Goal: Task Accomplishment & Management: Use online tool/utility

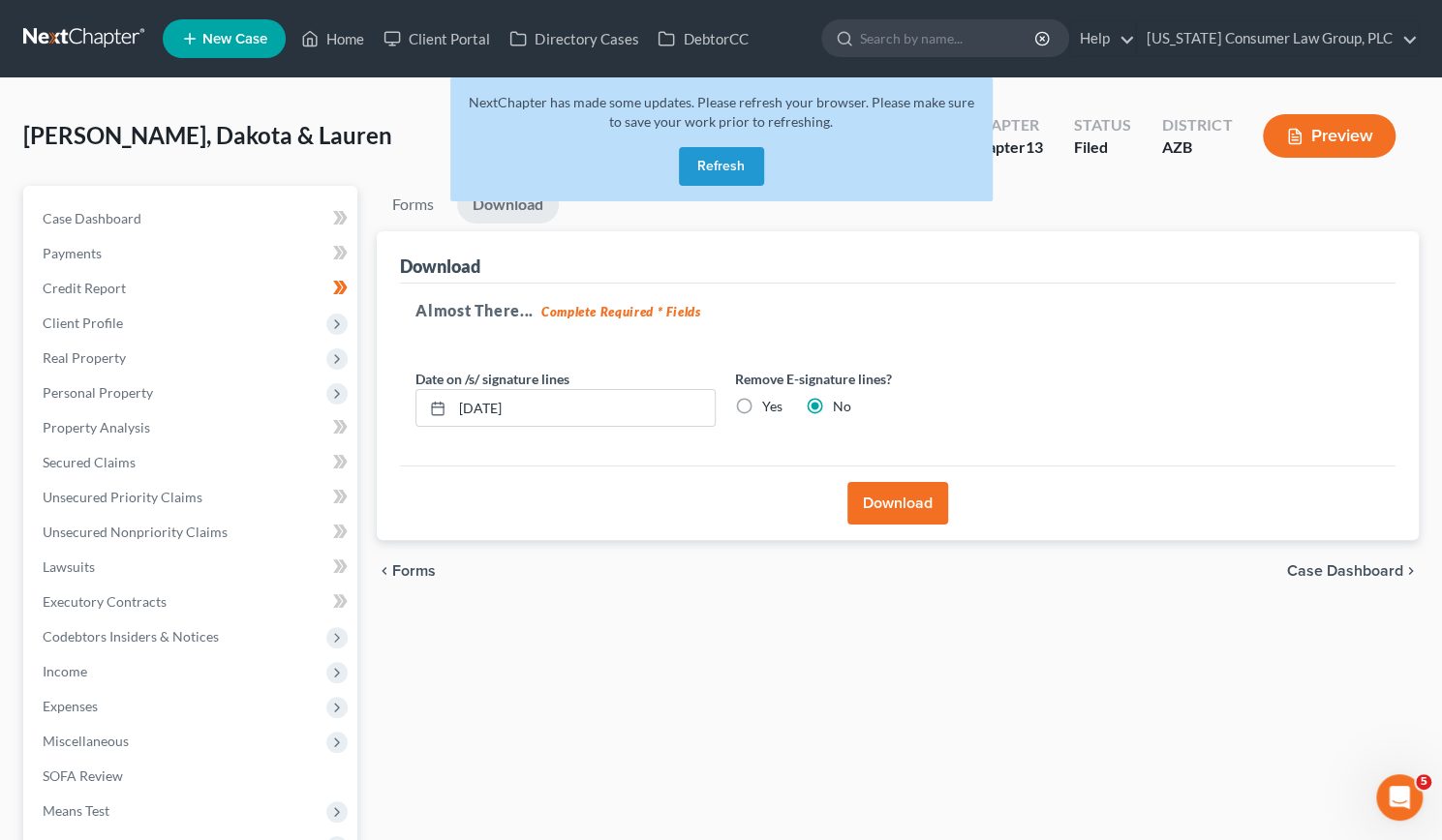
click at [700, 161] on button "Refresh" at bounding box center [721, 166] width 85 height 39
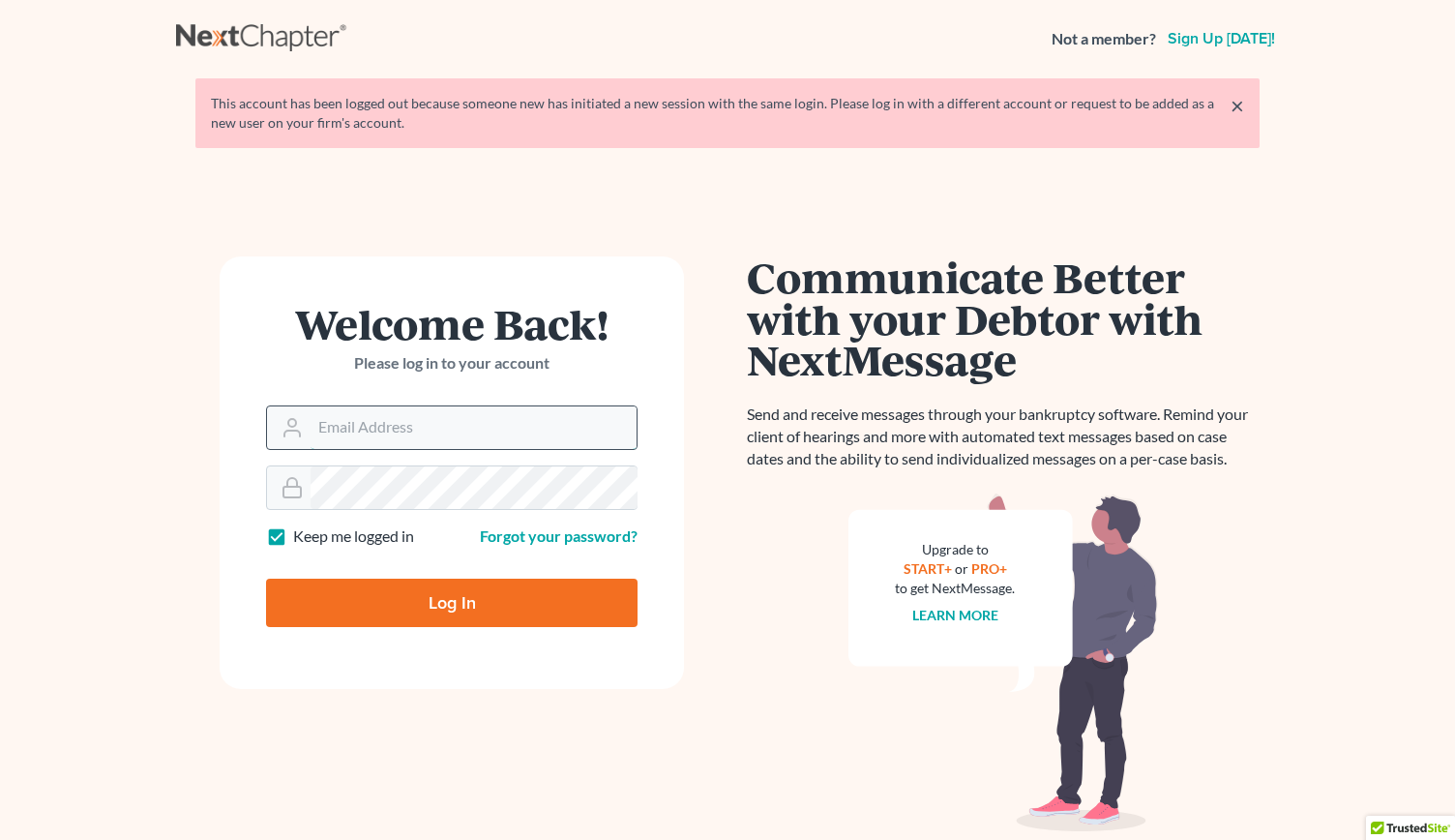
click at [370, 427] on input "Email Address" at bounding box center [474, 428] width 327 height 43
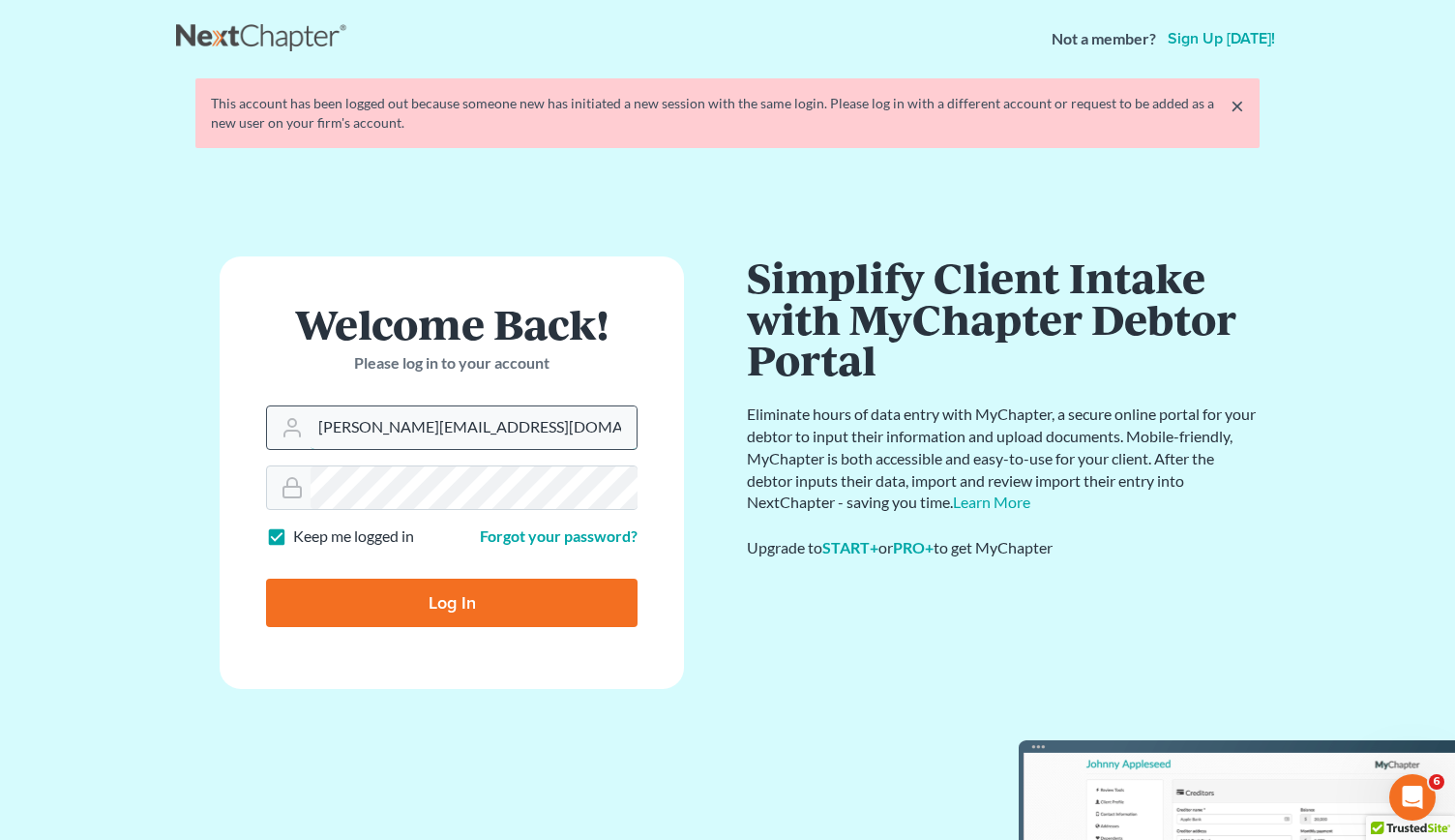
type input "[PERSON_NAME][EMAIL_ADDRESS][DOMAIN_NAME]"
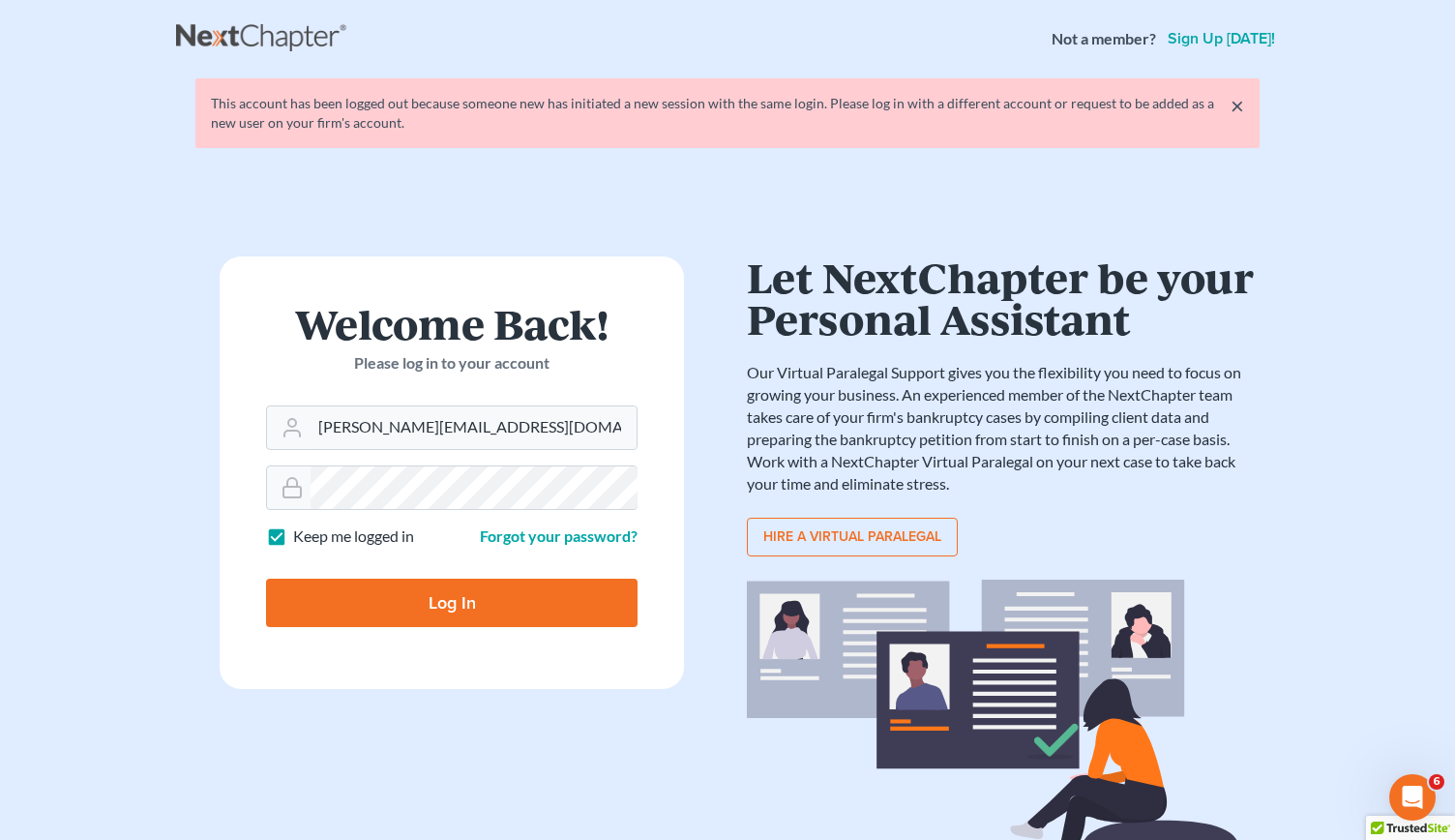
click at [395, 601] on input "Log In" at bounding box center [452, 602] width 372 height 48
type input "Thinking..."
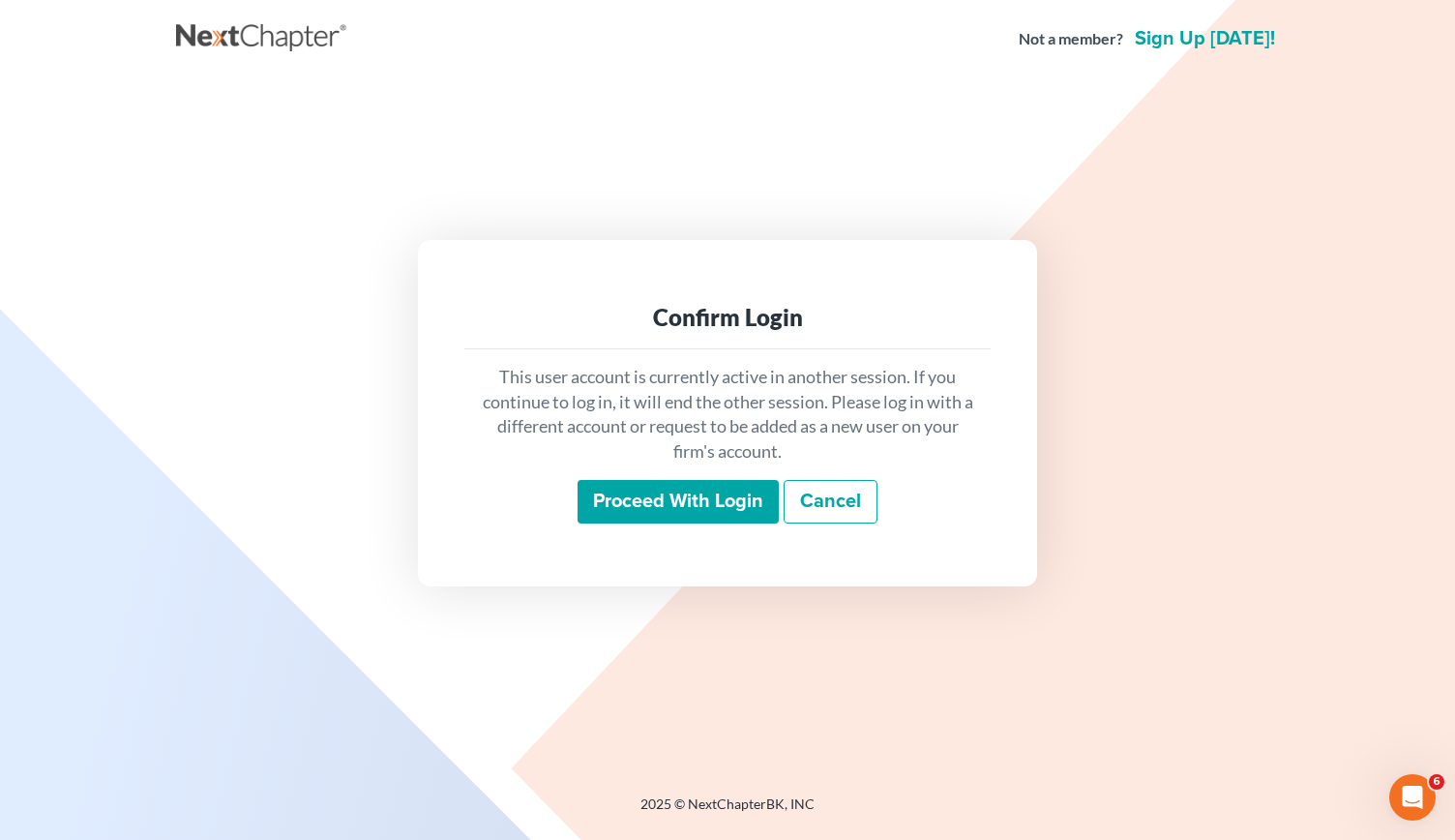
click at [719, 497] on input "Proceed with login" at bounding box center [679, 503] width 201 height 45
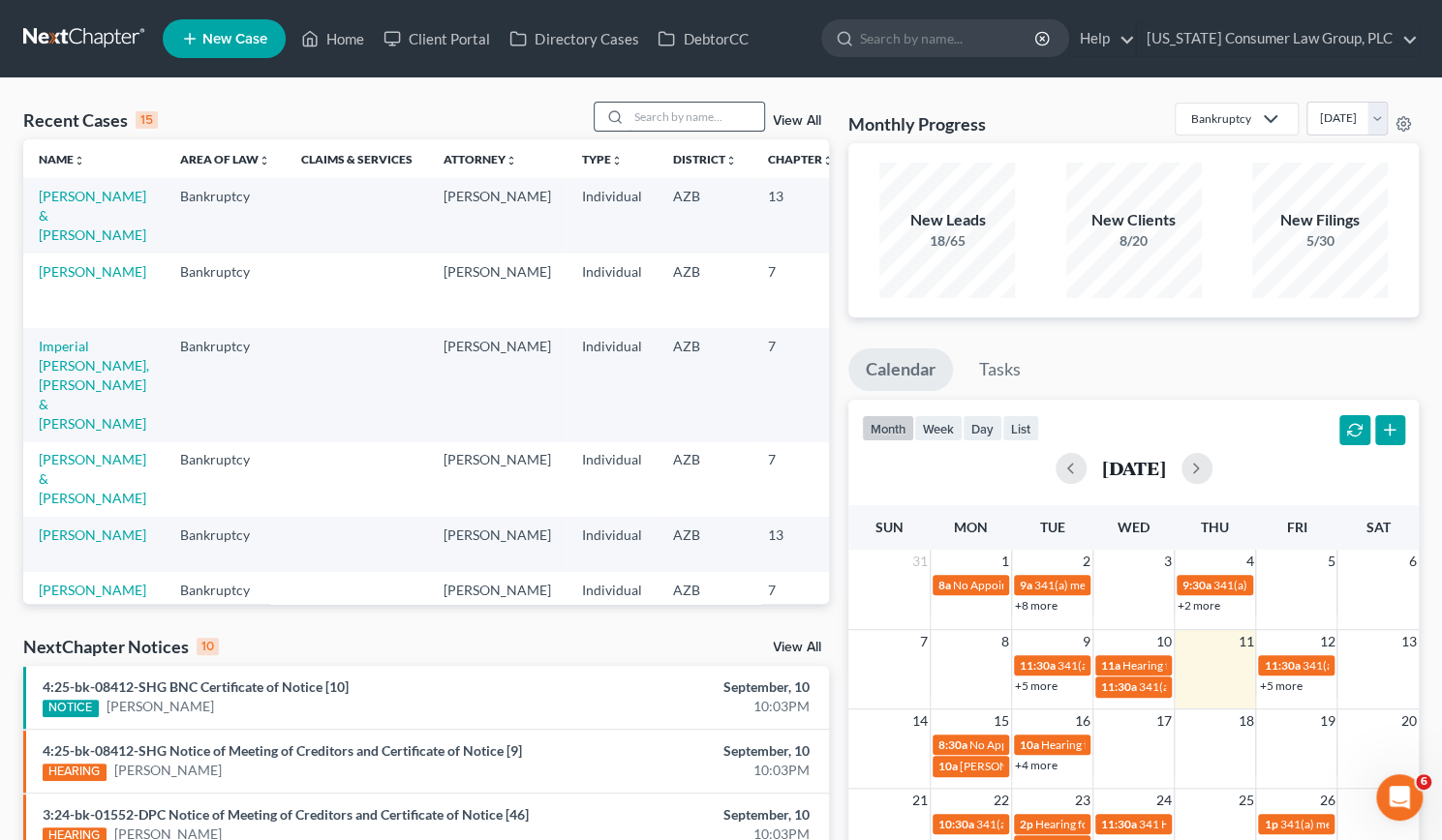
click at [663, 113] on input "search" at bounding box center [696, 116] width 136 height 28
type input "[PERSON_NAME]"
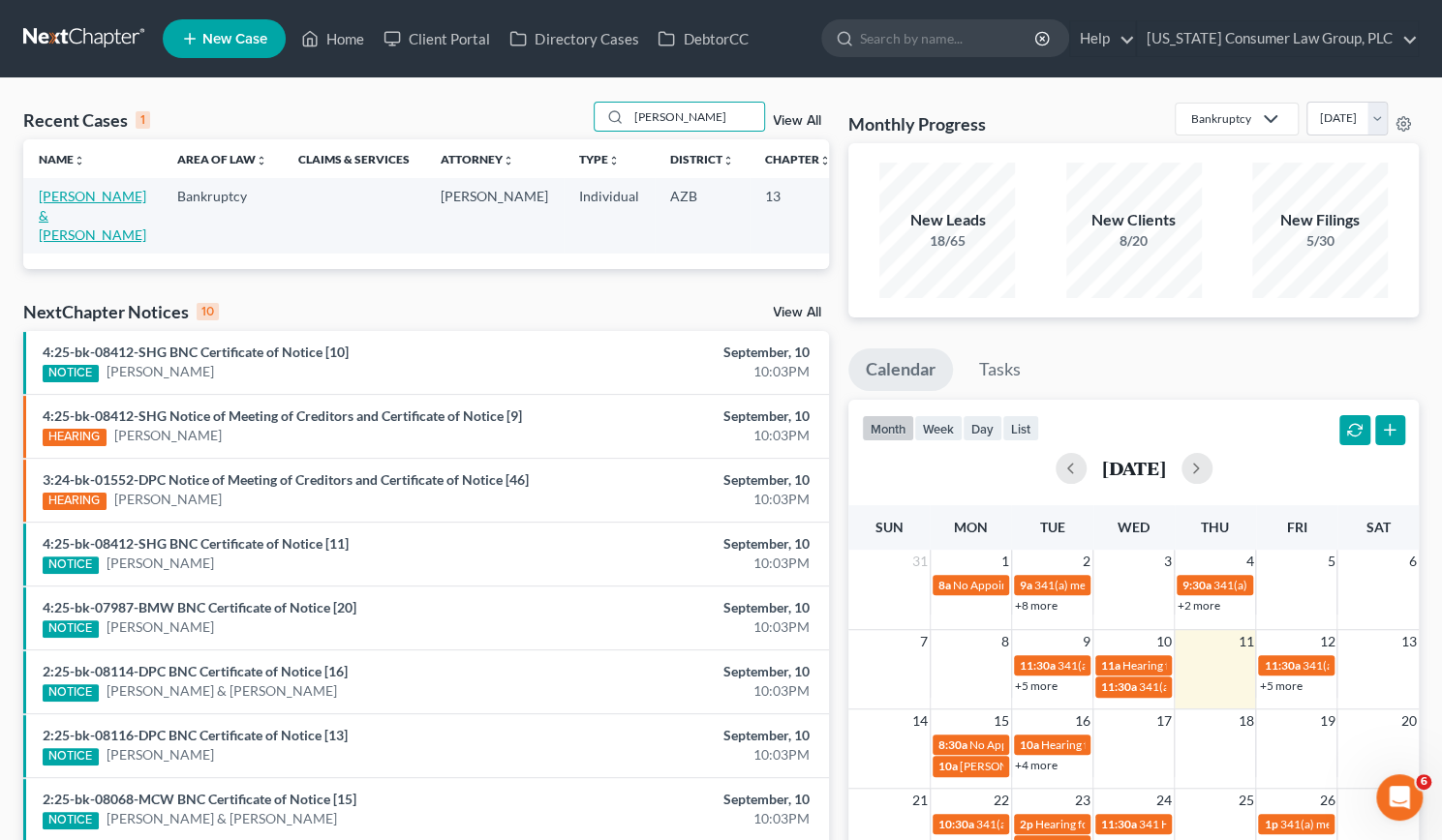
click at [62, 213] on link "[PERSON_NAME] & [PERSON_NAME]" at bounding box center [93, 215] width 108 height 55
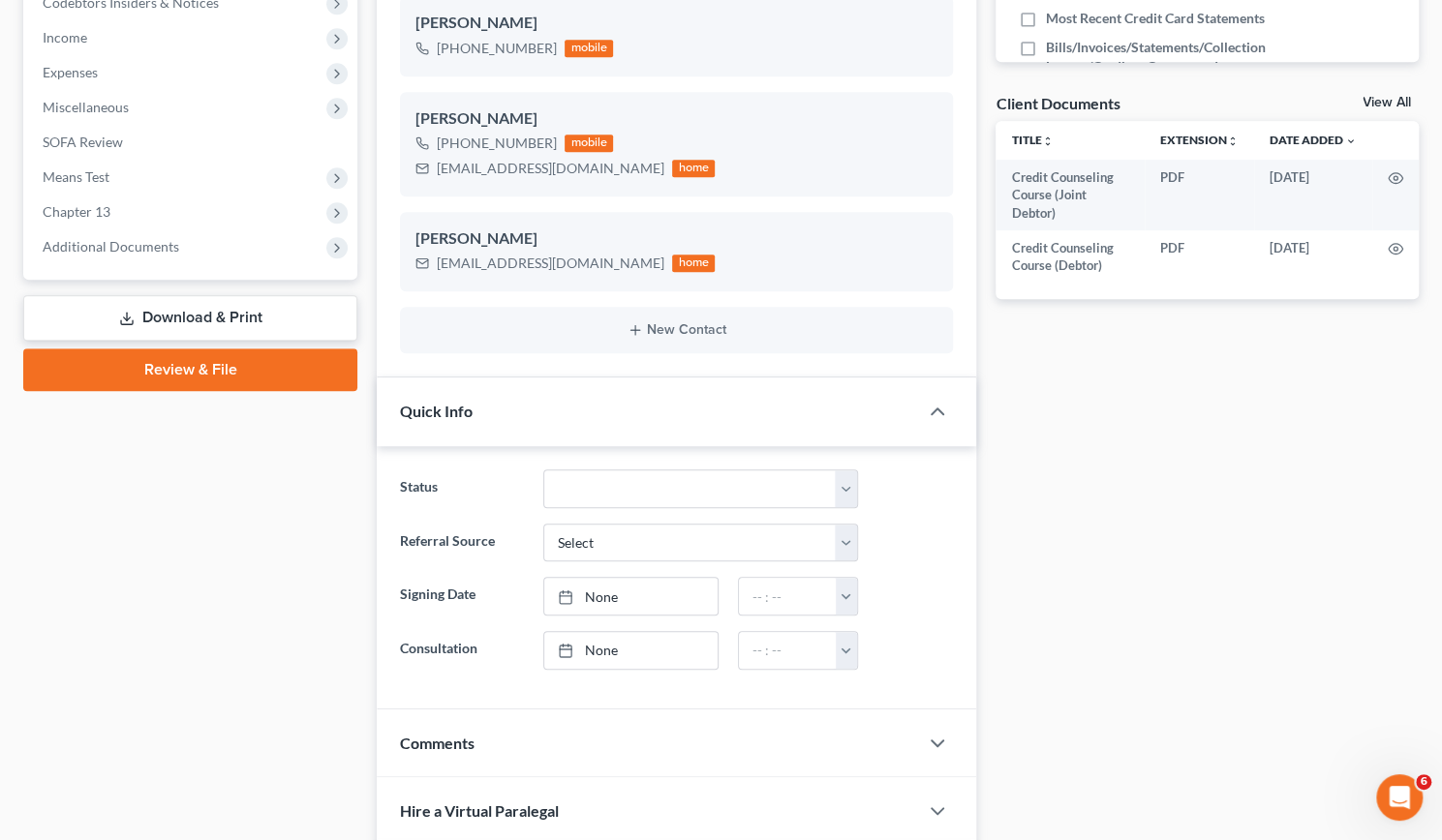
scroll to position [635, 0]
click at [99, 219] on span "Chapter 13" at bounding box center [192, 211] width 330 height 35
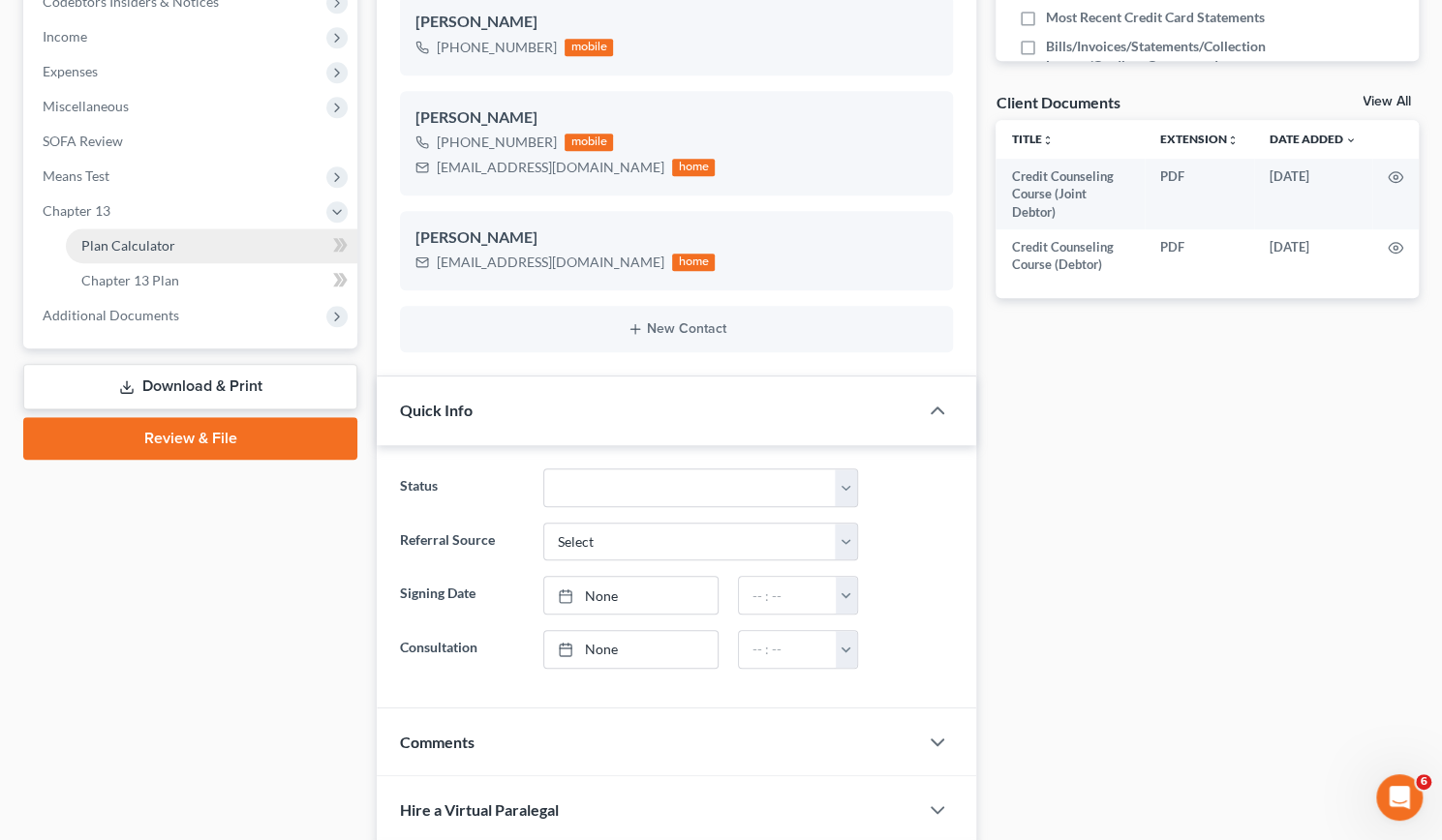
click at [110, 243] on span "Plan Calculator" at bounding box center [128, 244] width 94 height 17
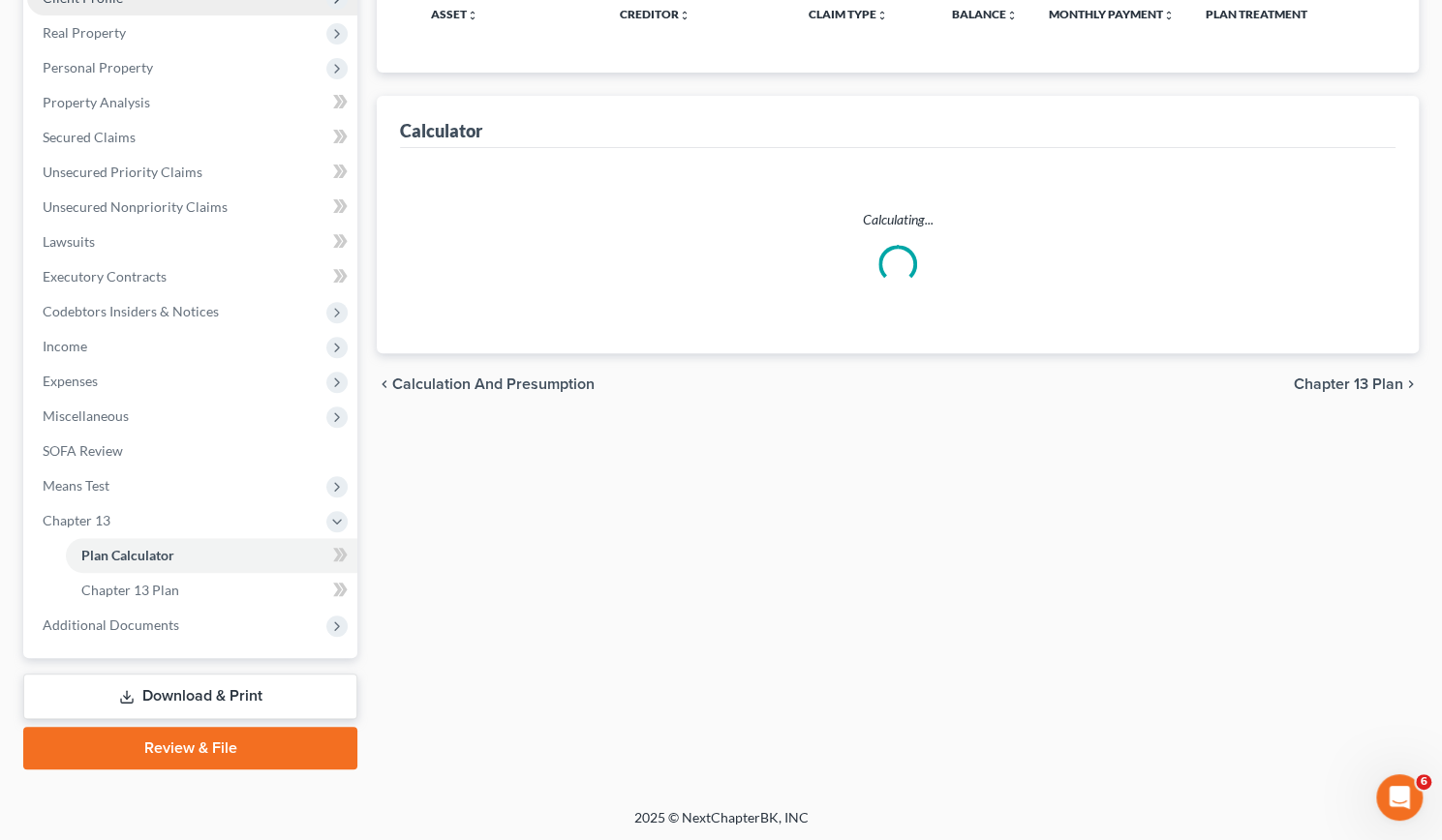
select select "59"
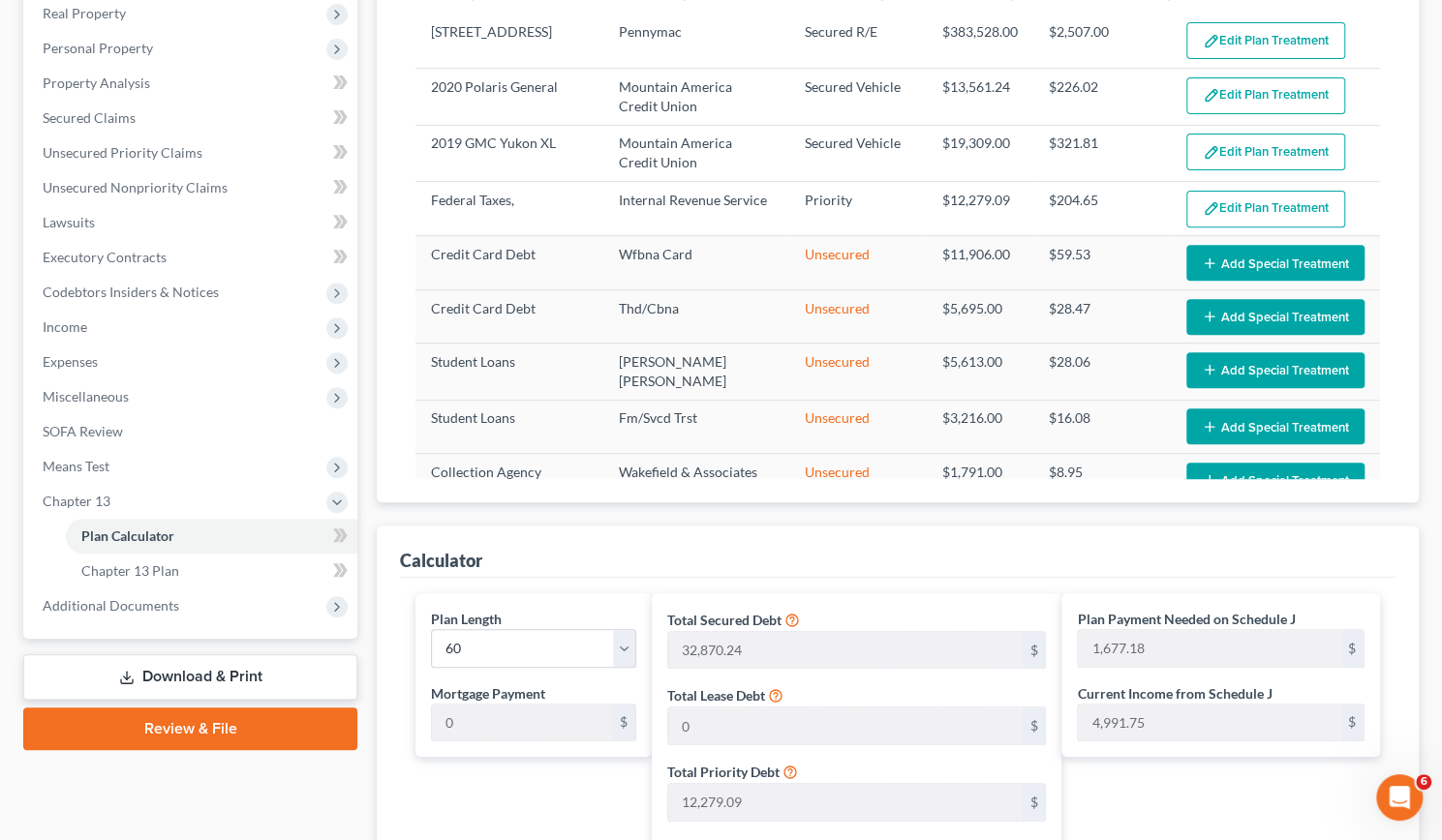
scroll to position [352, 0]
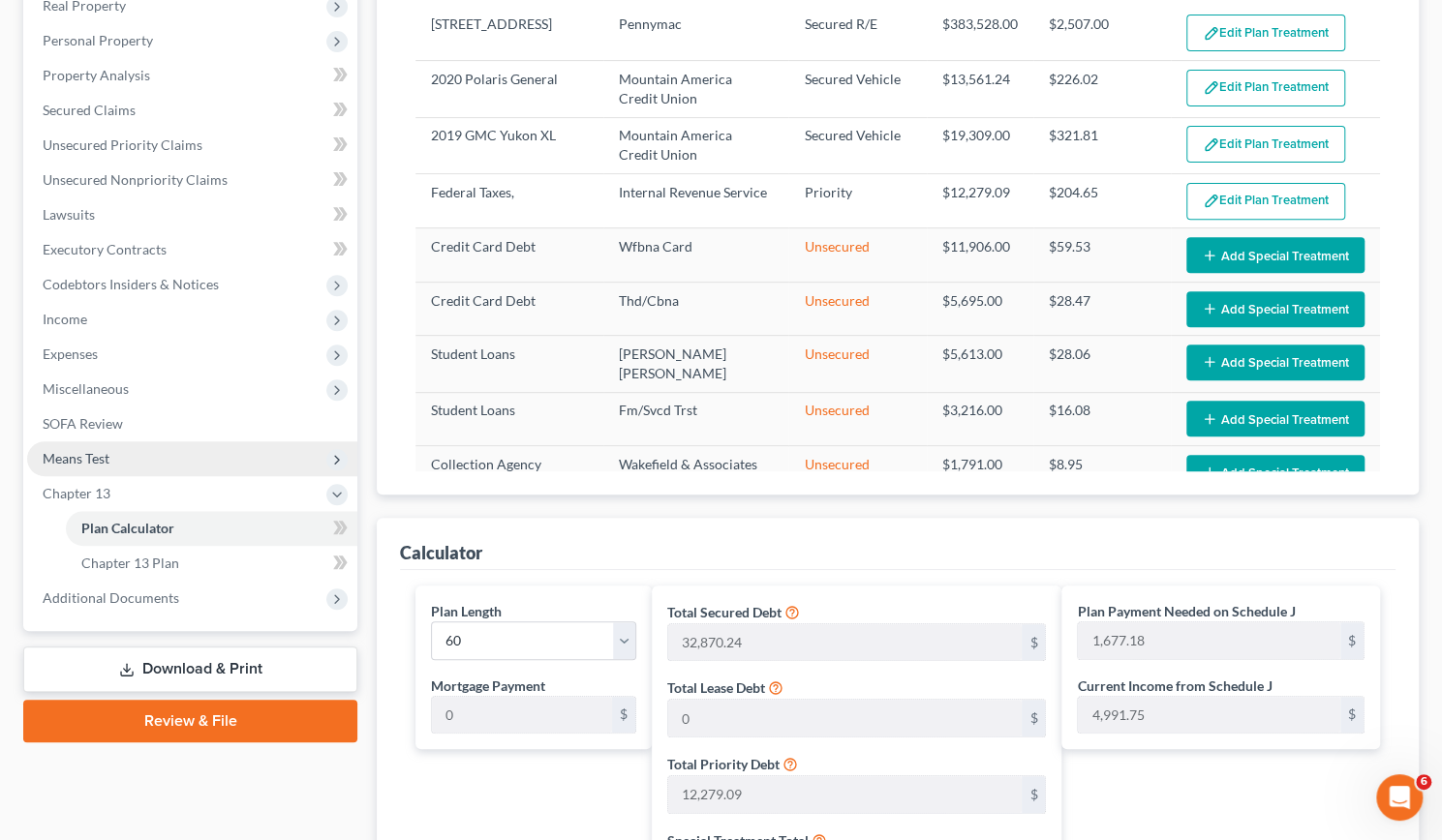
click at [69, 457] on span "Means Test" at bounding box center [76, 458] width 67 height 17
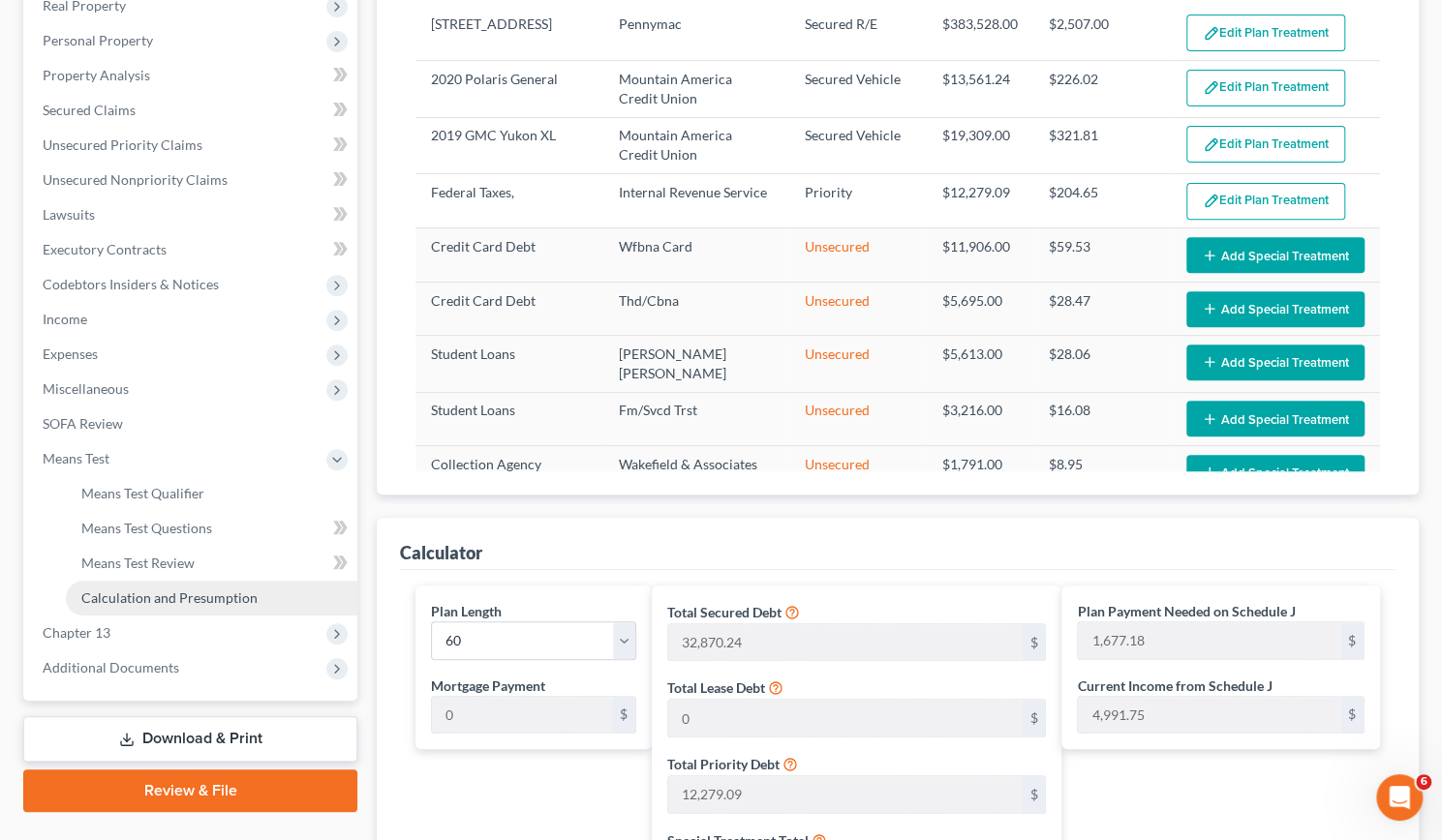
click at [122, 597] on span "Calculation and Presumption" at bounding box center [169, 597] width 176 height 17
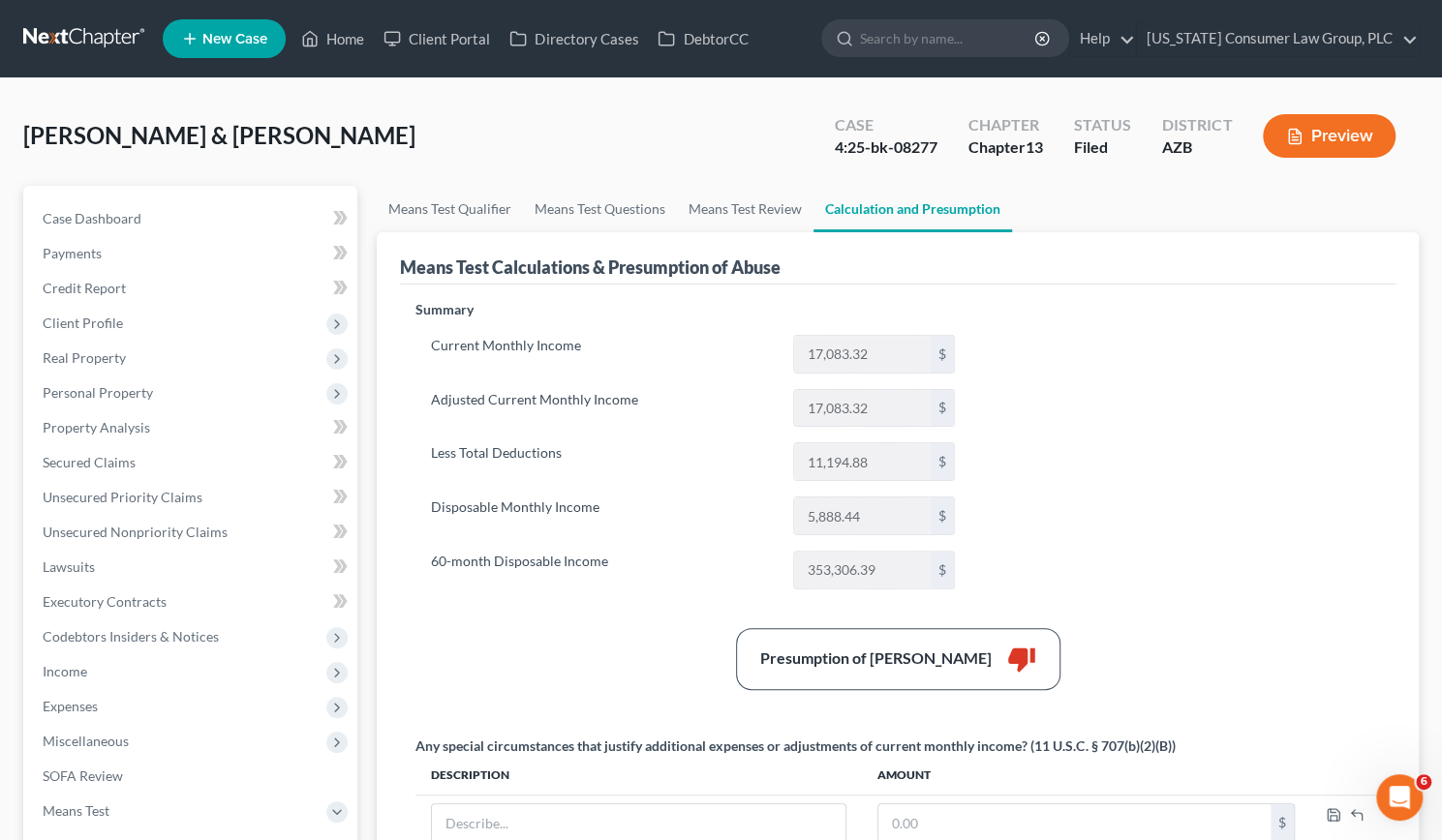
scroll to position [375, 0]
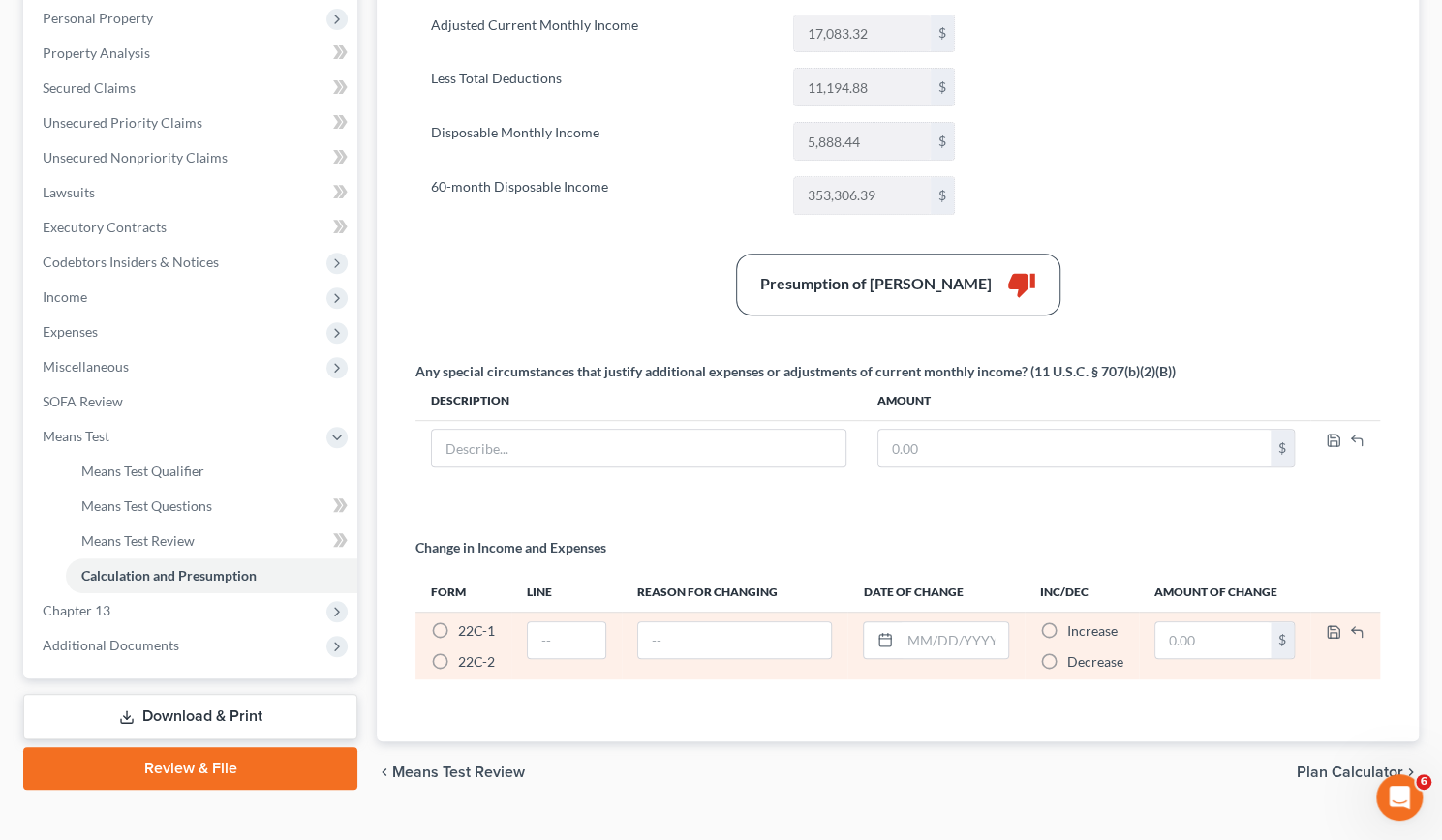
click at [458, 621] on label "22C-1 *" at bounding box center [476, 631] width 37 height 20
click at [466, 621] on input "22C-1 *" at bounding box center [472, 627] width 13 height 13
radio input "true"
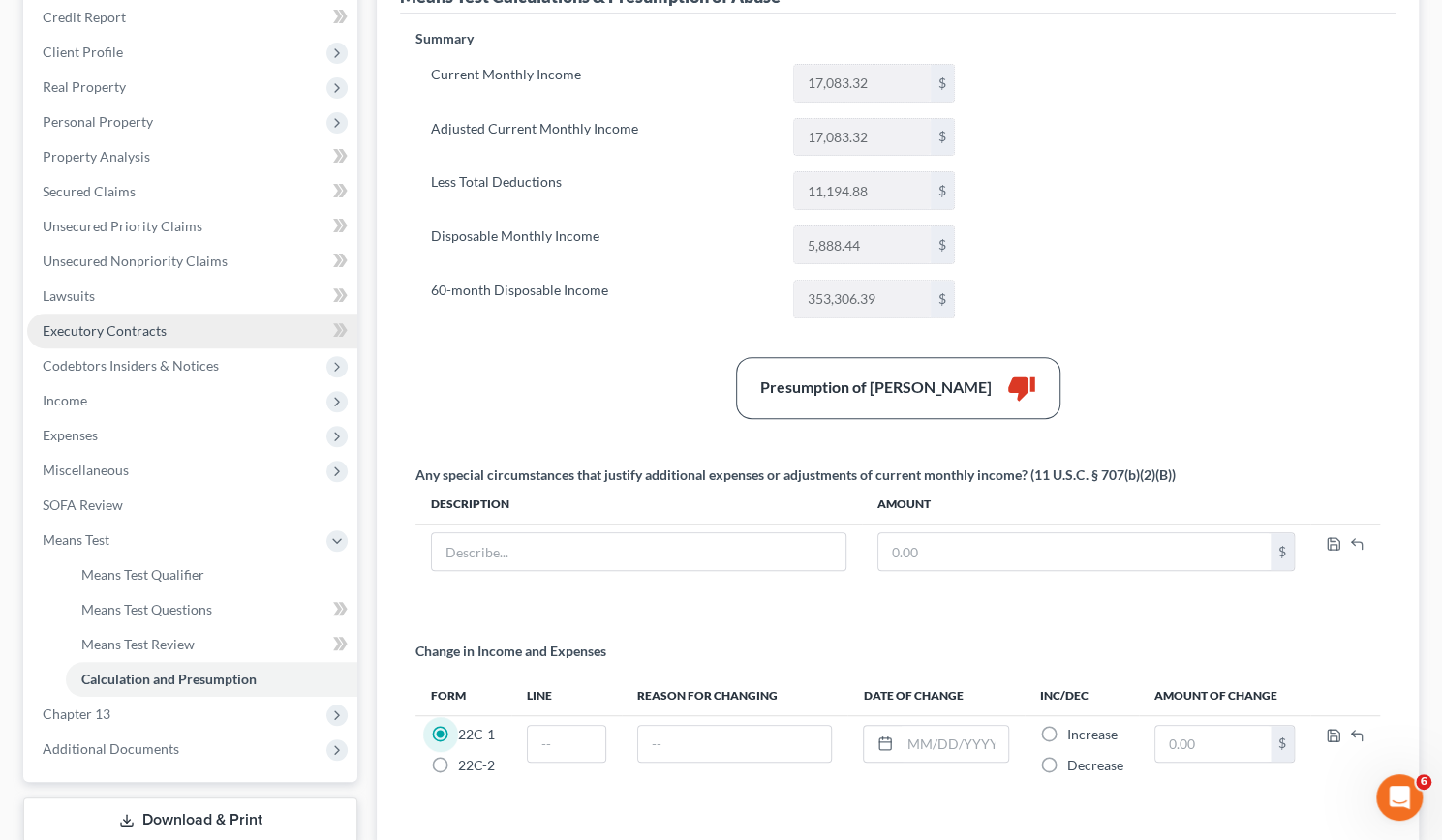
scroll to position [270, 0]
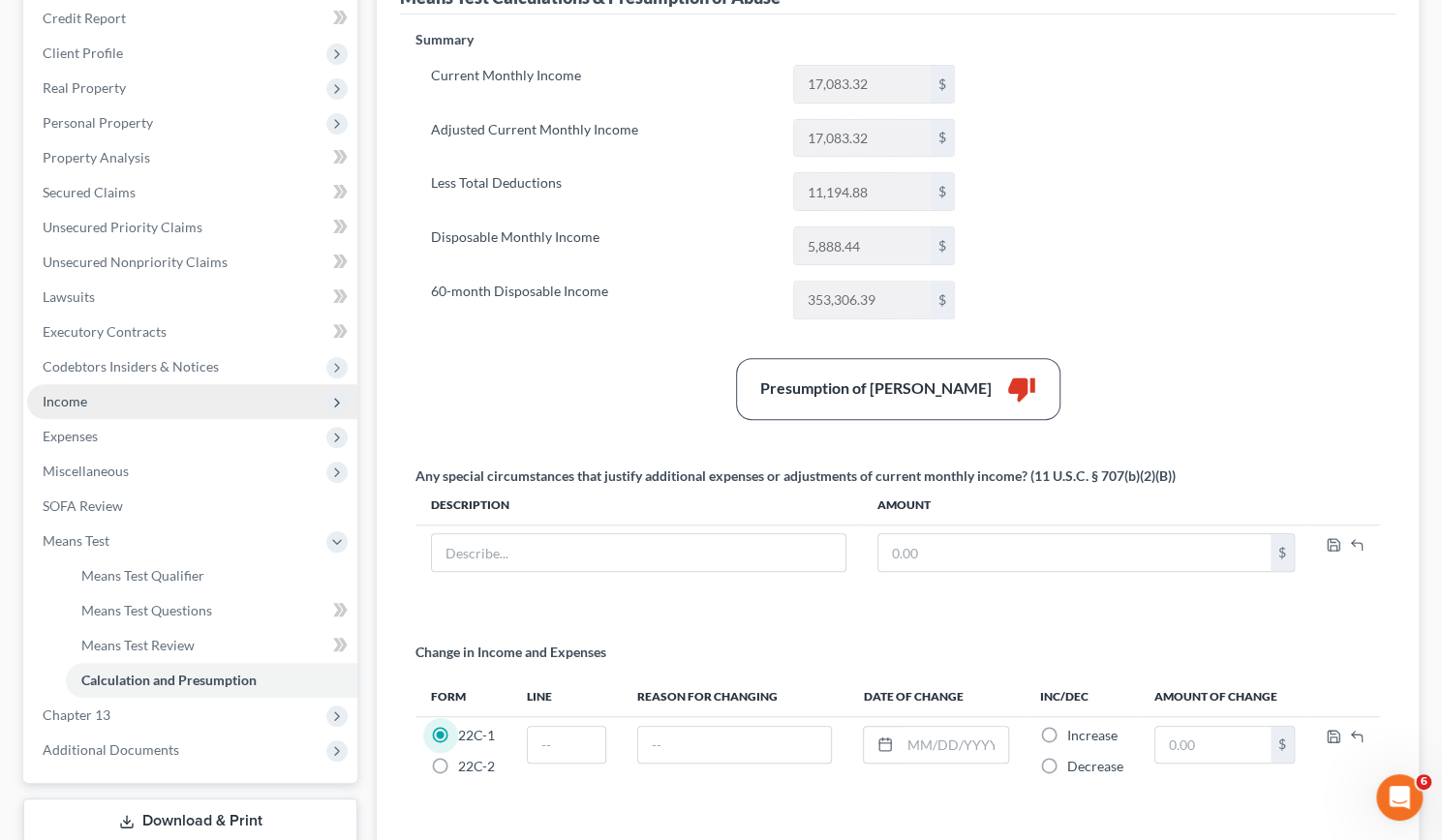
click at [66, 403] on span "Income" at bounding box center [66, 401] width 45 height 17
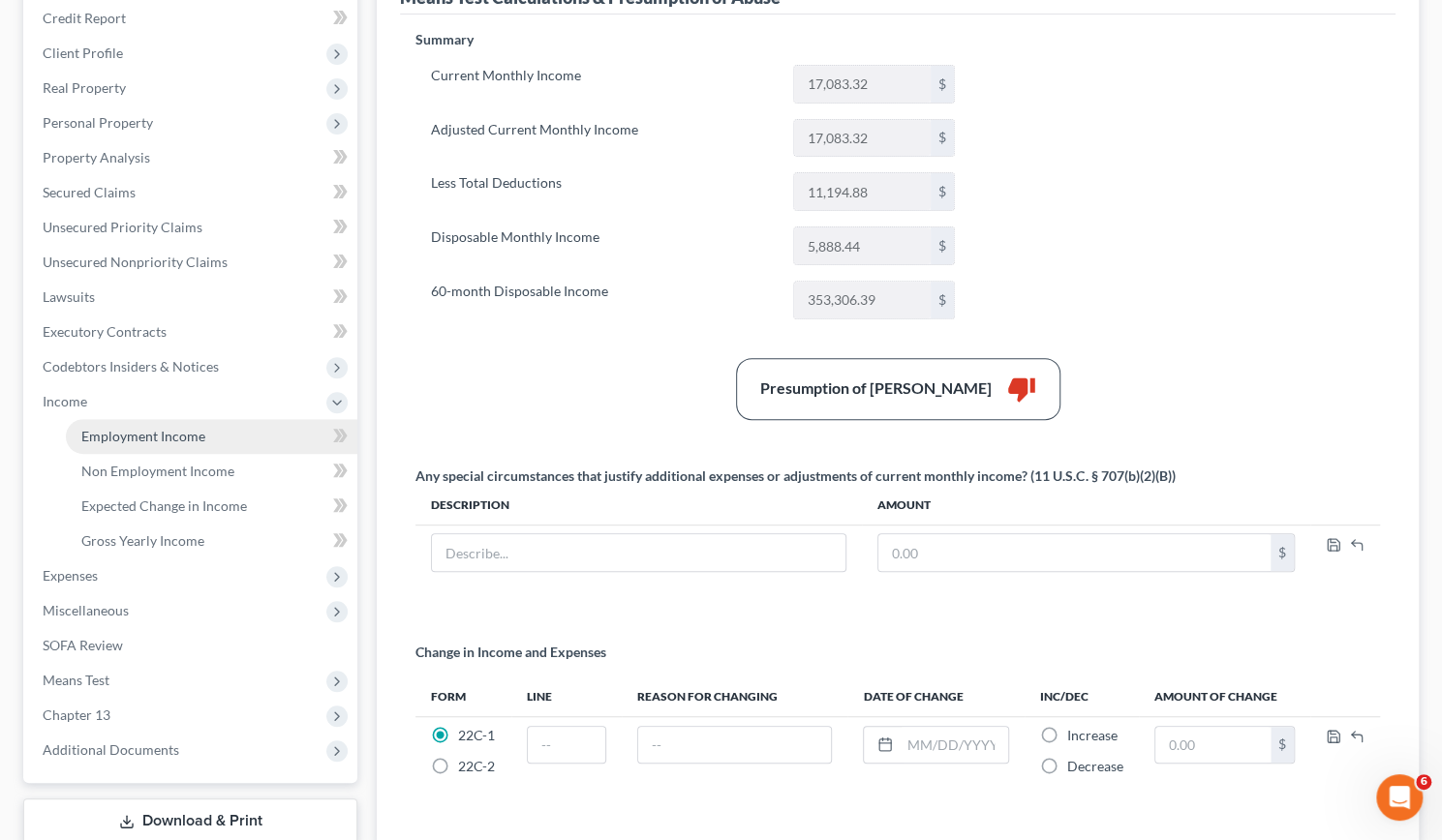
click at [99, 431] on span "Employment Income" at bounding box center [143, 435] width 124 height 17
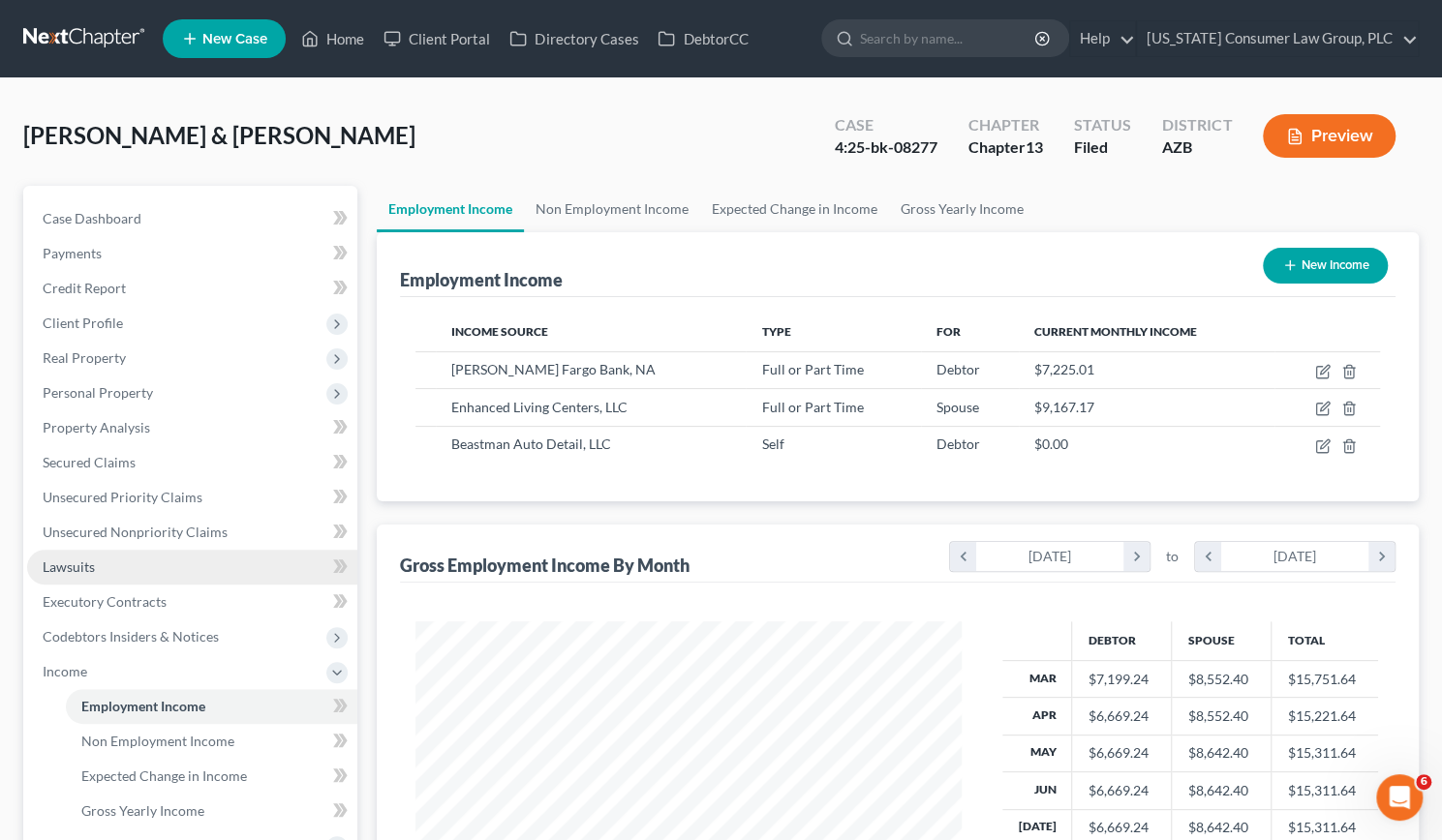
scroll to position [395, 0]
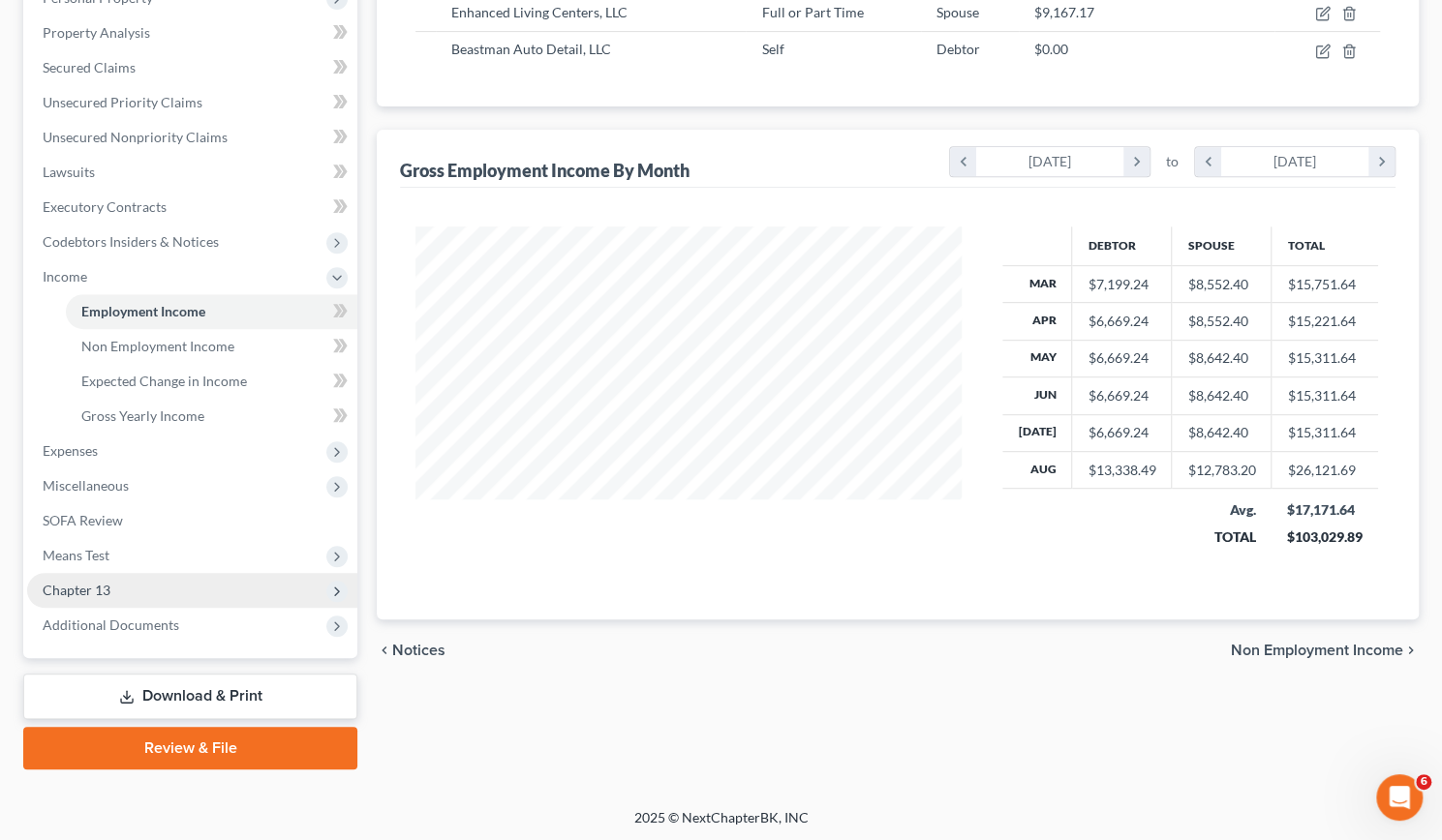
click at [112, 591] on span "Chapter 13" at bounding box center [192, 591] width 330 height 35
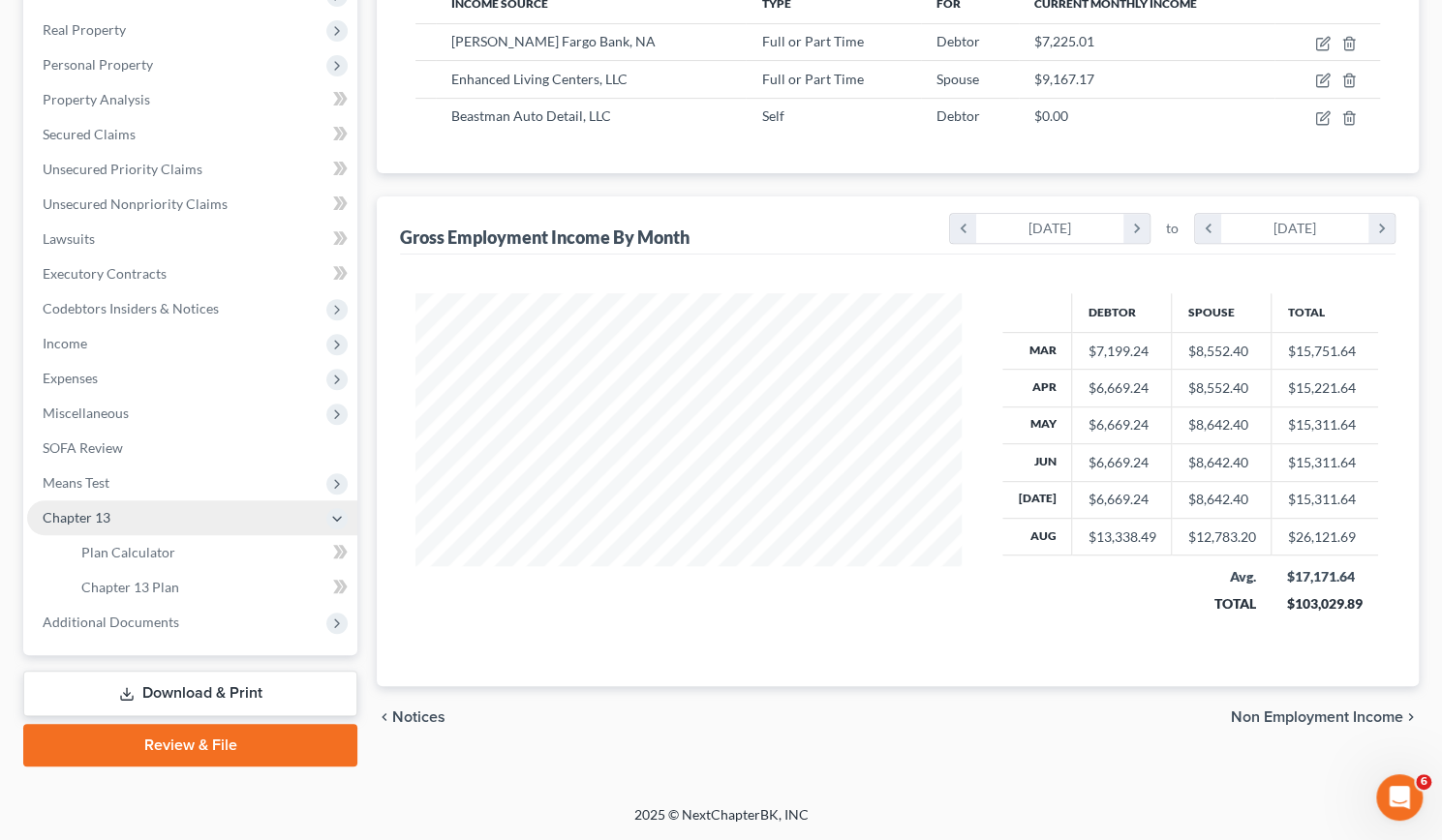
scroll to position [326, 0]
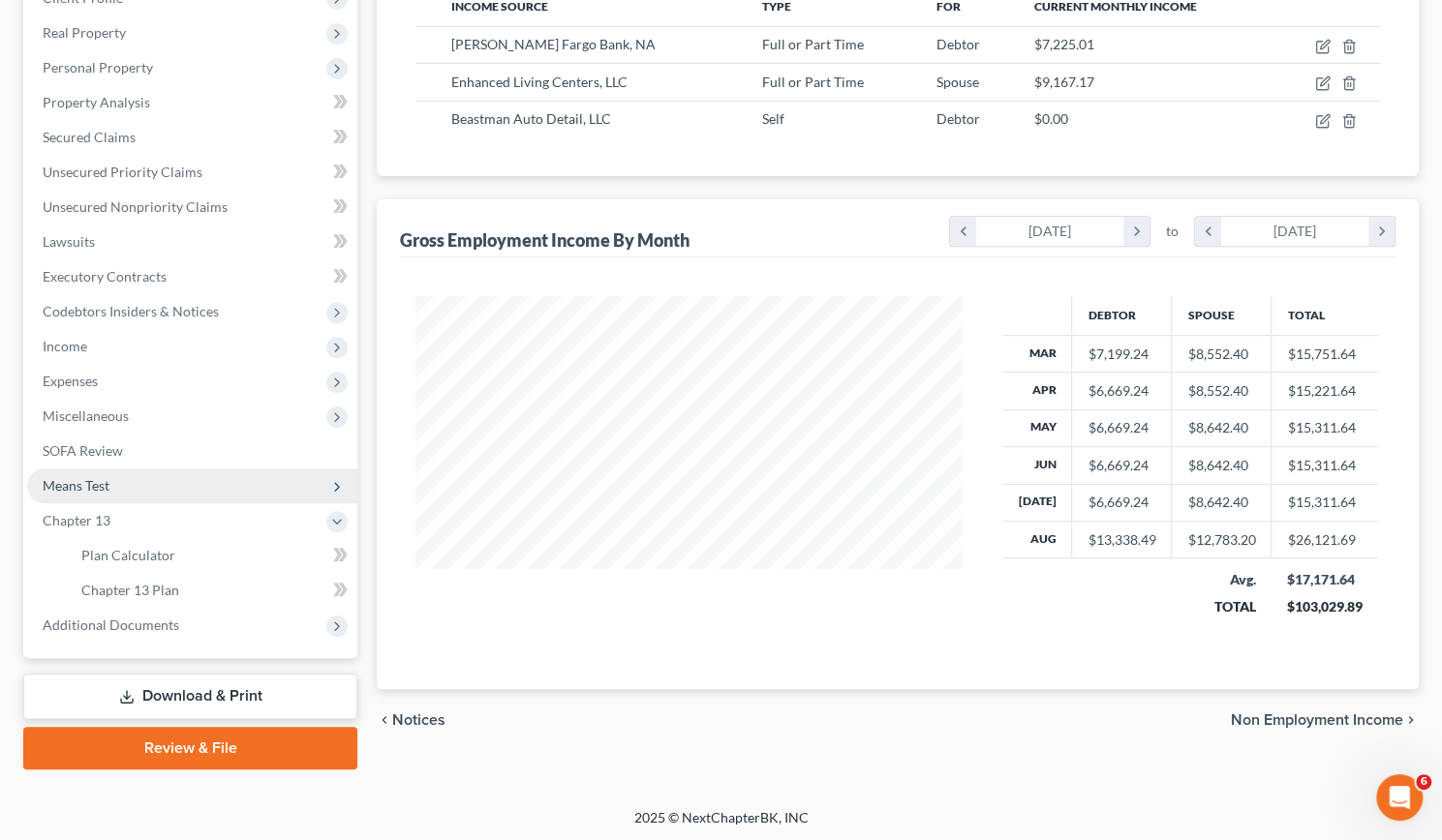
click at [104, 490] on span "Means Test" at bounding box center [76, 485] width 67 height 17
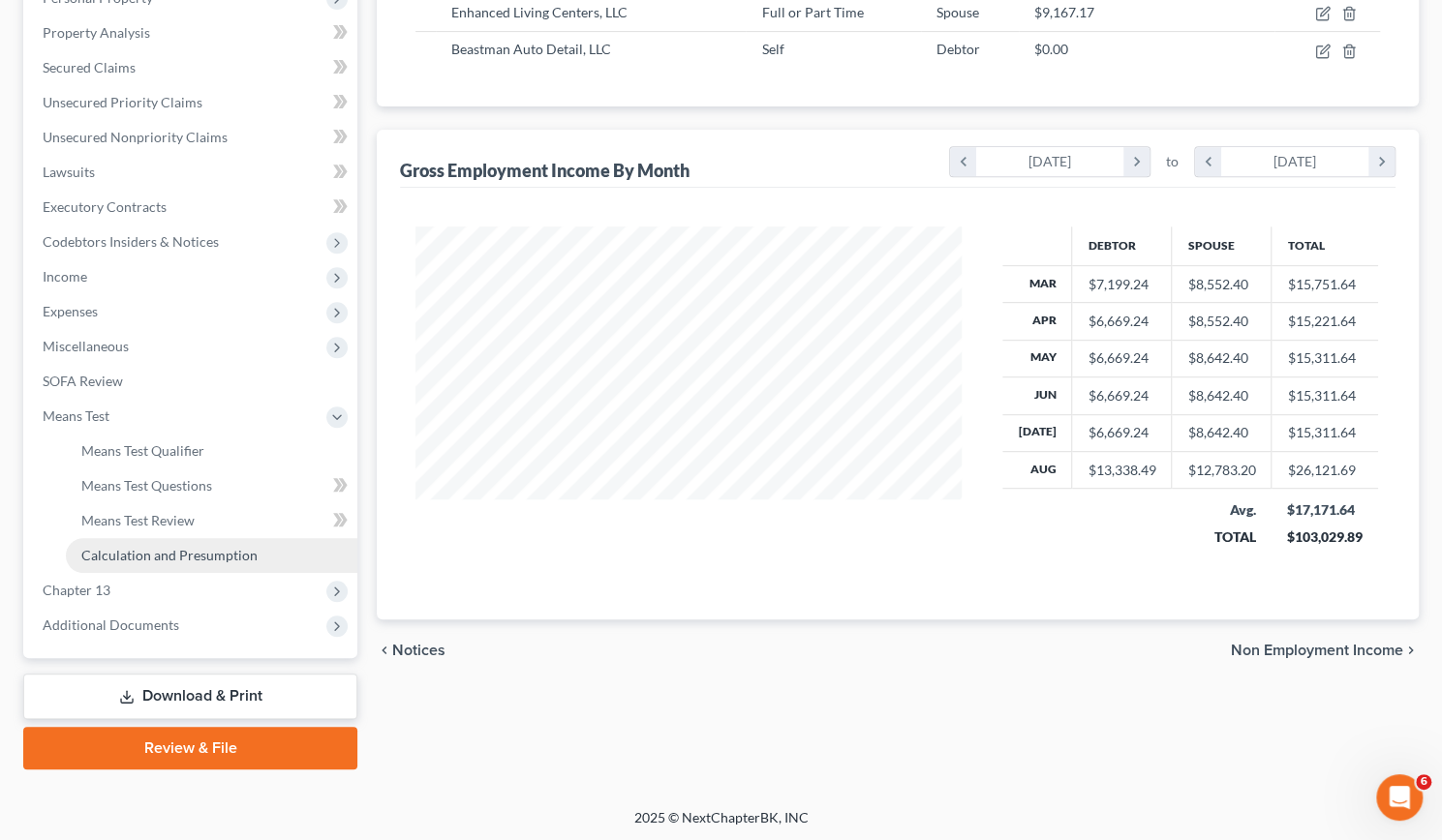
click at [141, 558] on span "Calculation and Presumption" at bounding box center [169, 554] width 176 height 17
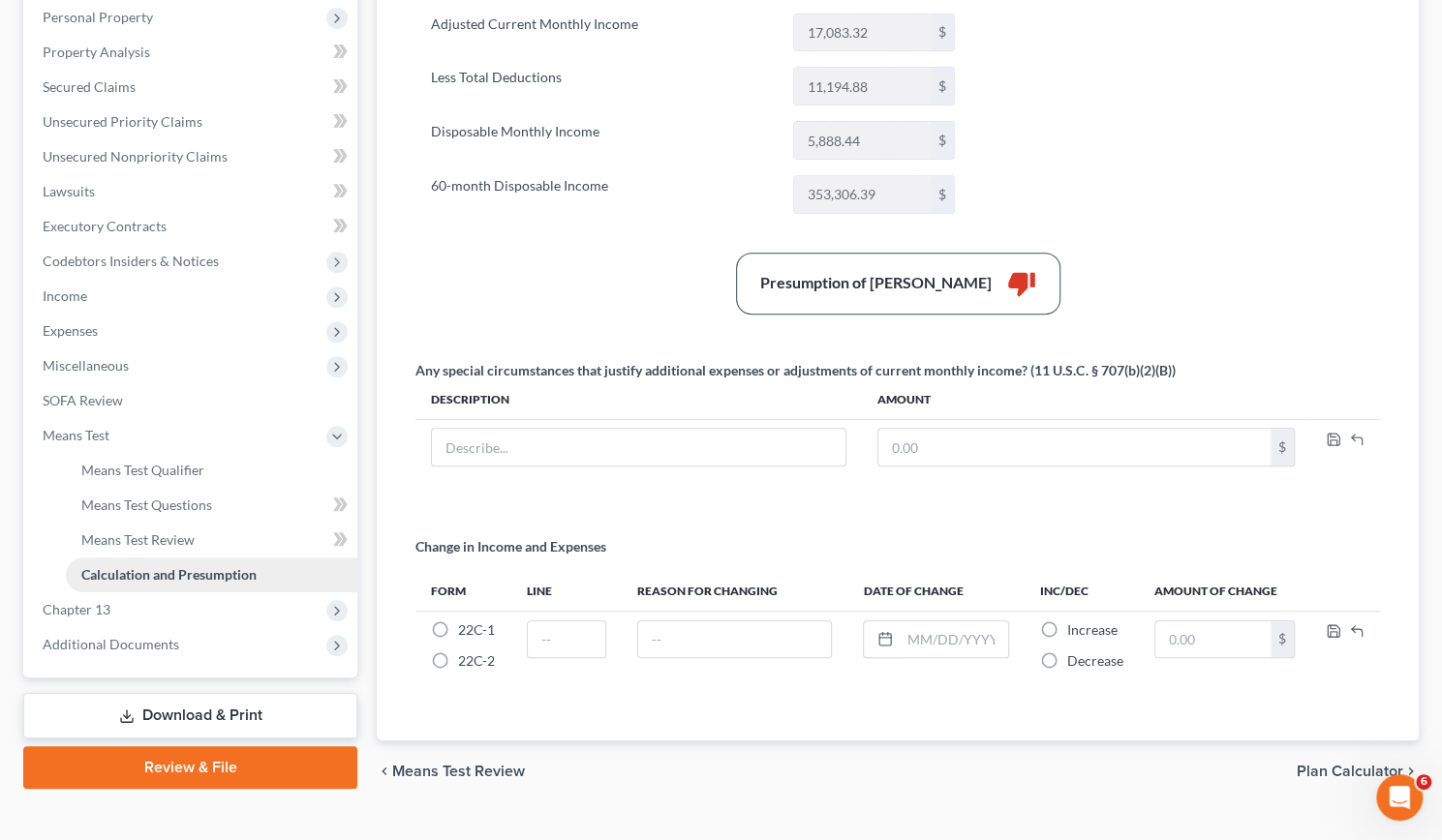
scroll to position [406, 0]
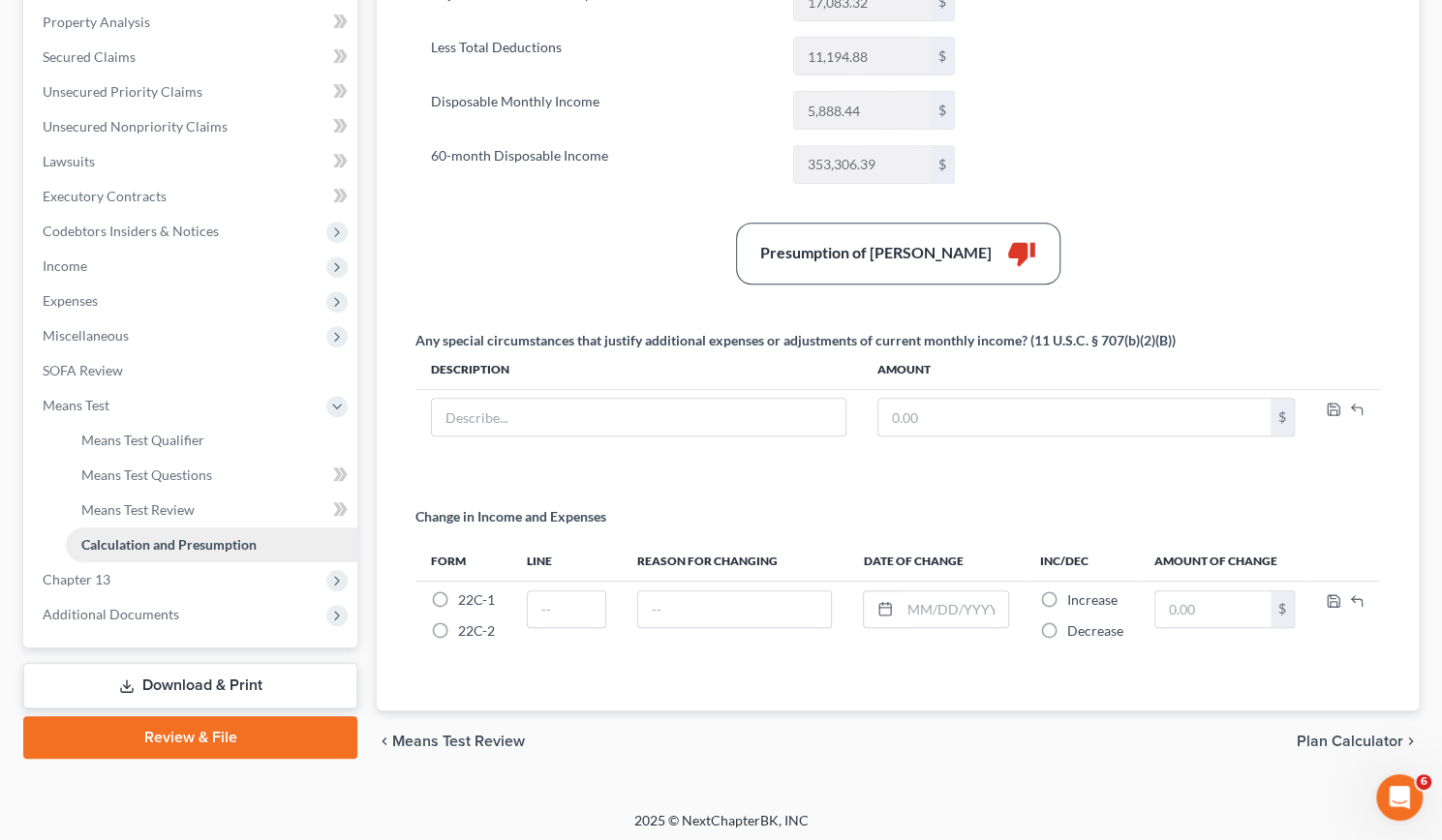
click at [141, 558] on link "Calculation and Presumption" at bounding box center [211, 545] width 292 height 35
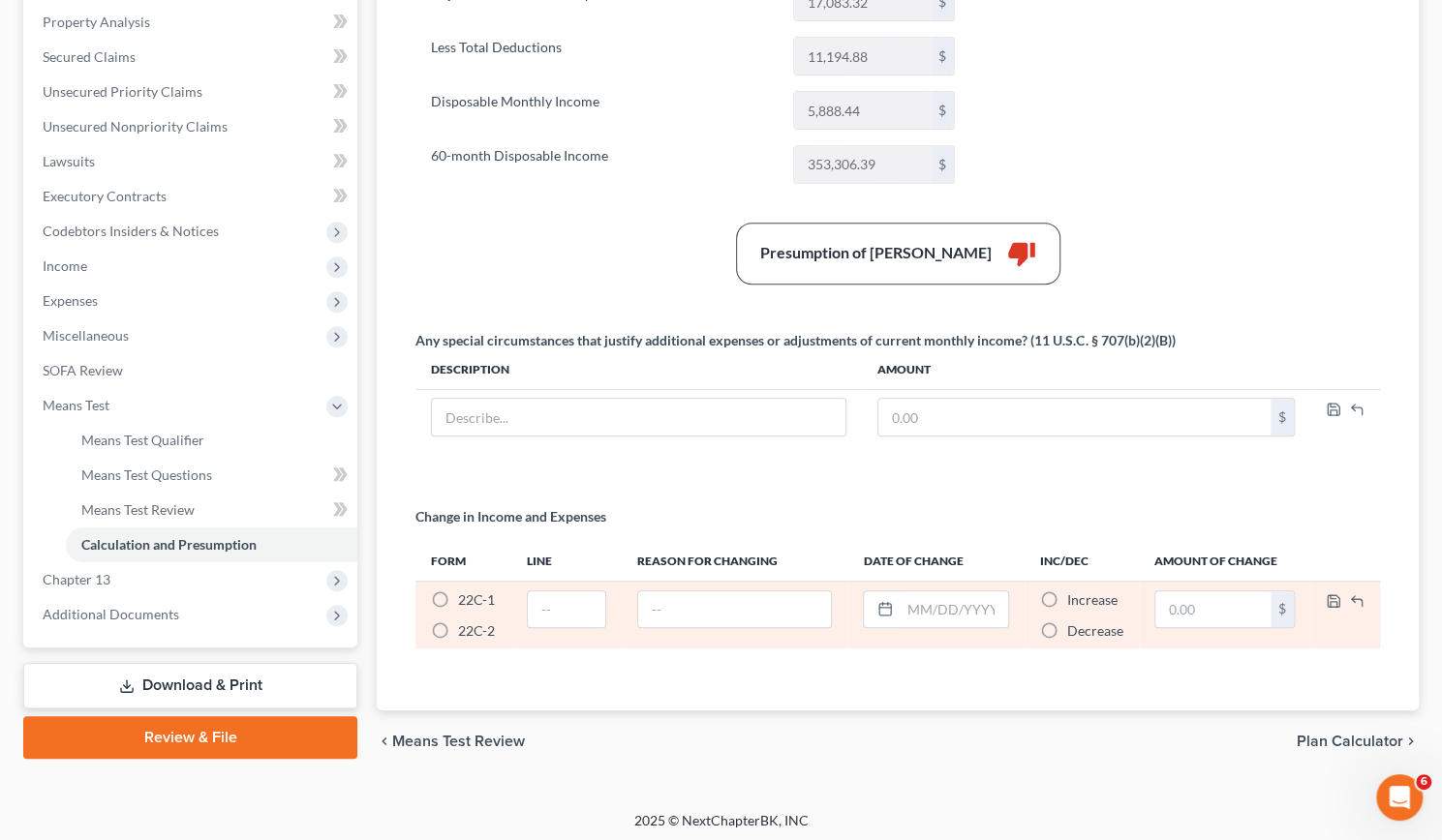
click at [458, 592] on label "22C-1 *" at bounding box center [476, 600] width 37 height 20
click at [466, 592] on input "22C-1 *" at bounding box center [472, 597] width 13 height 13
radio input "true"
click at [583, 608] on input "text" at bounding box center [565, 610] width 77 height 37
type input "2"
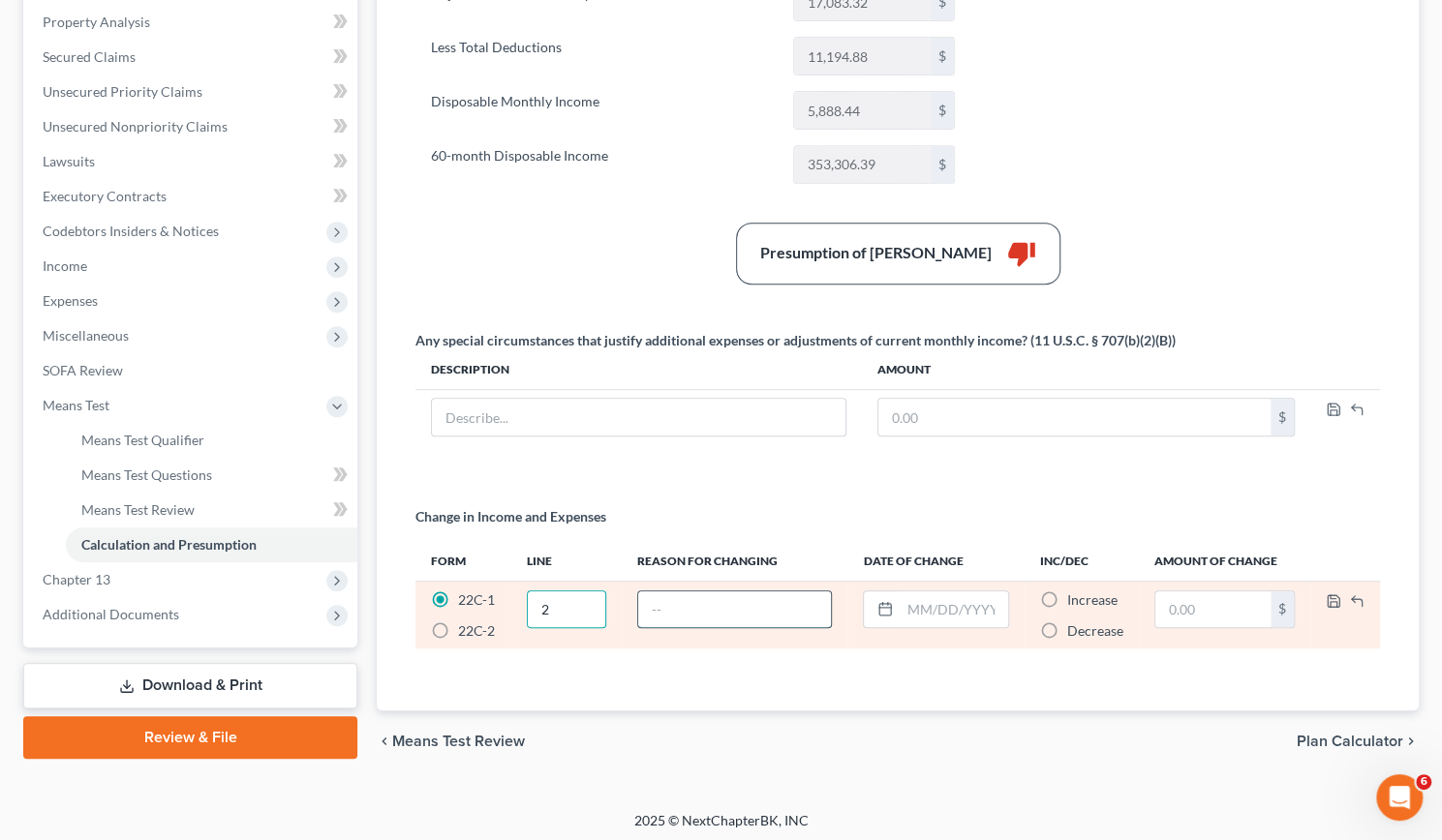
click at [684, 605] on input "text" at bounding box center [734, 610] width 193 height 37
type input "Job ends"
click at [938, 612] on input "text" at bounding box center [953, 610] width 108 height 37
type input "[DATE]"
click at [1067, 624] on label "Decrease *" at bounding box center [1095, 631] width 56 height 20
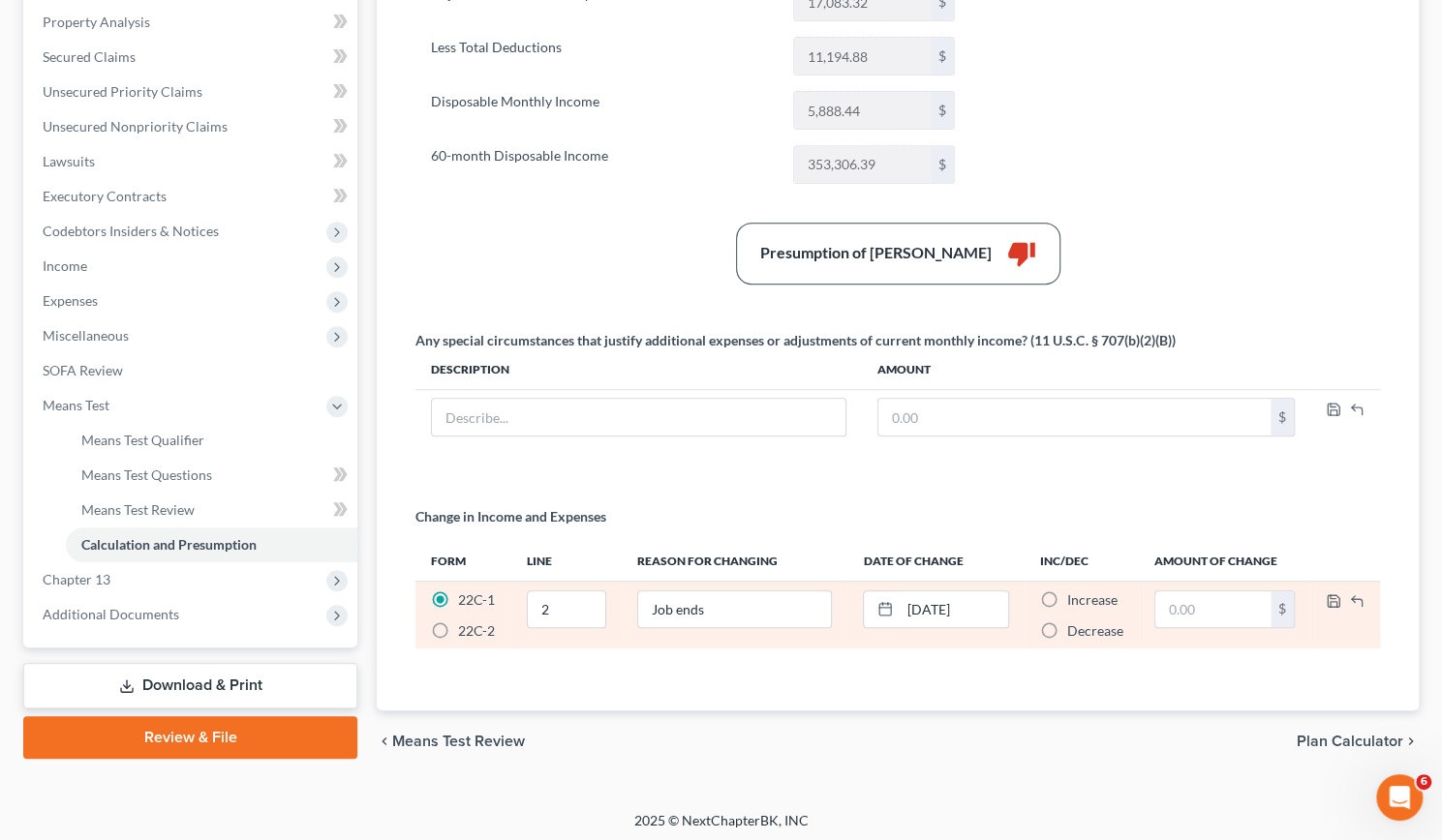
click at [1074, 624] on input "Decrease *" at bounding box center [1080, 627] width 13 height 13
radio input "true"
click at [1203, 597] on input "text" at bounding box center [1213, 610] width 116 height 37
type input "7,725.01"
click at [1338, 596] on icon "button" at bounding box center [1333, 601] width 12 height 12
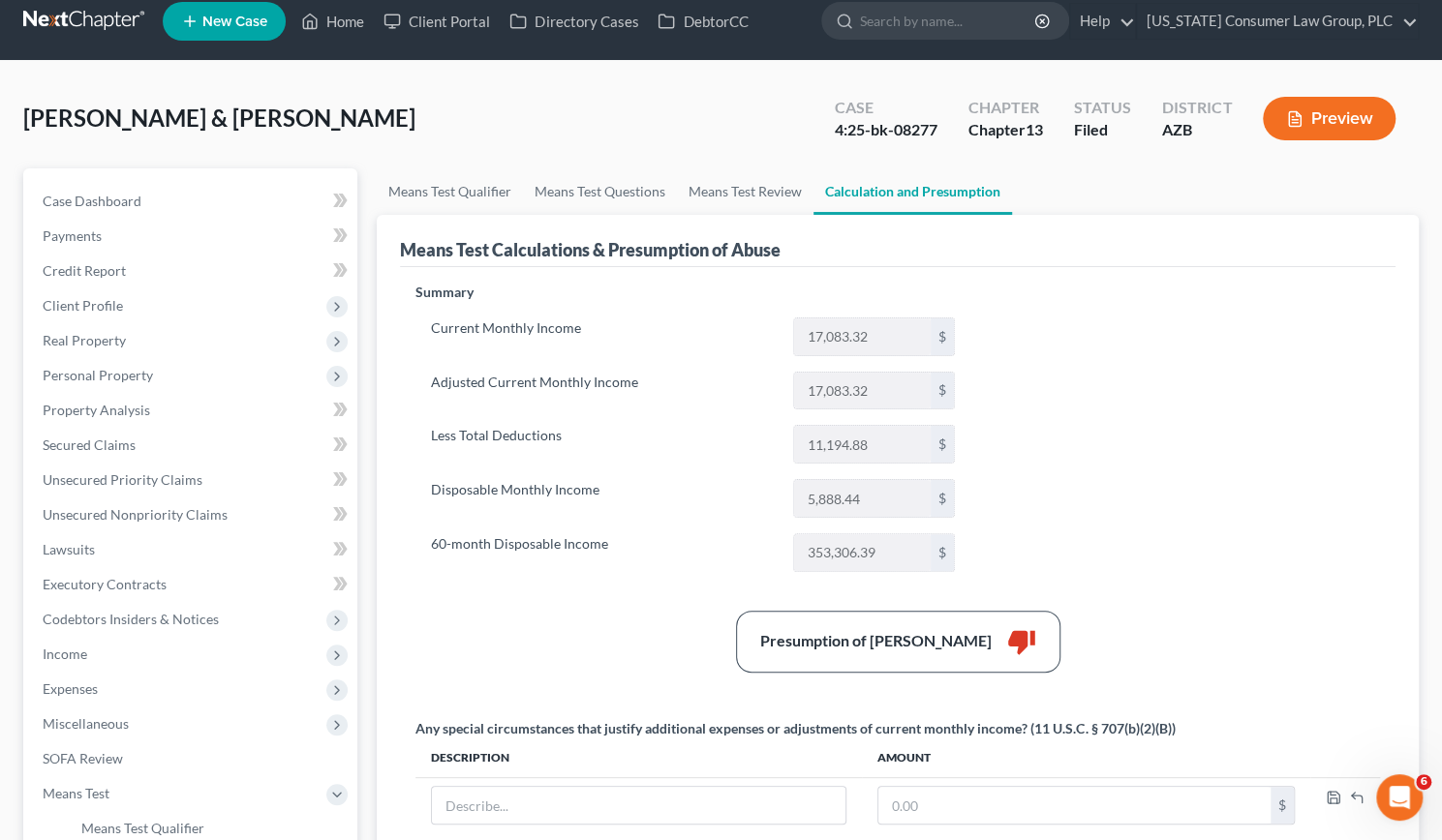
scroll to position [16, 0]
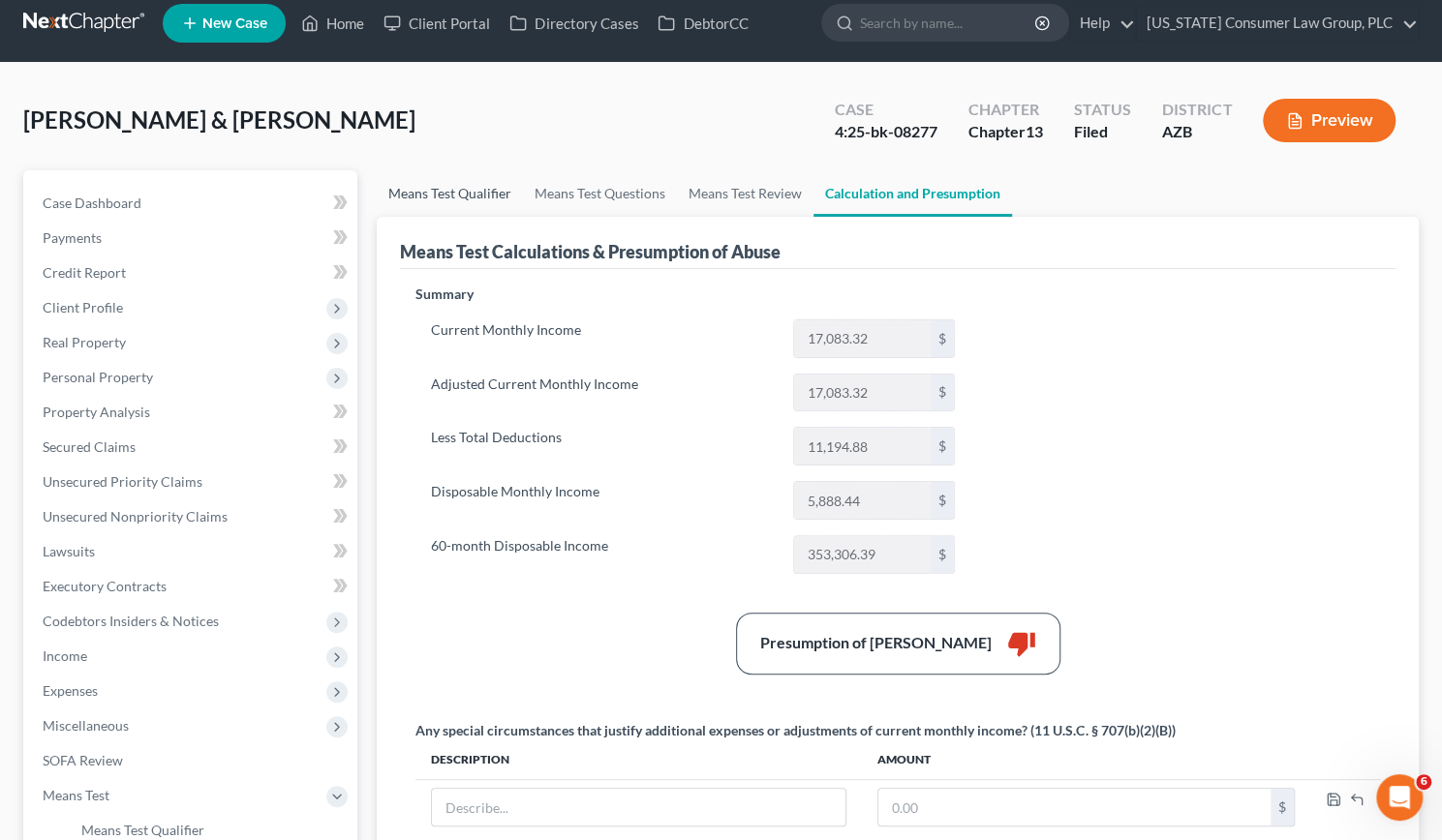
click at [479, 187] on link "Means Test Qualifier" at bounding box center [449, 194] width 146 height 47
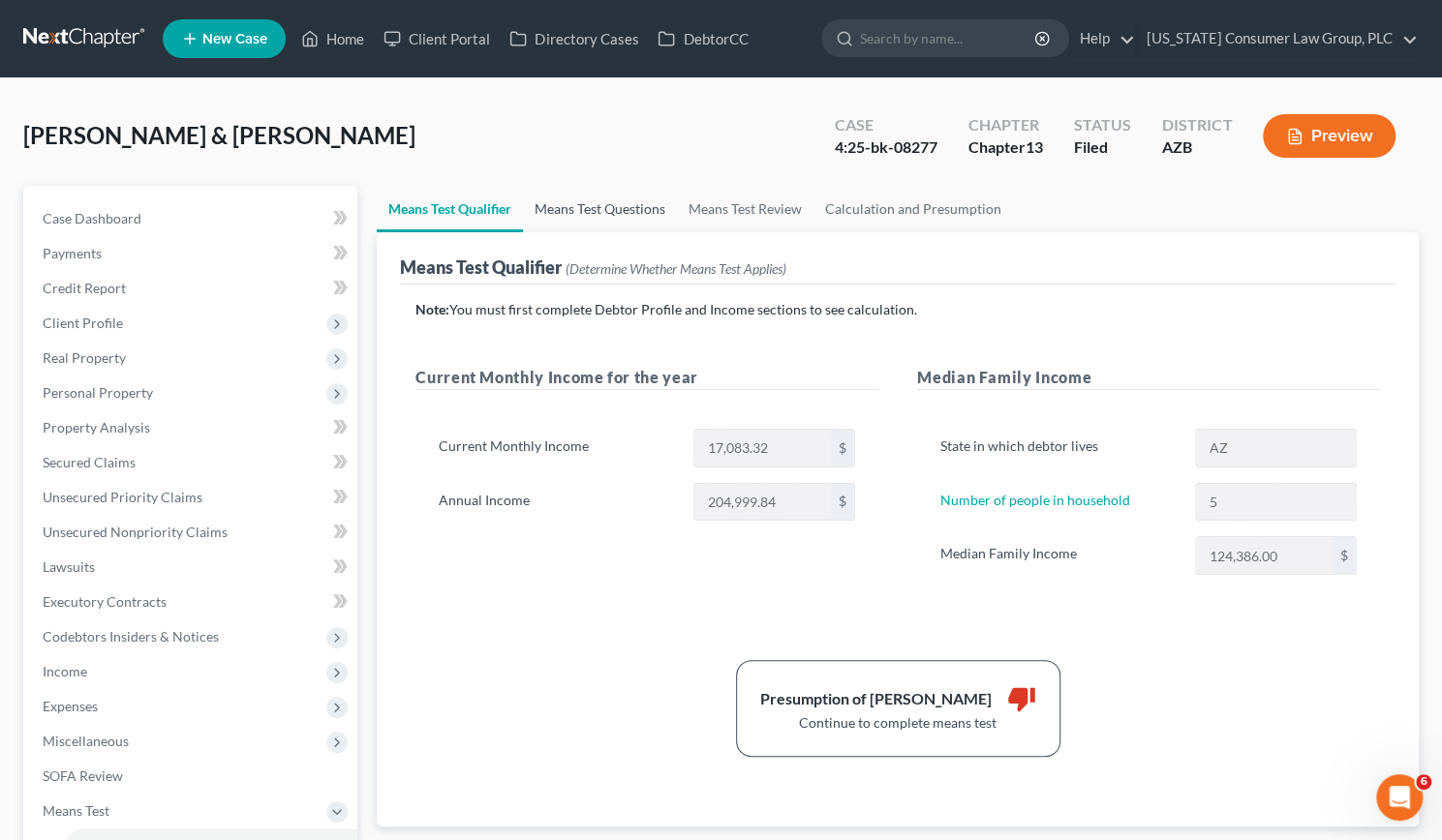
click at [595, 202] on link "Means Test Questions" at bounding box center [599, 209] width 154 height 47
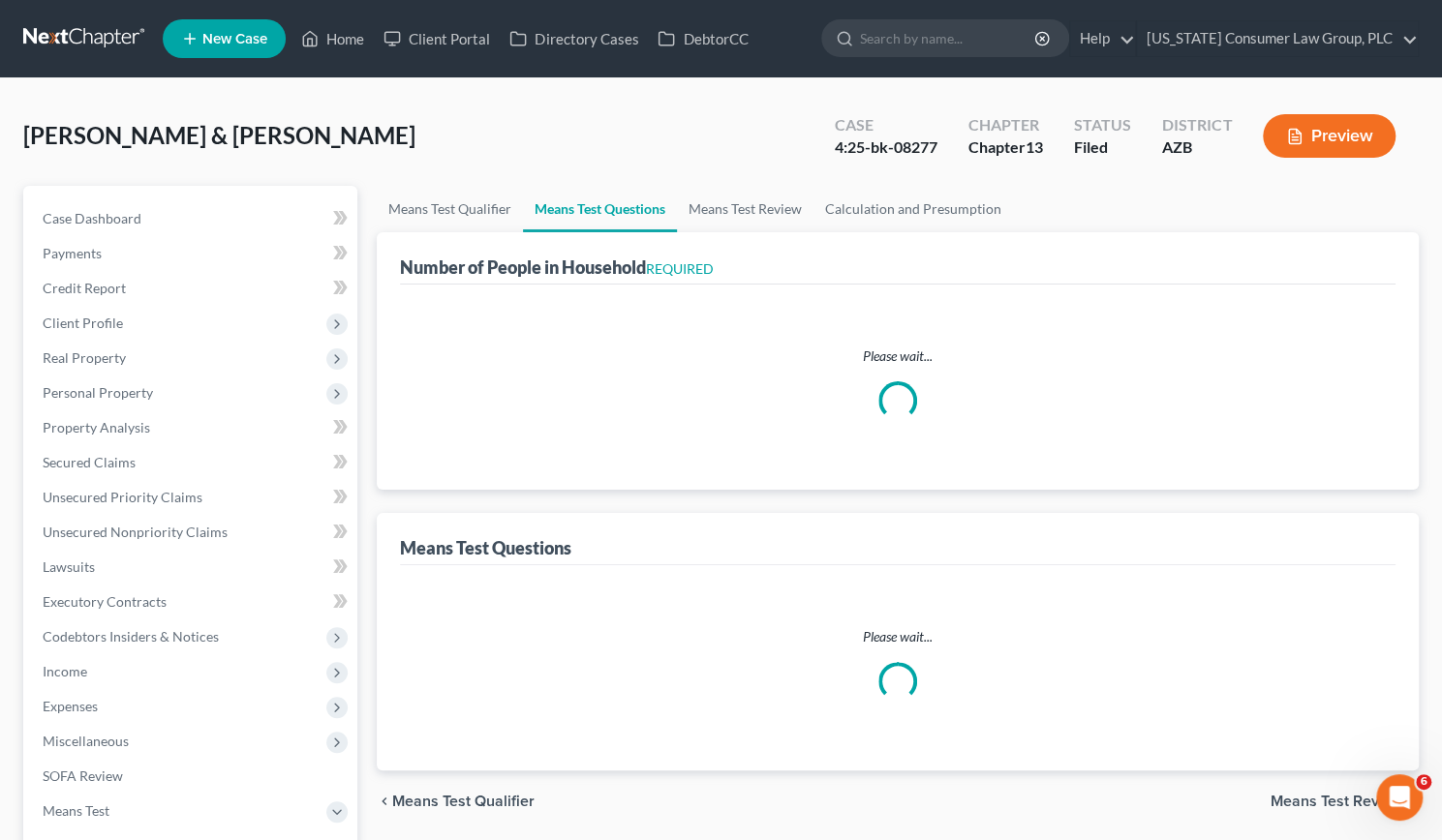
select select "0"
select select "60"
select select "1"
select select "60"
select select "1"
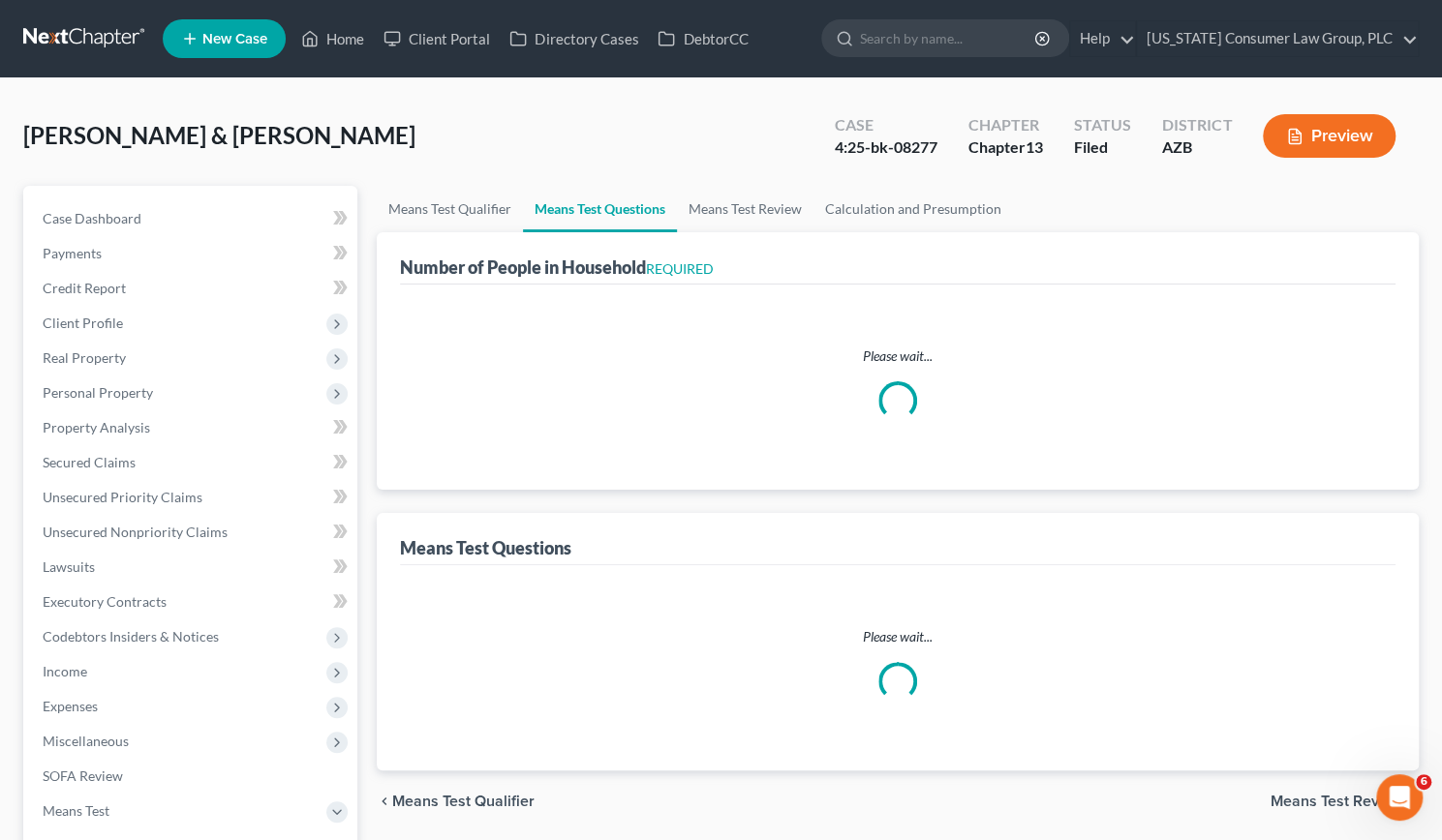
select select "60"
select select "3"
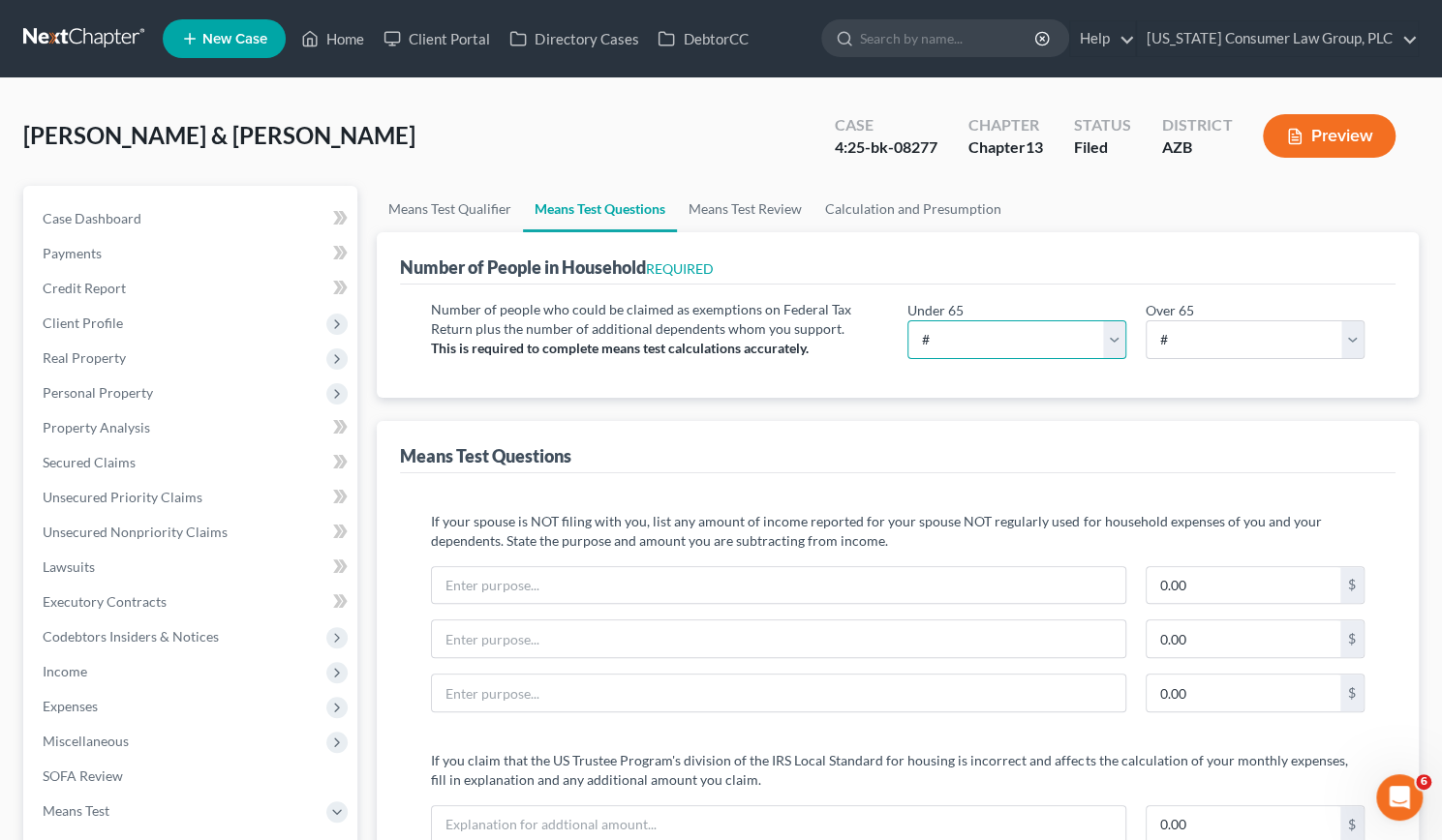
click at [995, 339] on select "# 0 1 2 3 4 5 6 7 8 9 10" at bounding box center [1016, 340] width 219 height 39
select select "4"
click at [907, 321] on select "# 0 1 2 3 4 5 6 7 8 9 10" at bounding box center [1016, 340] width 219 height 39
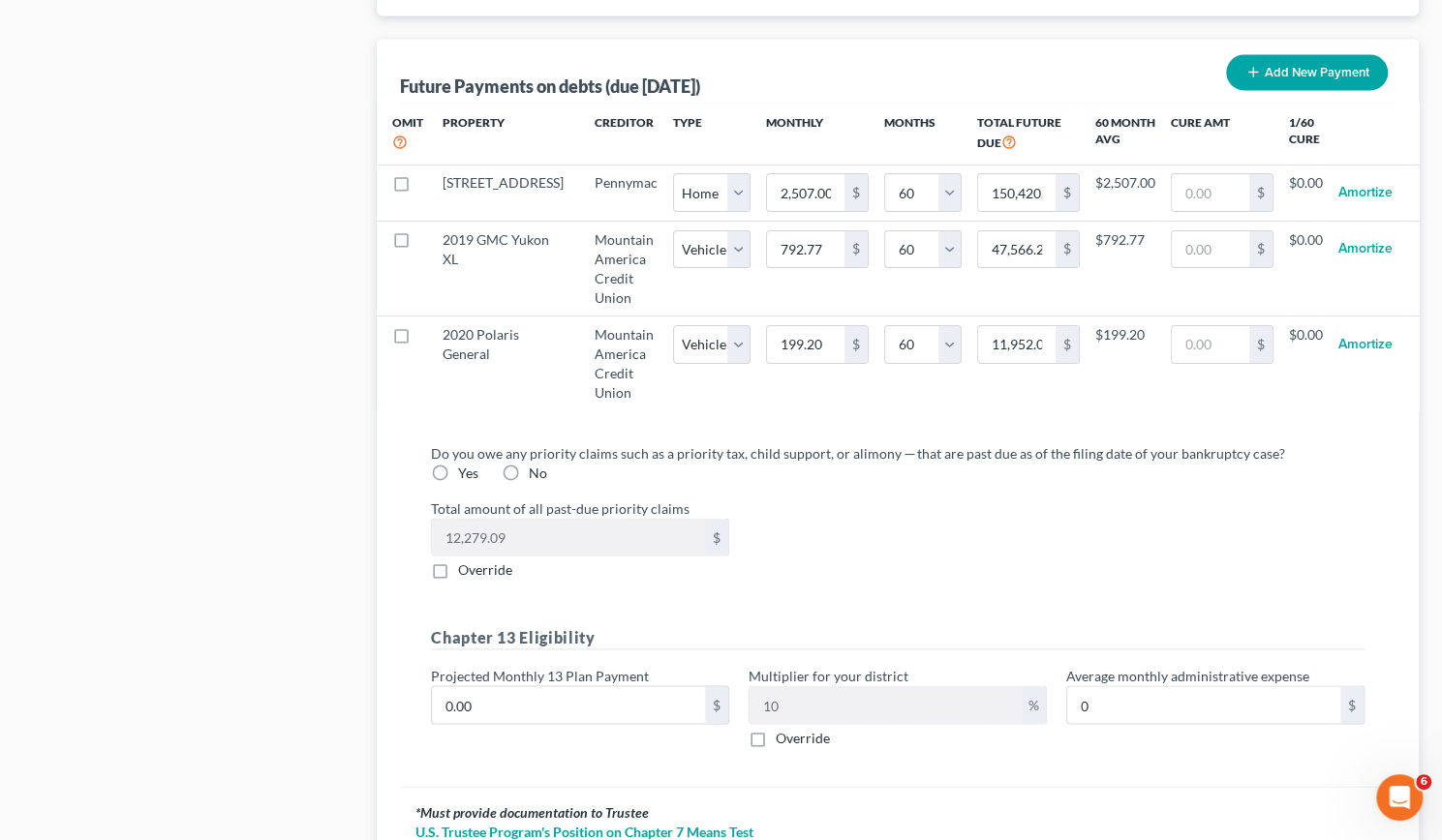
scroll to position [2087, 0]
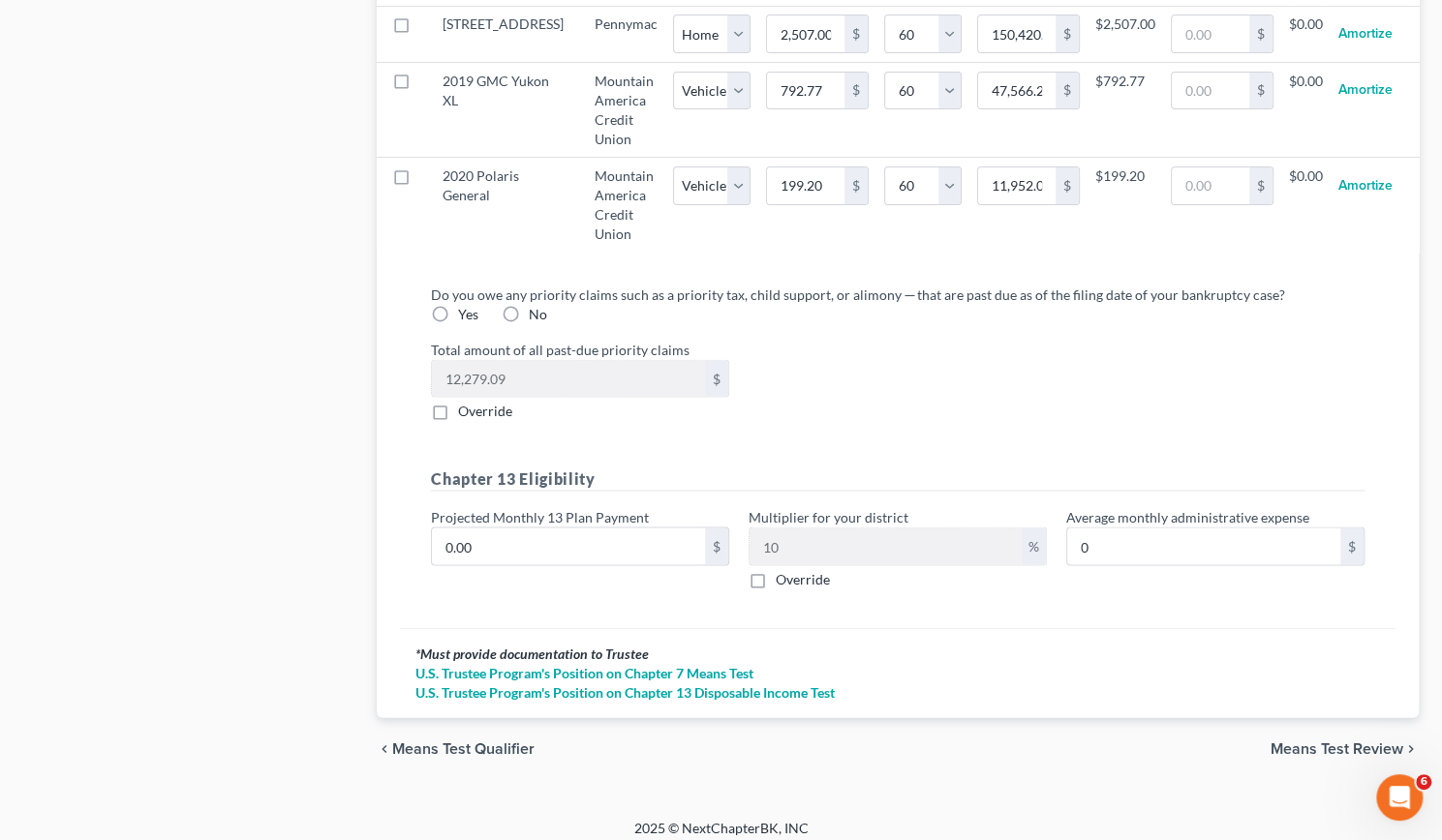
click at [1349, 740] on span "Means Test Review" at bounding box center [1336, 748] width 133 height 16
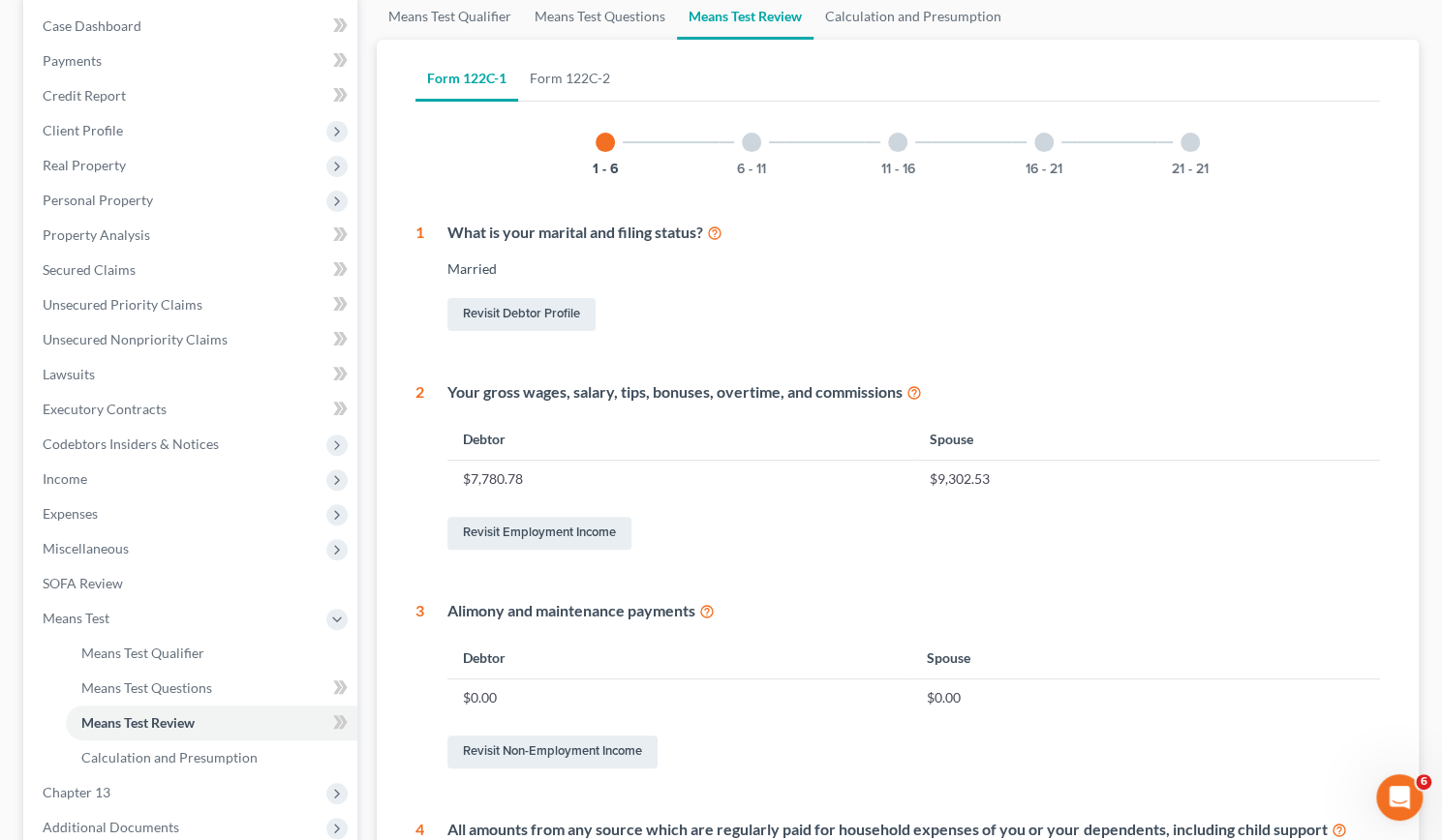
scroll to position [192, 0]
click at [749, 146] on div at bounding box center [751, 144] width 20 height 20
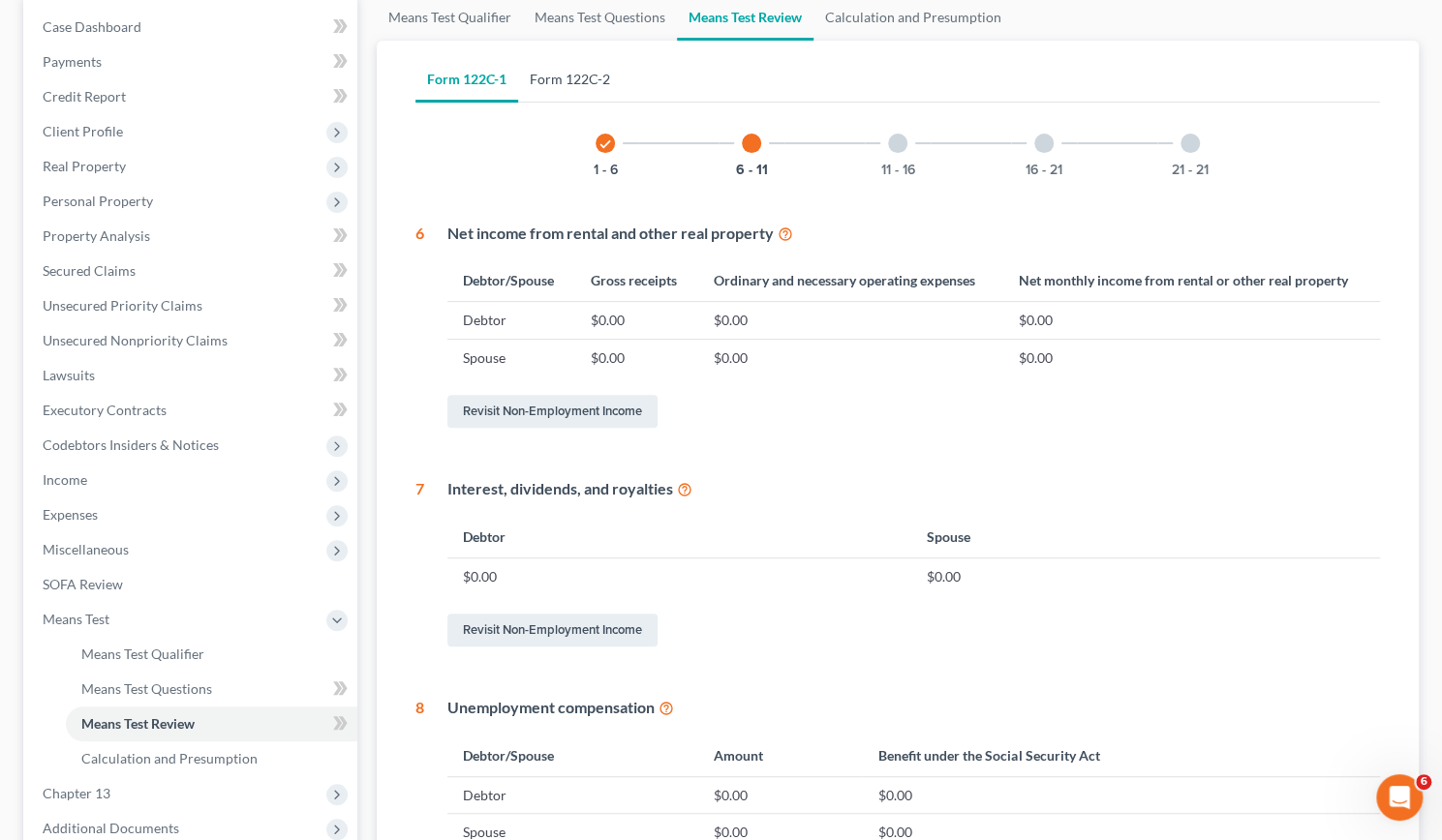
click at [592, 73] on link "Form 122C-2" at bounding box center [569, 79] width 104 height 47
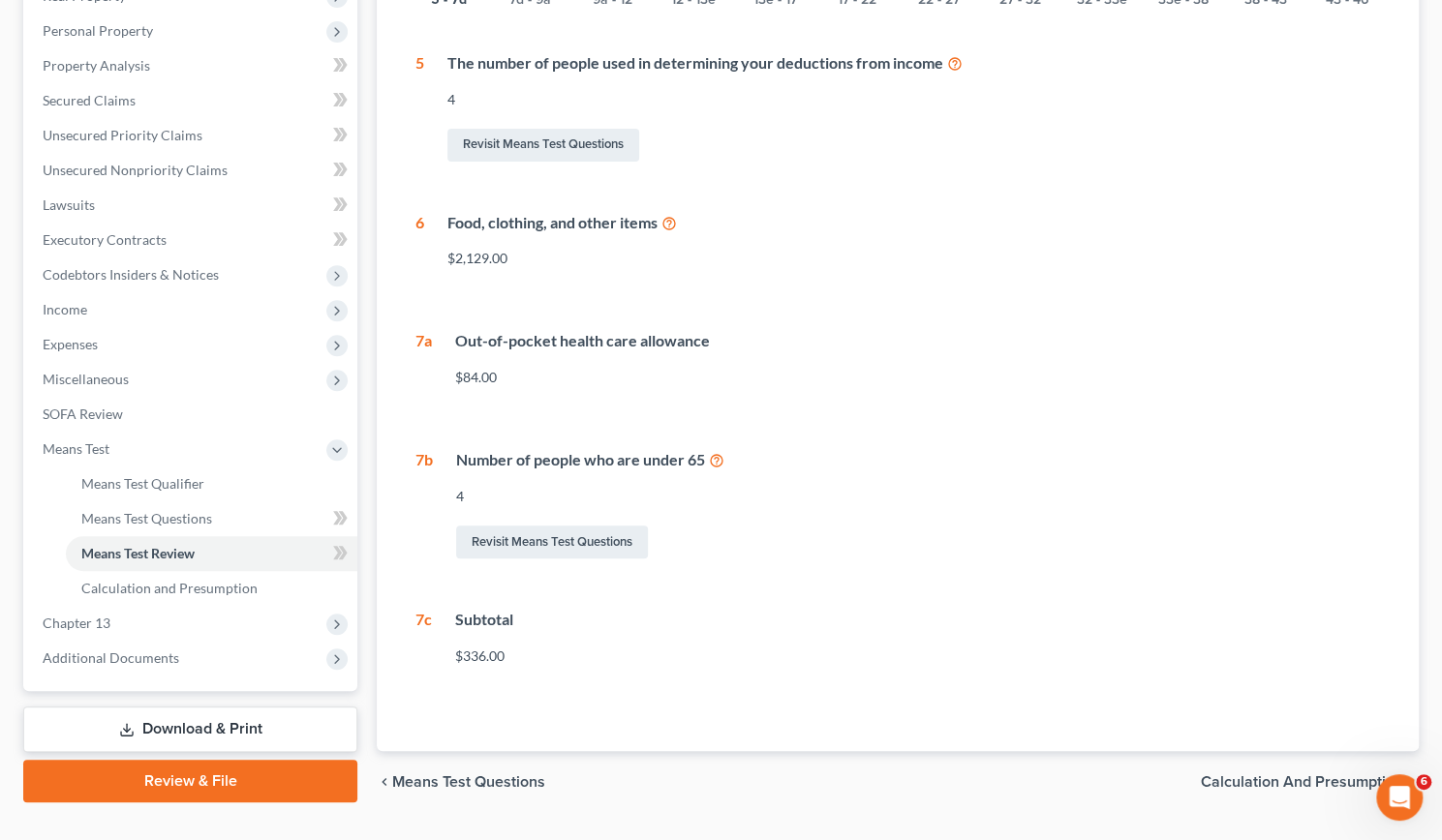
scroll to position [251, 0]
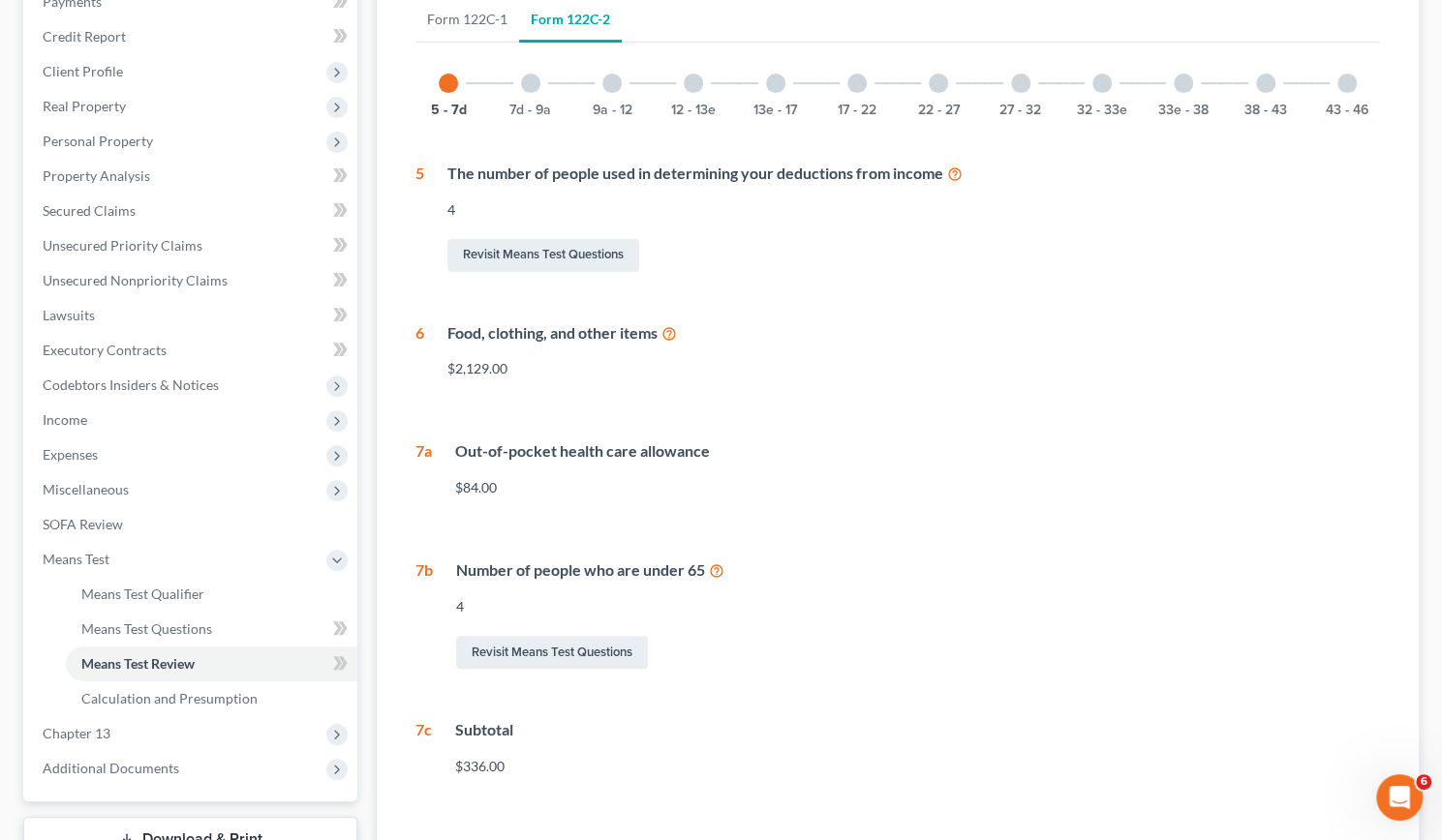
click at [536, 79] on div at bounding box center [530, 83] width 20 height 20
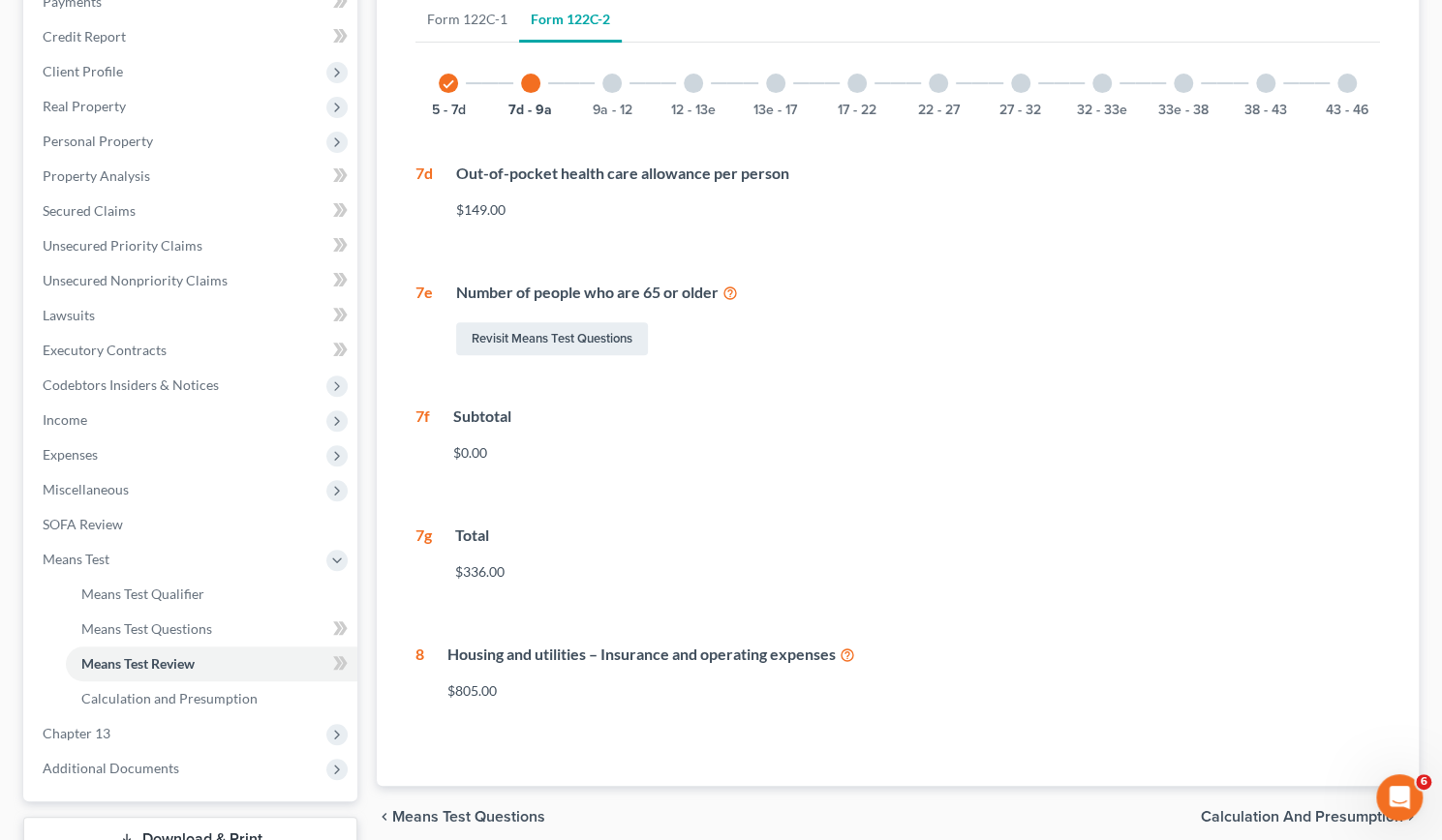
click at [618, 76] on div at bounding box center [612, 83] width 20 height 20
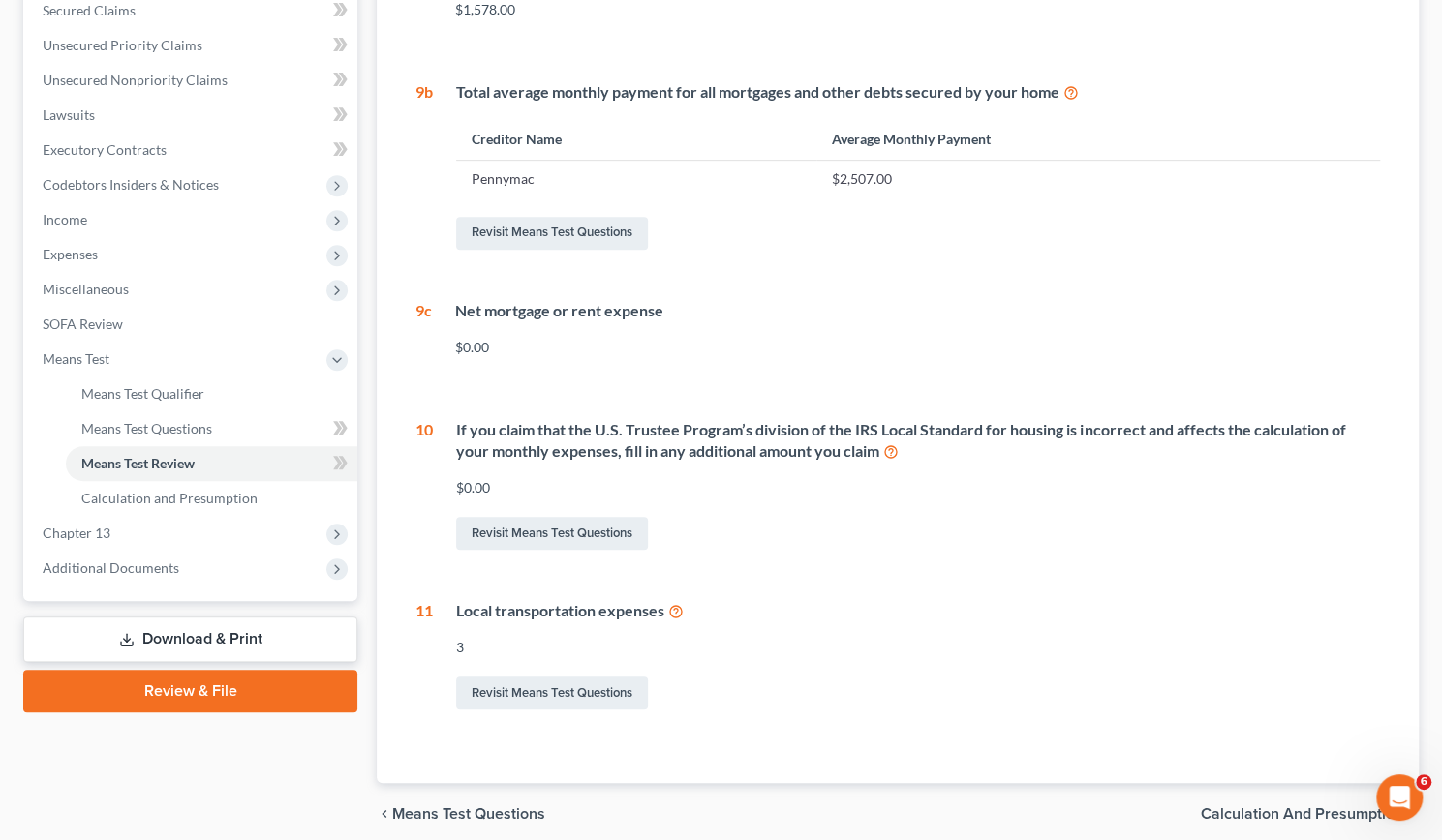
scroll to position [453, 0]
click at [528, 347] on div "$0.00" at bounding box center [917, 346] width 924 height 20
click at [484, 355] on div "Net mortgage or rent expense $0.00" at bounding box center [905, 335] width 948 height 72
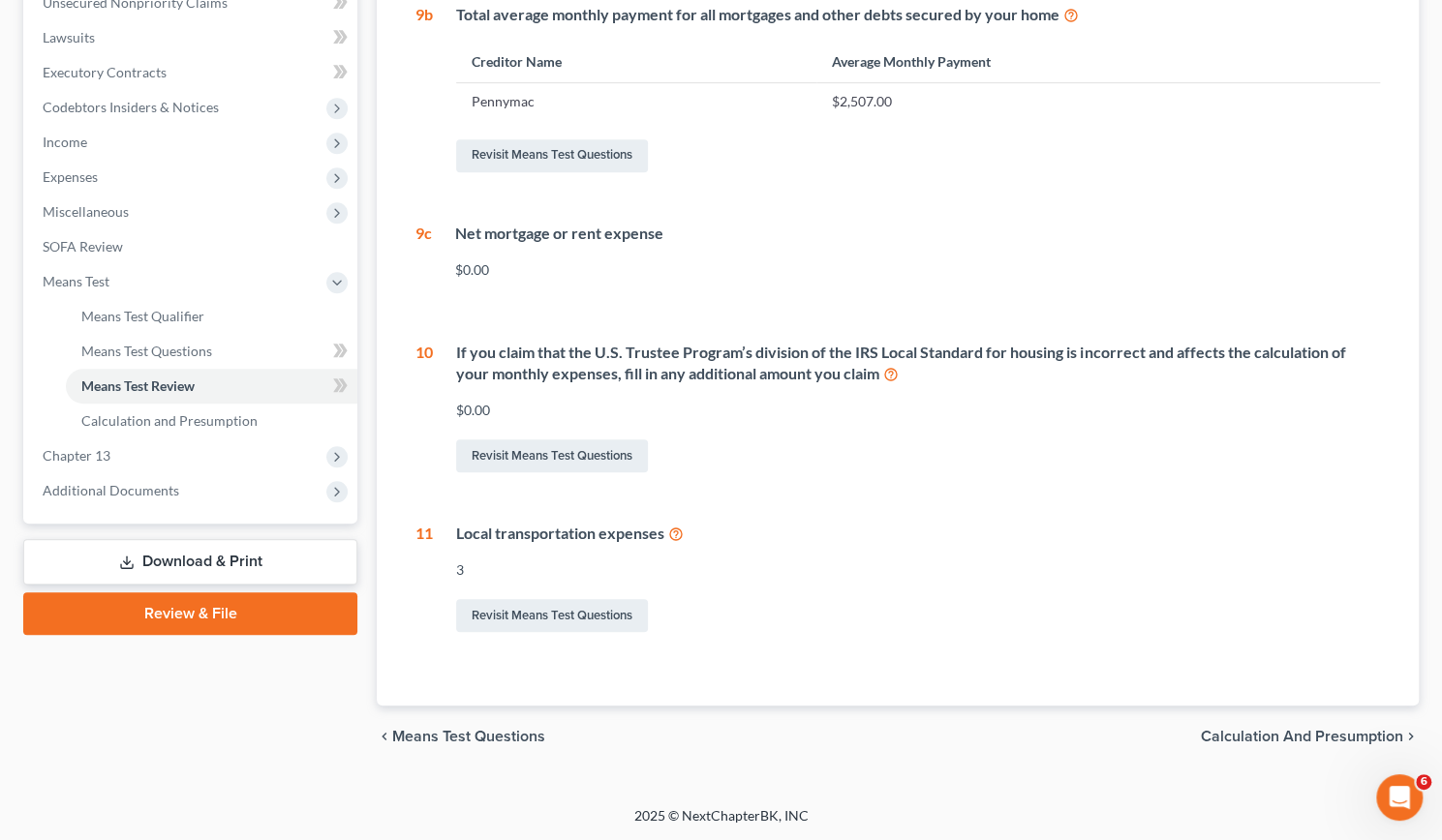
scroll to position [0, 0]
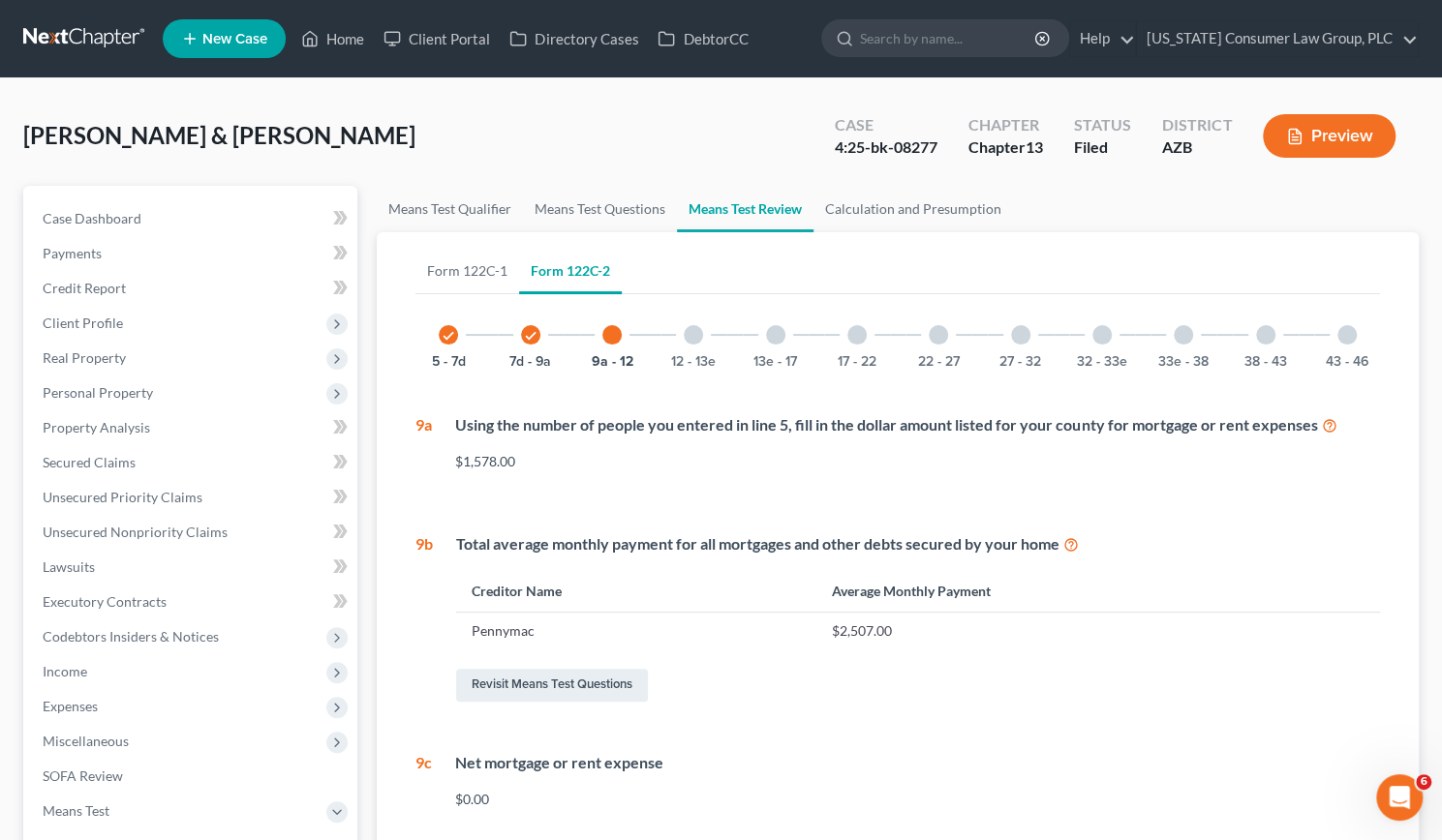
click at [696, 334] on div at bounding box center [694, 335] width 20 height 20
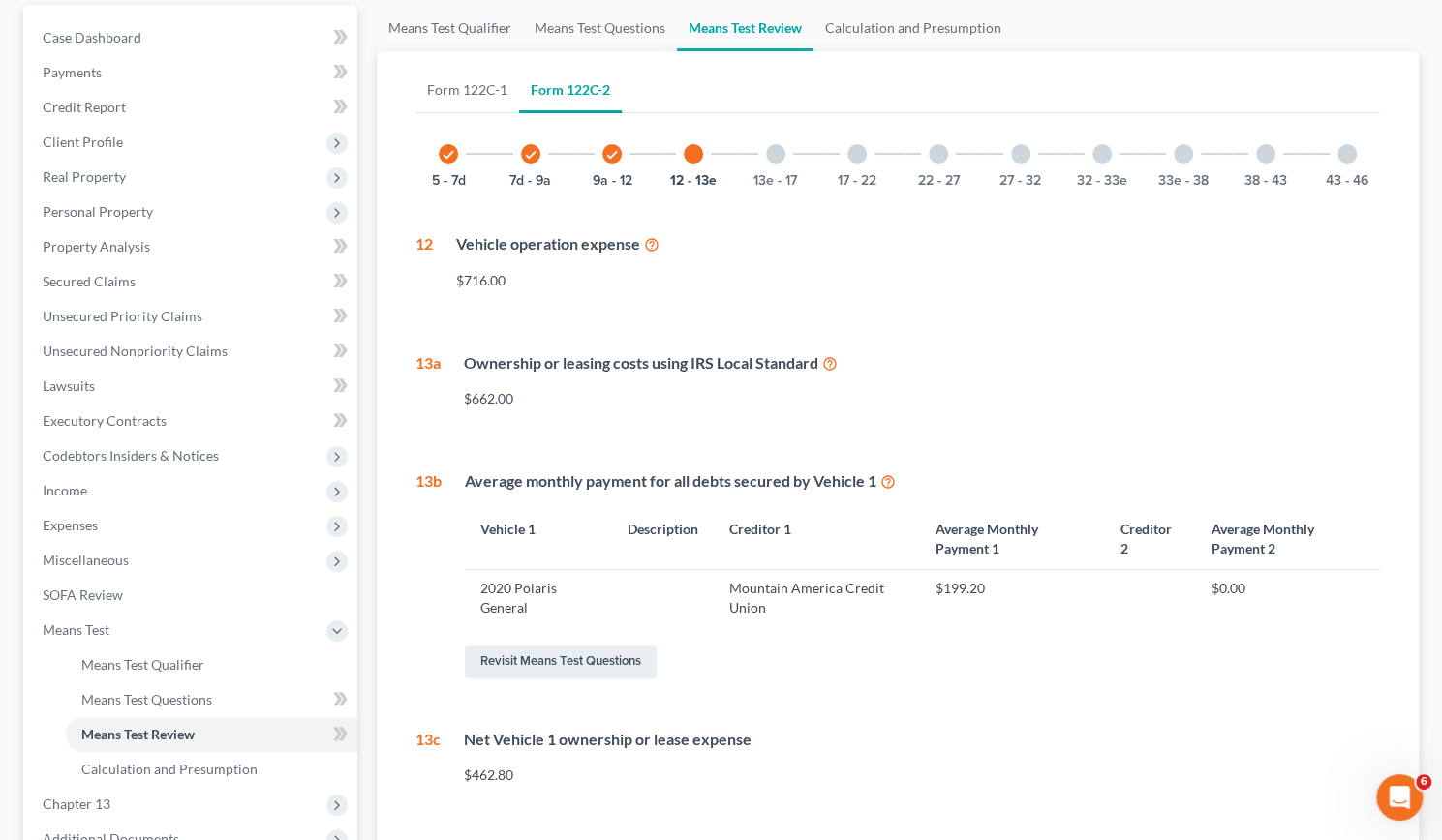
scroll to position [166, 0]
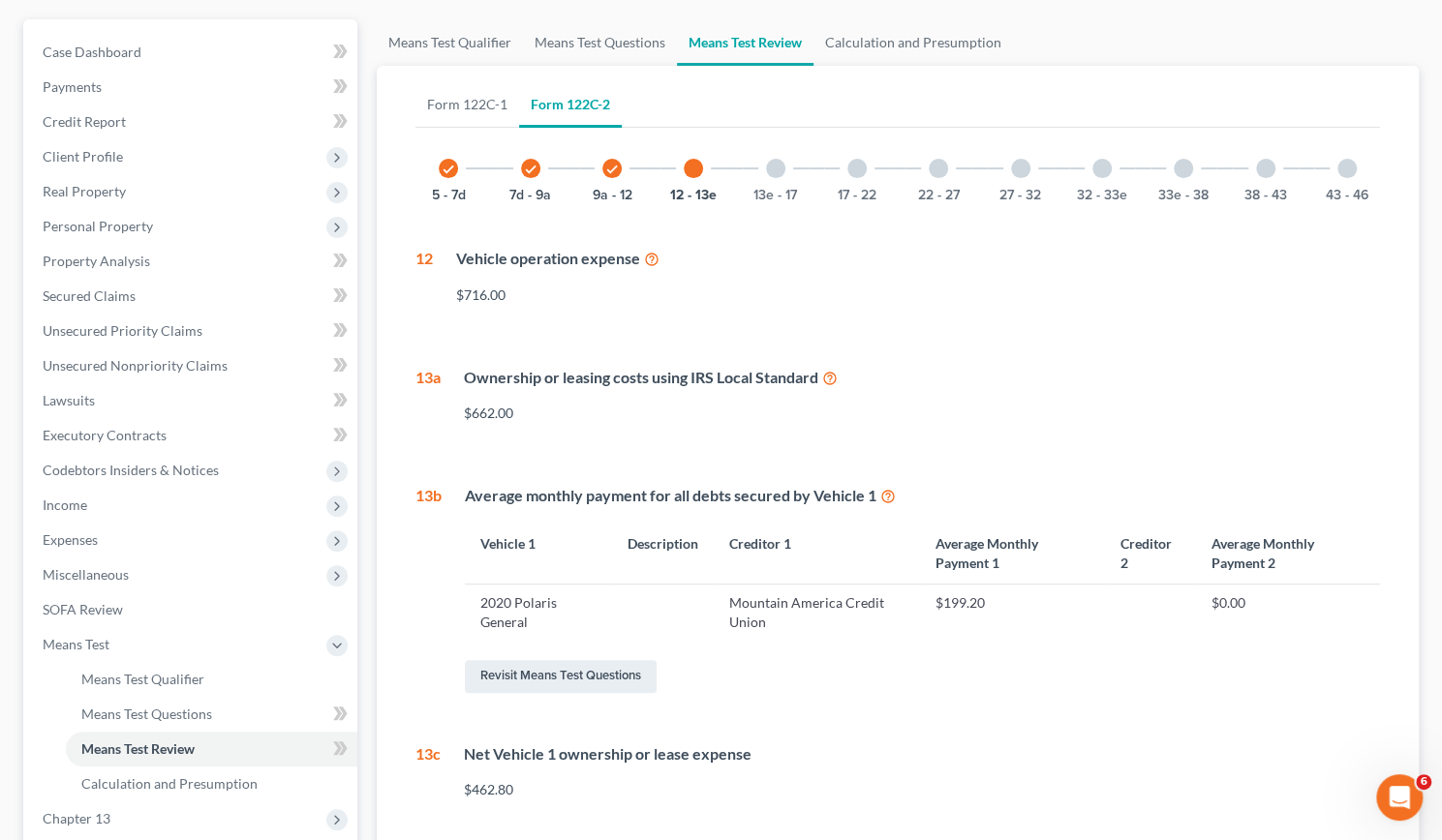
click at [773, 166] on div at bounding box center [776, 168] width 20 height 20
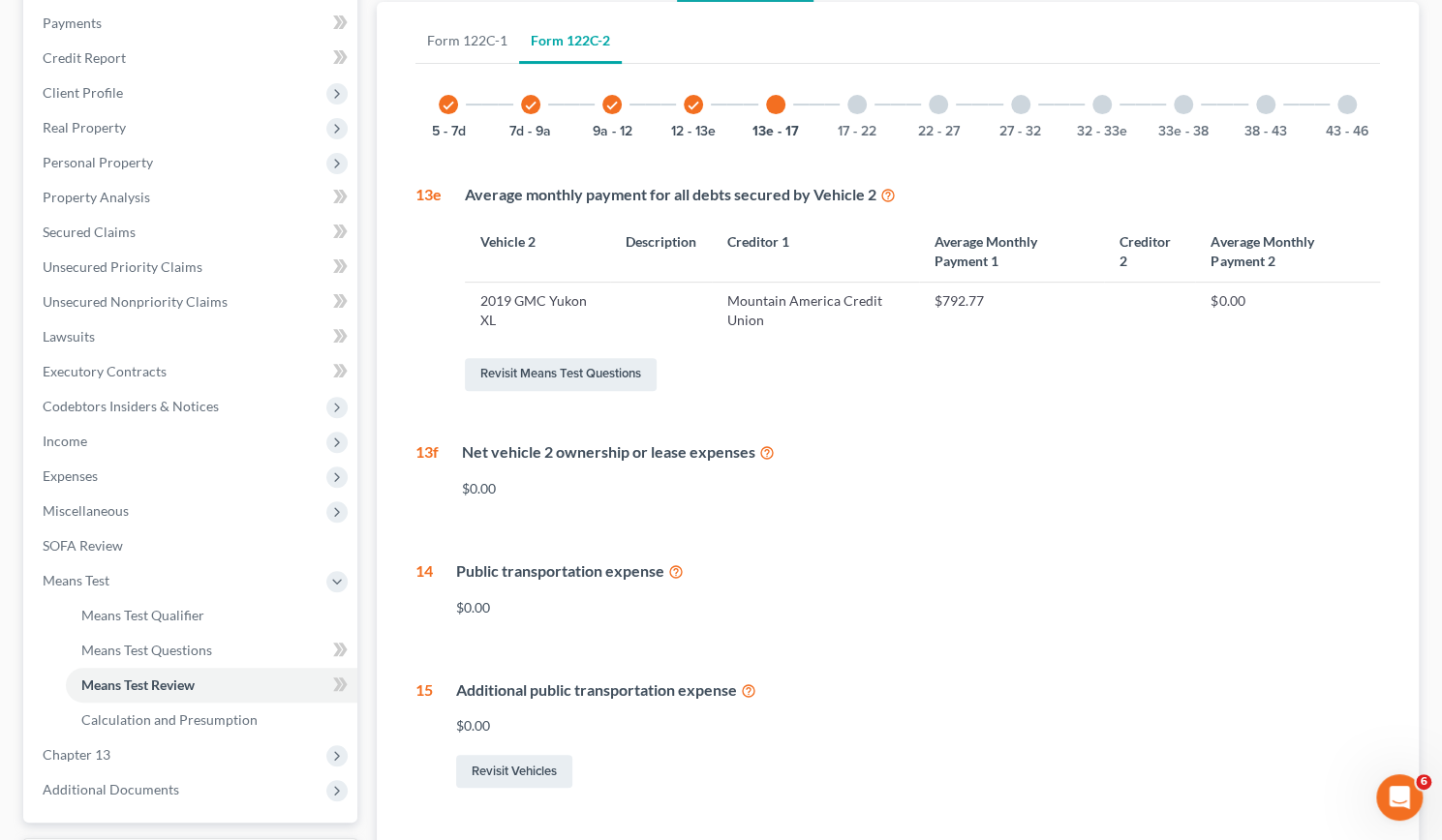
scroll to position [230, 0]
click at [851, 111] on div at bounding box center [857, 106] width 20 height 20
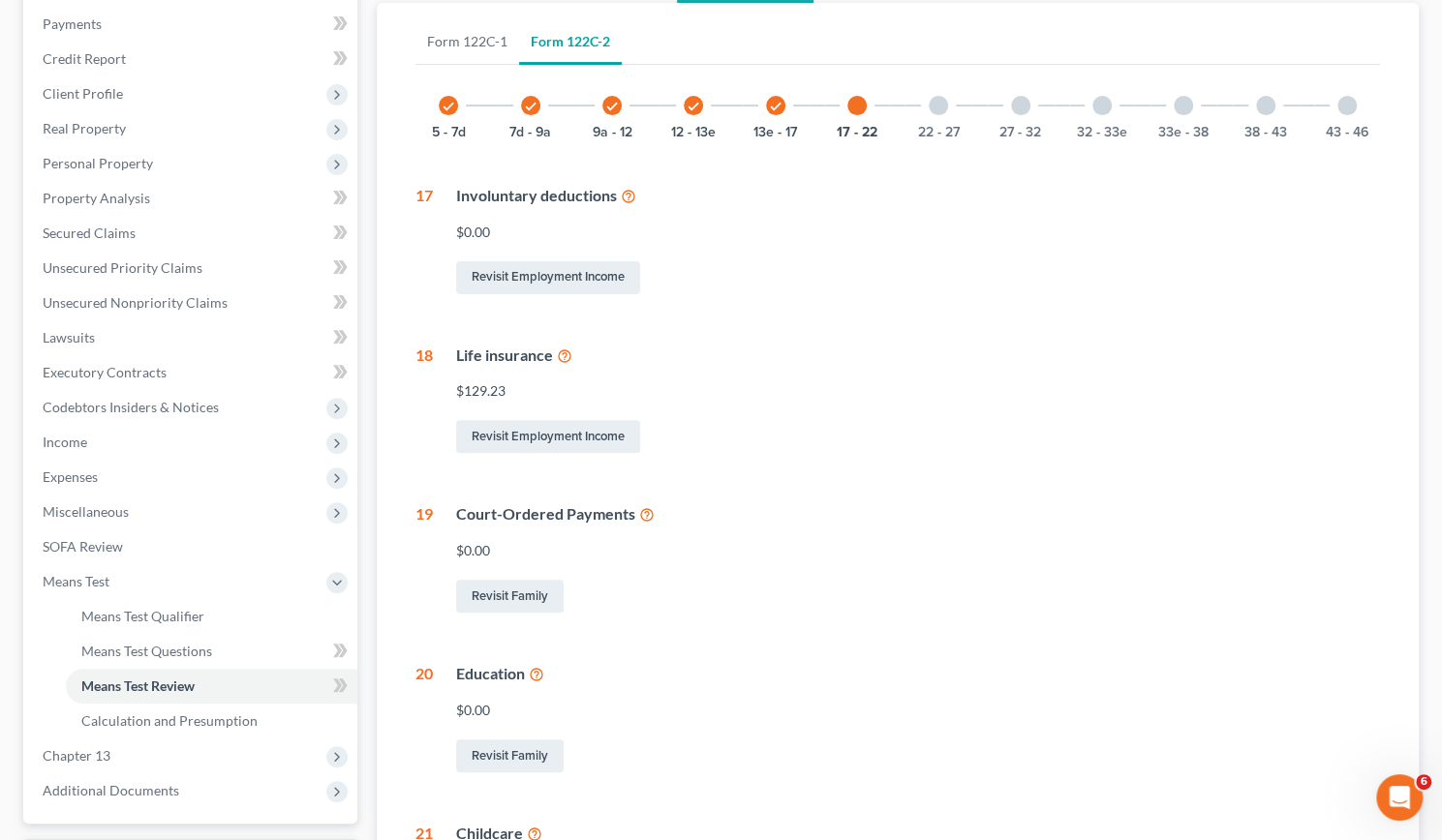
click at [938, 114] on div "22 - 27" at bounding box center [937, 105] width 66 height 66
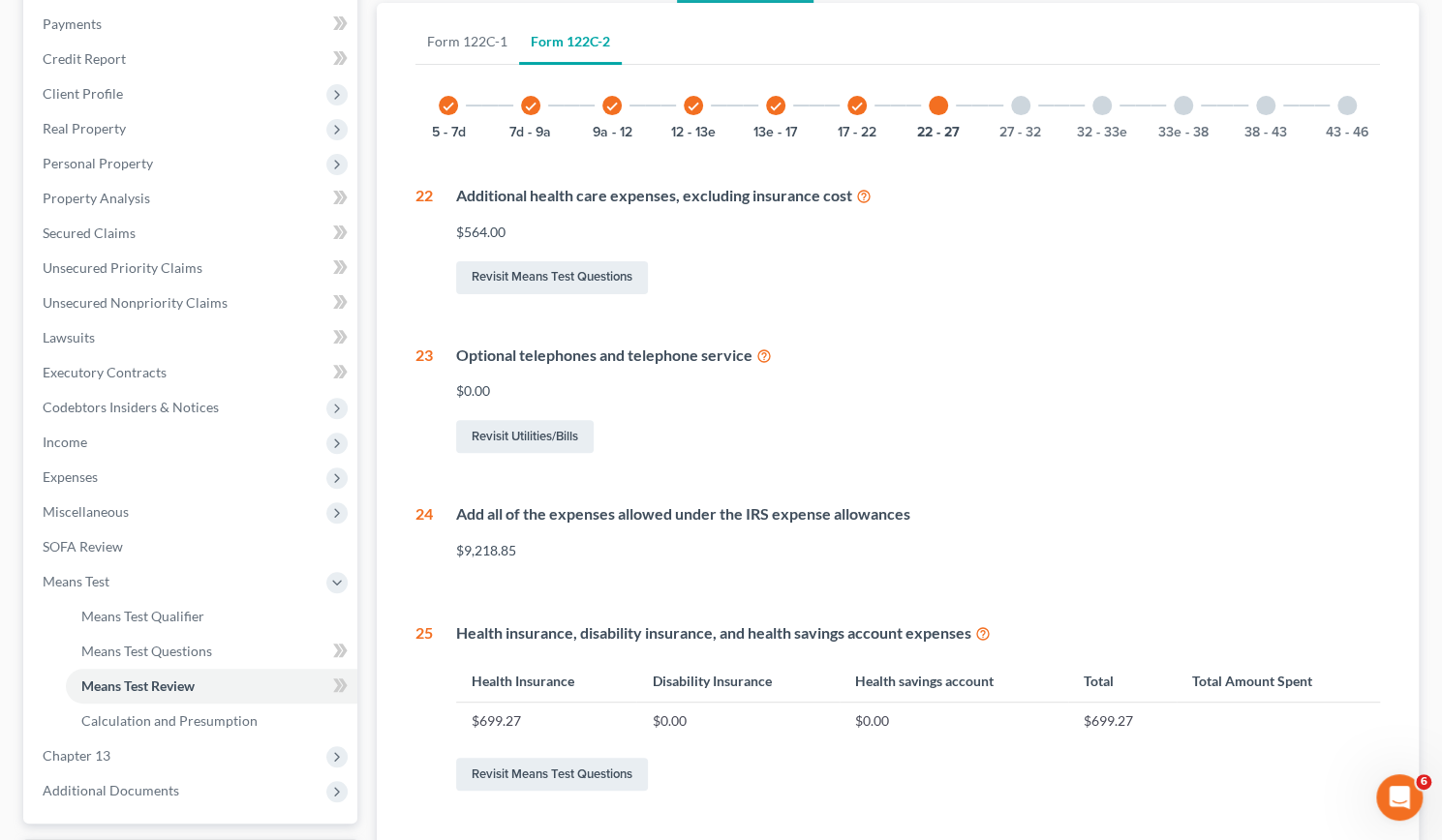
click at [1013, 112] on div "27 - 32" at bounding box center [1019, 105] width 66 height 66
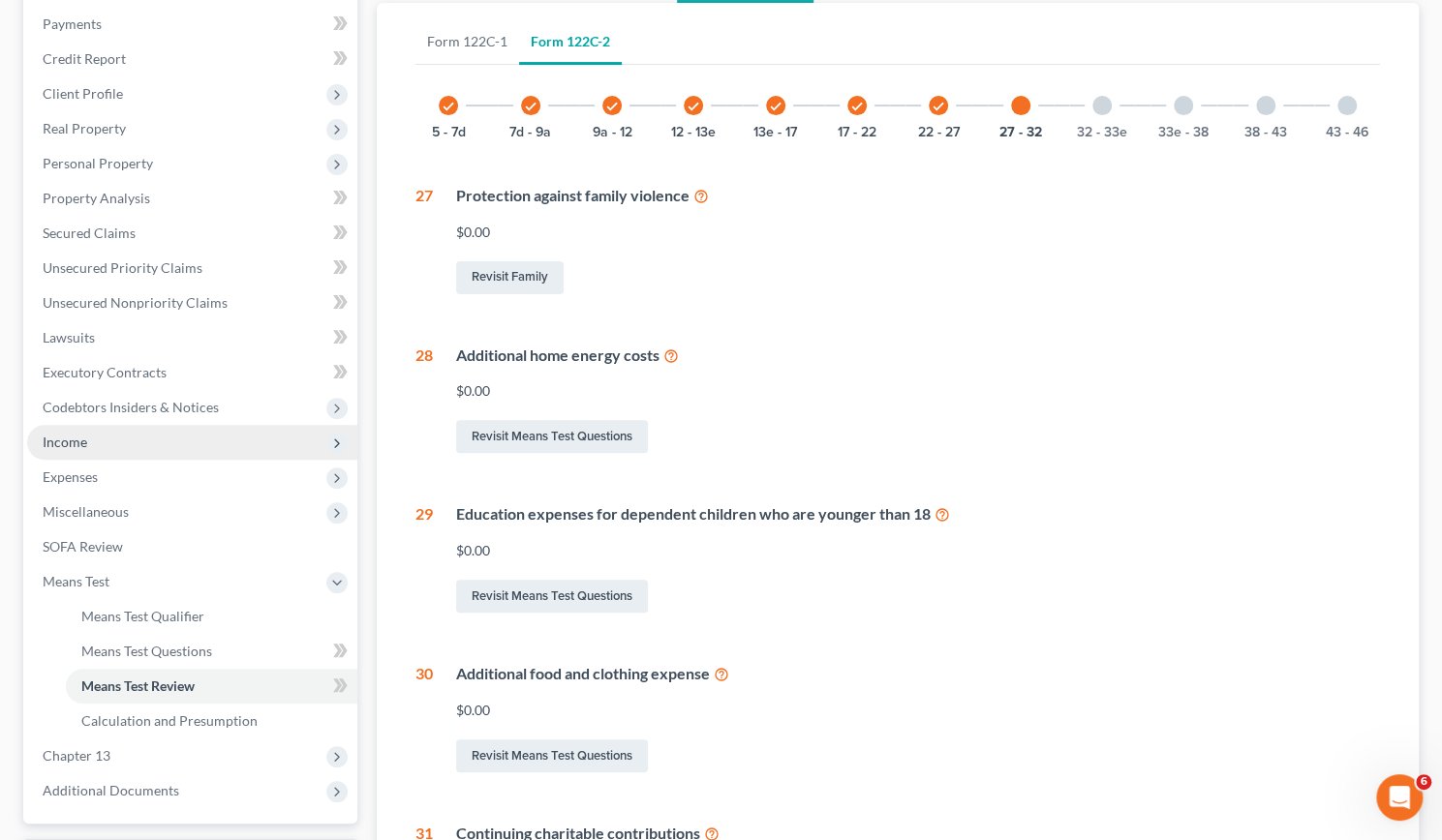
click at [79, 444] on span "Income" at bounding box center [66, 441] width 45 height 17
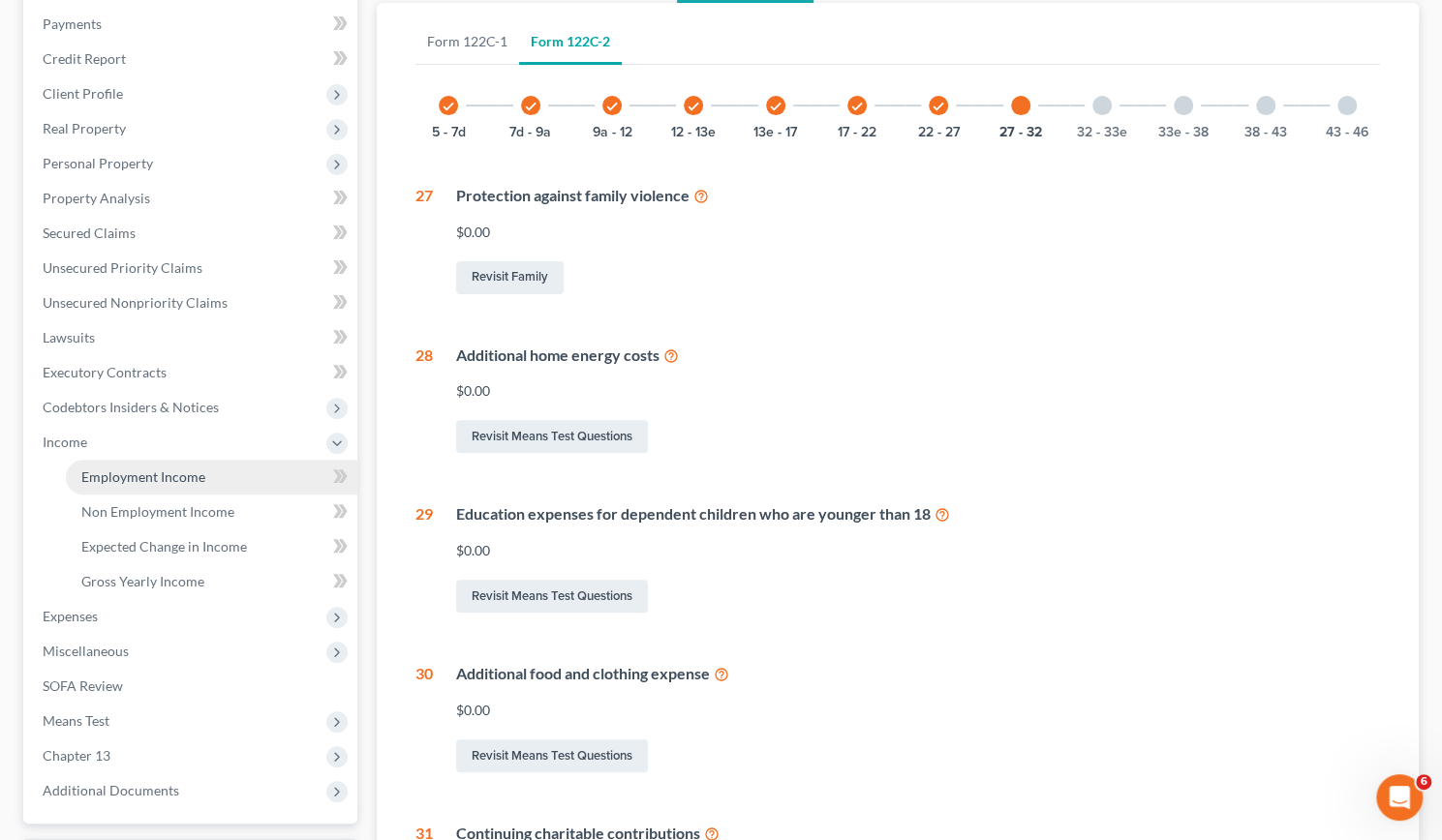
click at [121, 477] on span "Employment Income" at bounding box center [143, 476] width 124 height 17
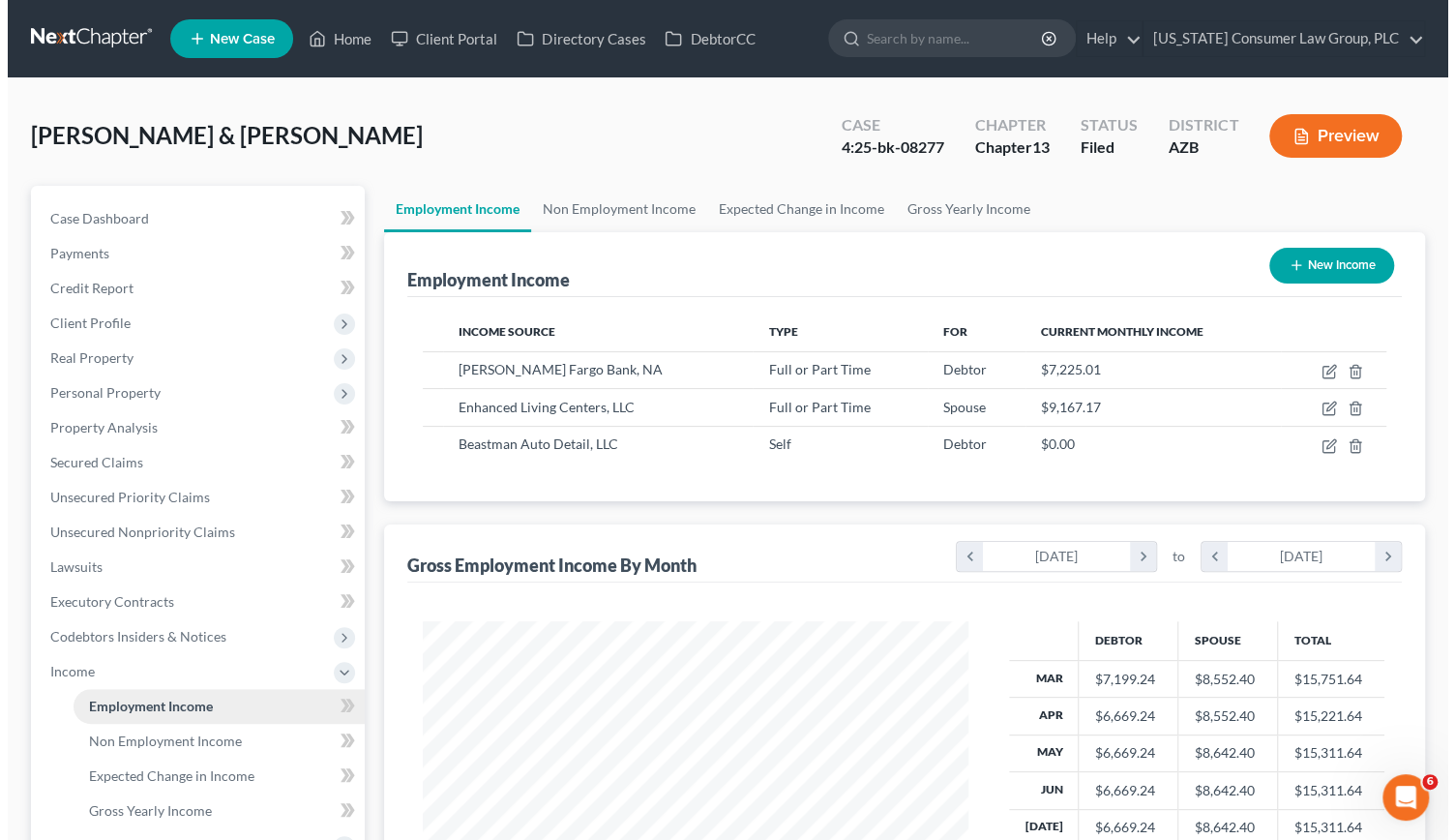
scroll to position [344, 585]
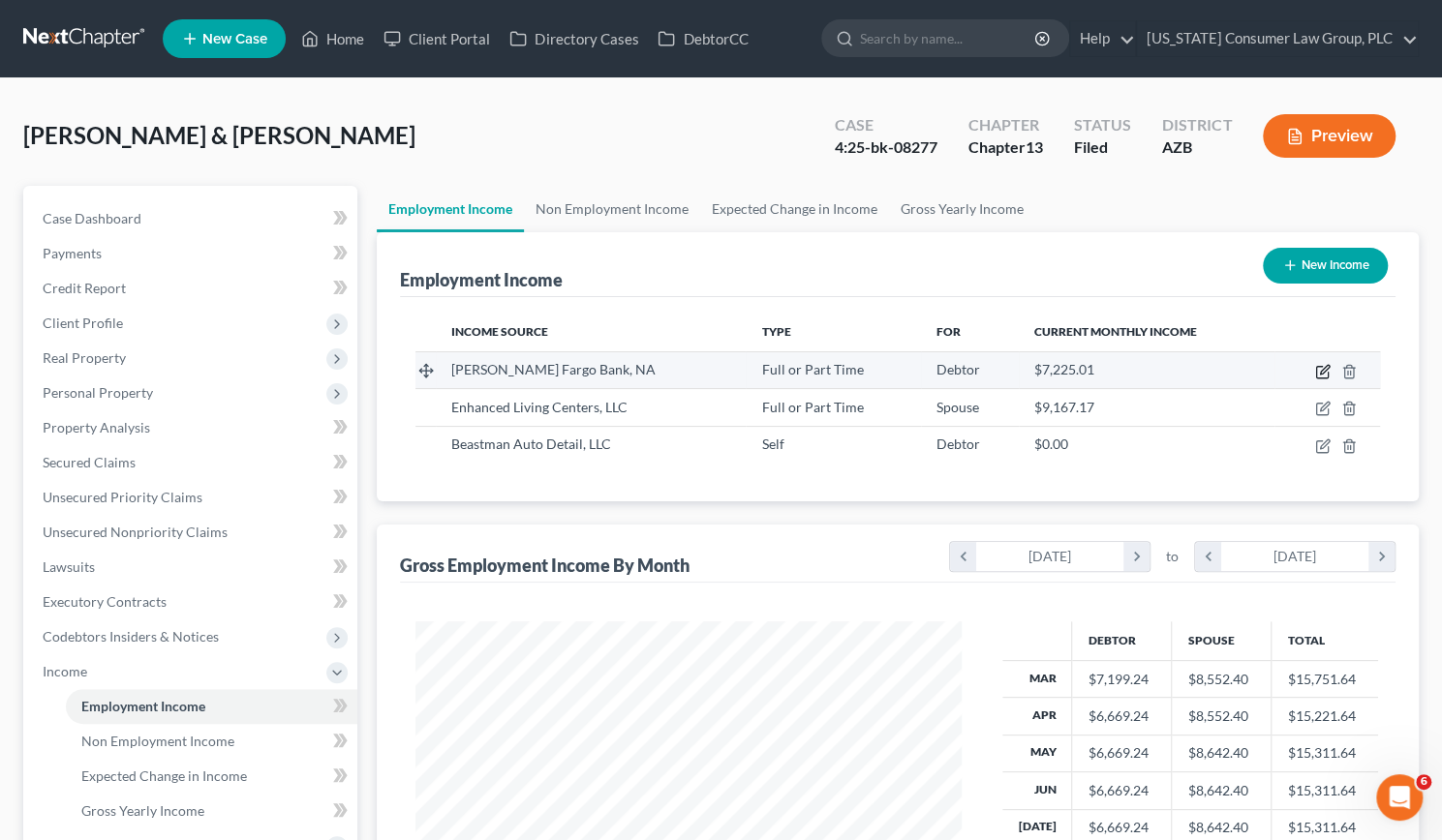
click at [1321, 373] on icon "button" at bounding box center [1324, 369] width 9 height 9
select select "0"
select select "24"
select select "2"
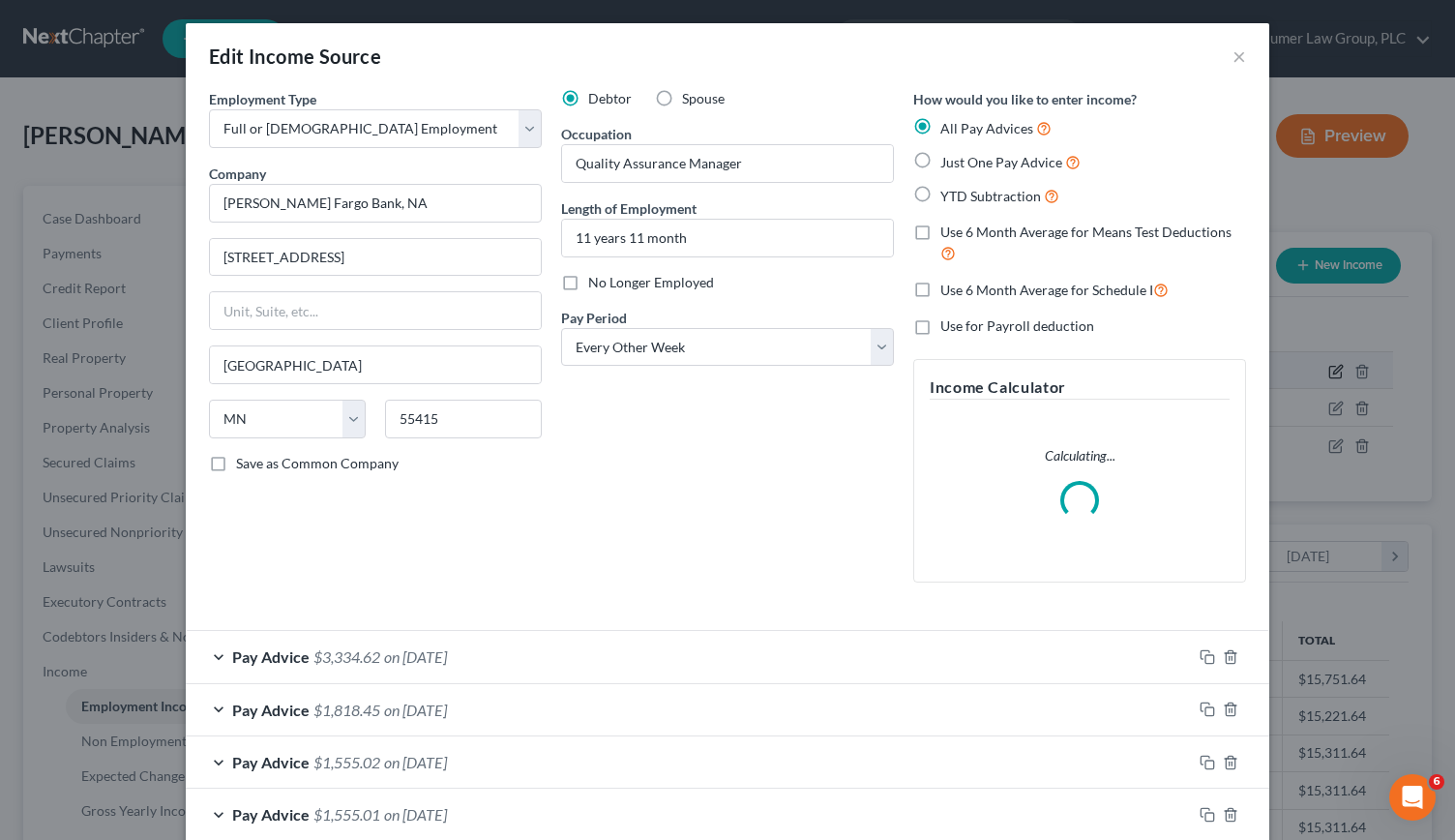
scroll to position [344, 591]
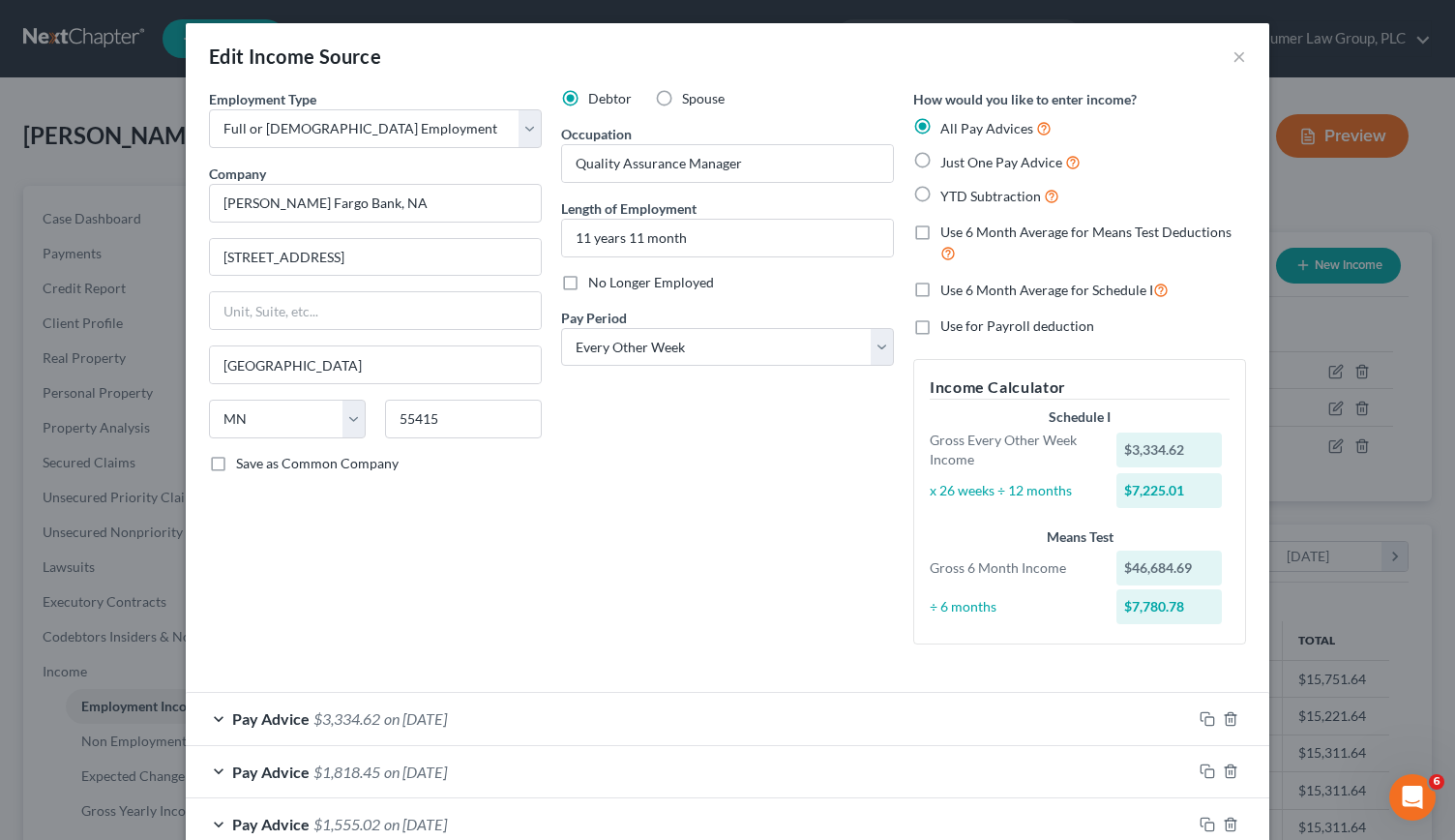
click at [941, 235] on label "Use 6 Month Average for Means Test Deductions" at bounding box center [1093, 243] width 306 height 42
click at [948, 235] on input "Use 6 Month Average for Means Test Deductions" at bounding box center [954, 229] width 13 height 13
checkbox input "true"
click at [683, 102] on label "Spouse" at bounding box center [704, 99] width 43 height 20
click at [690, 102] on input "Spouse" at bounding box center [696, 95] width 13 height 13
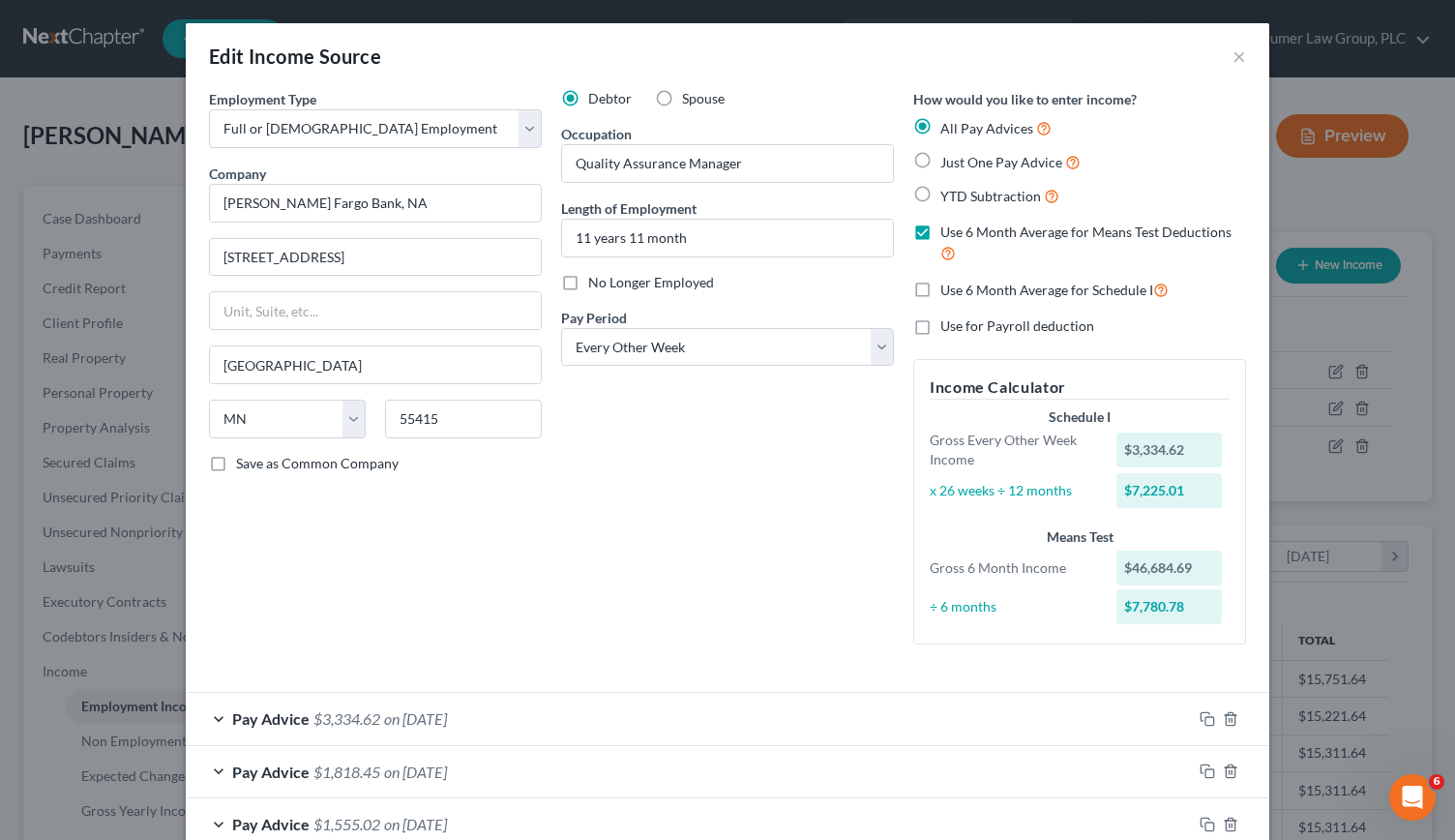
radio input "true"
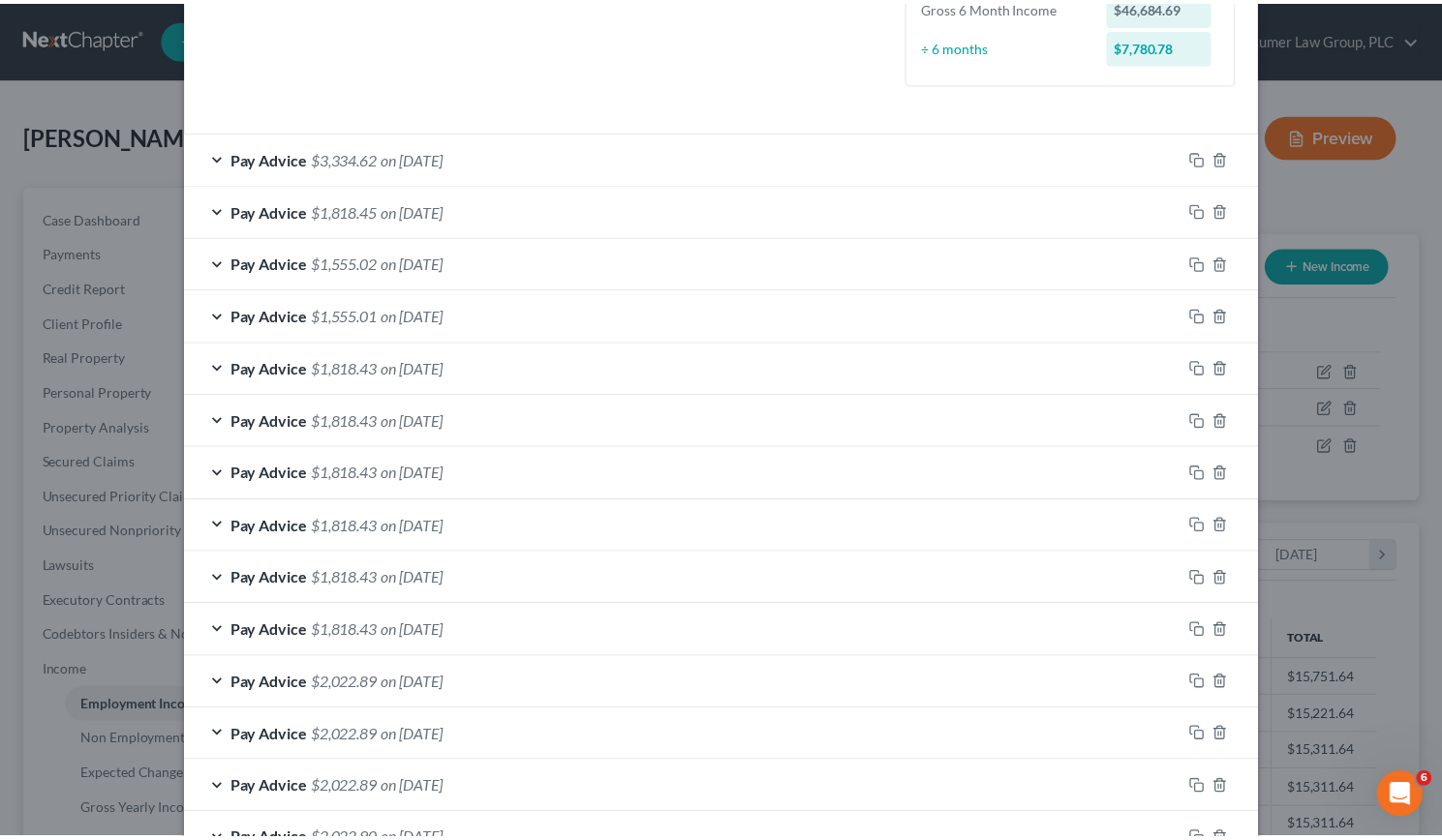
scroll to position [794, 0]
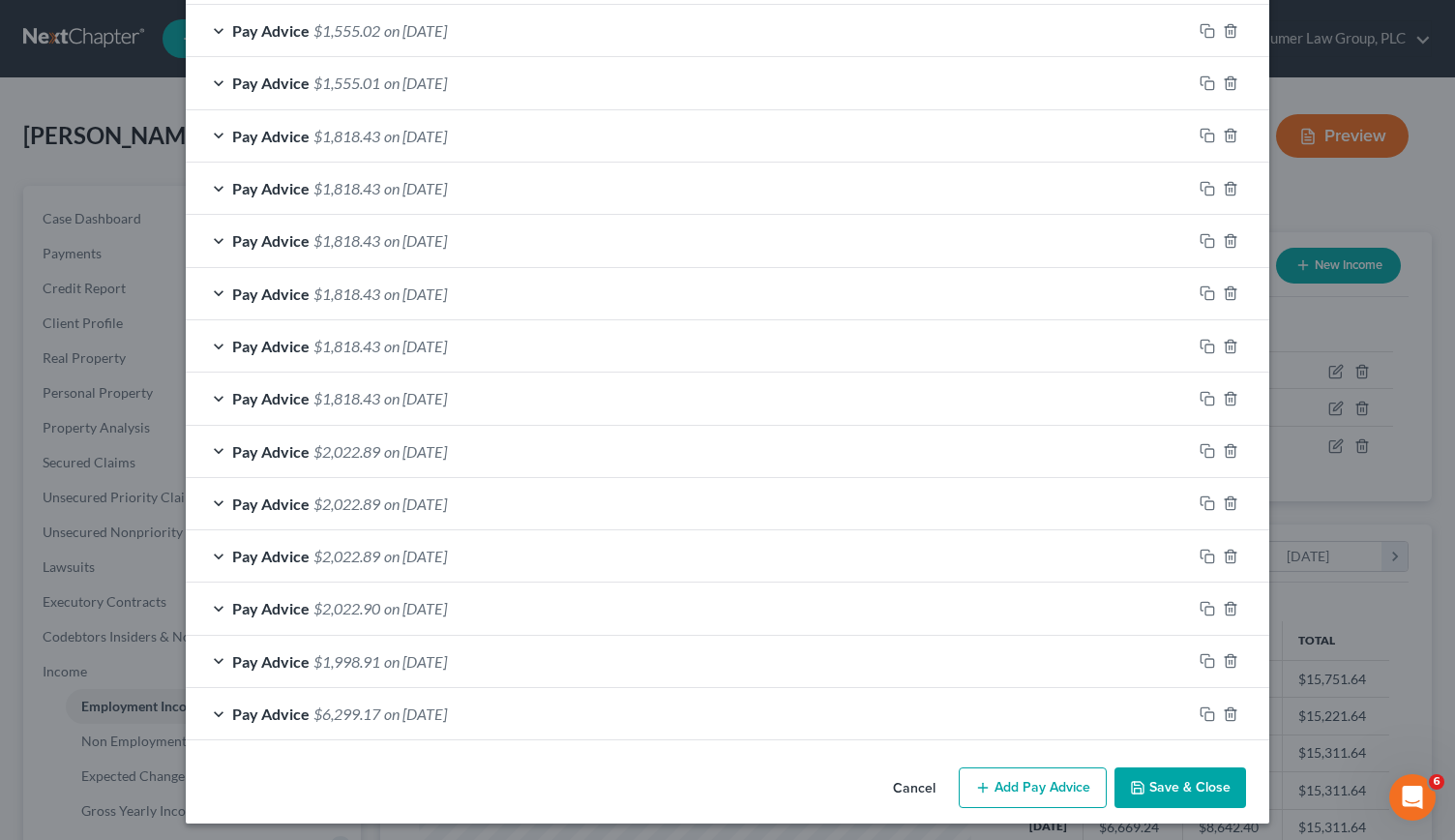
click at [1178, 779] on button "Save & Close" at bounding box center [1180, 788] width 132 height 41
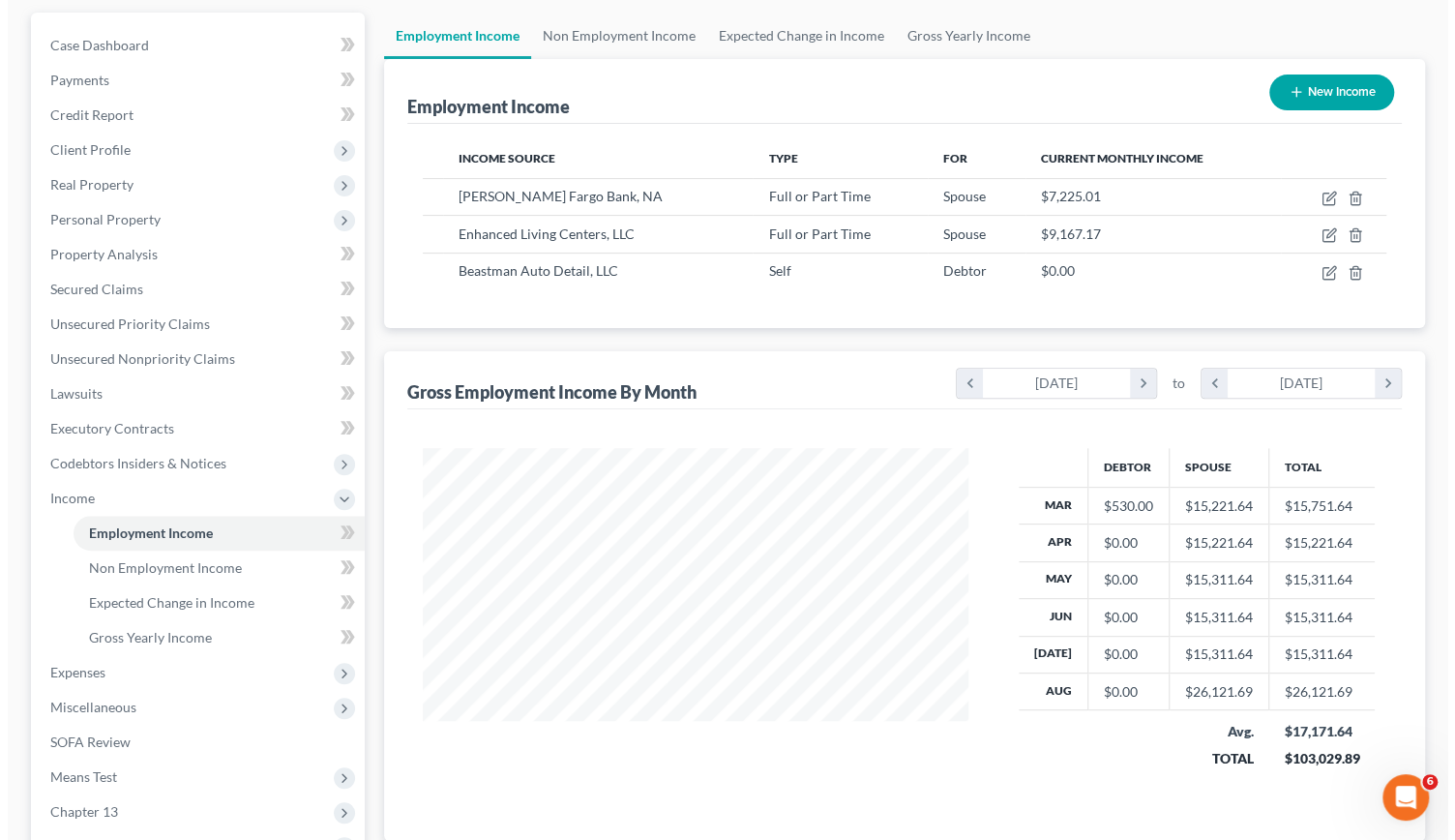
scroll to position [175, 0]
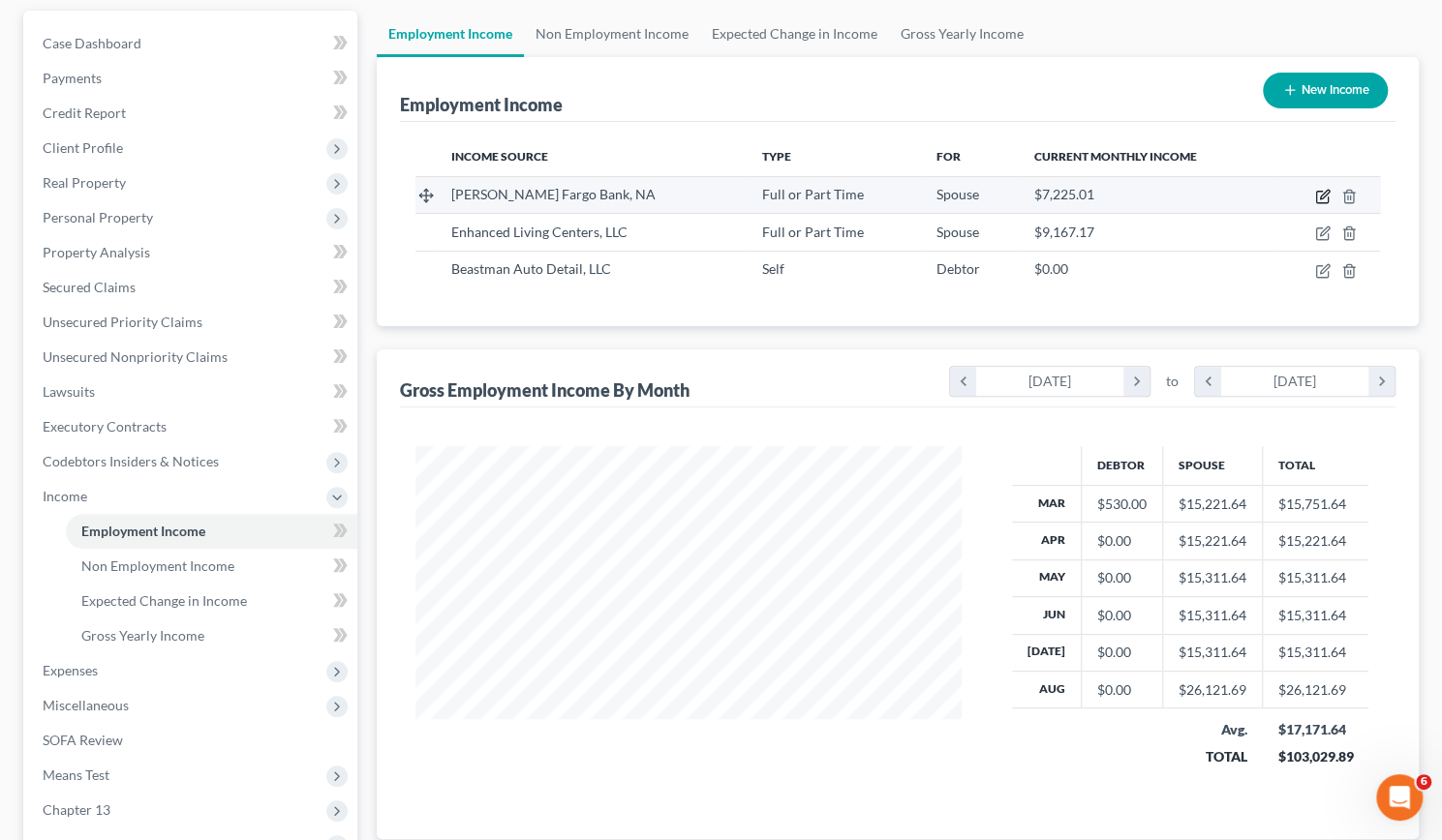
click at [1321, 198] on icon "button" at bounding box center [1324, 194] width 9 height 9
select select "0"
select select "24"
select select "2"
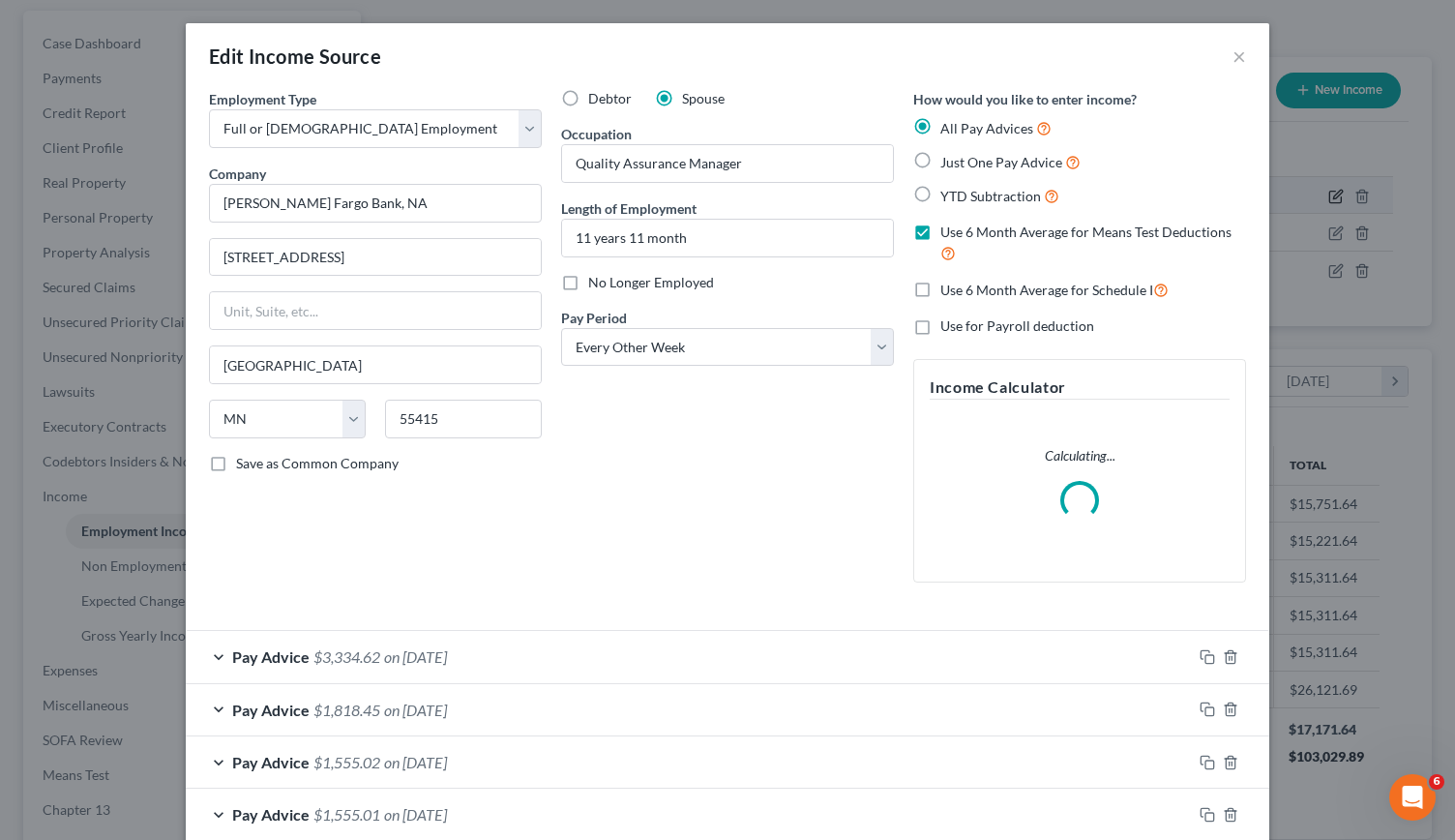
scroll to position [344, 591]
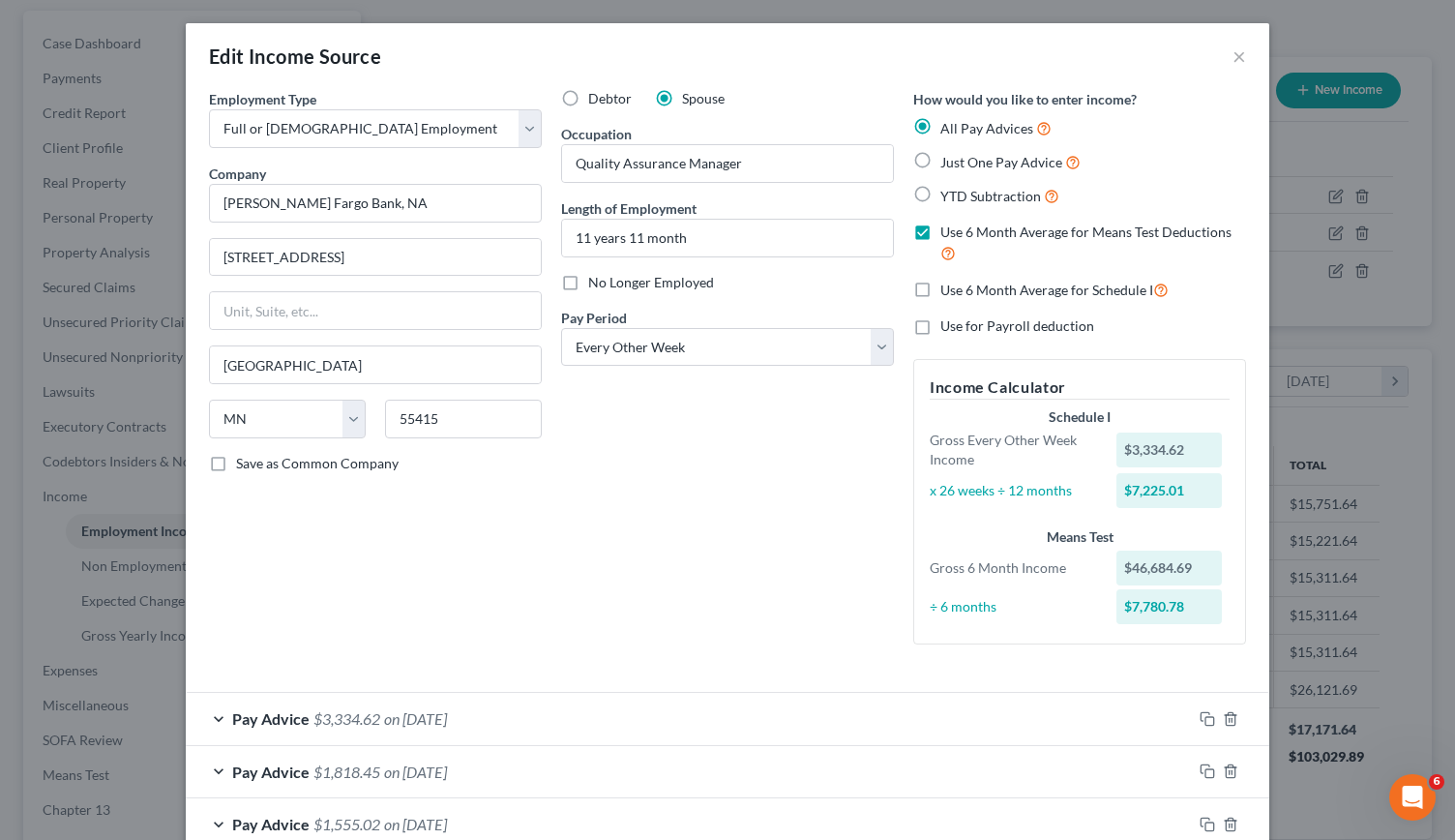
click at [589, 96] on label "Debtor" at bounding box center [610, 99] width 44 height 20
click at [596, 96] on input "Debtor" at bounding box center [602, 95] width 13 height 13
radio input "true"
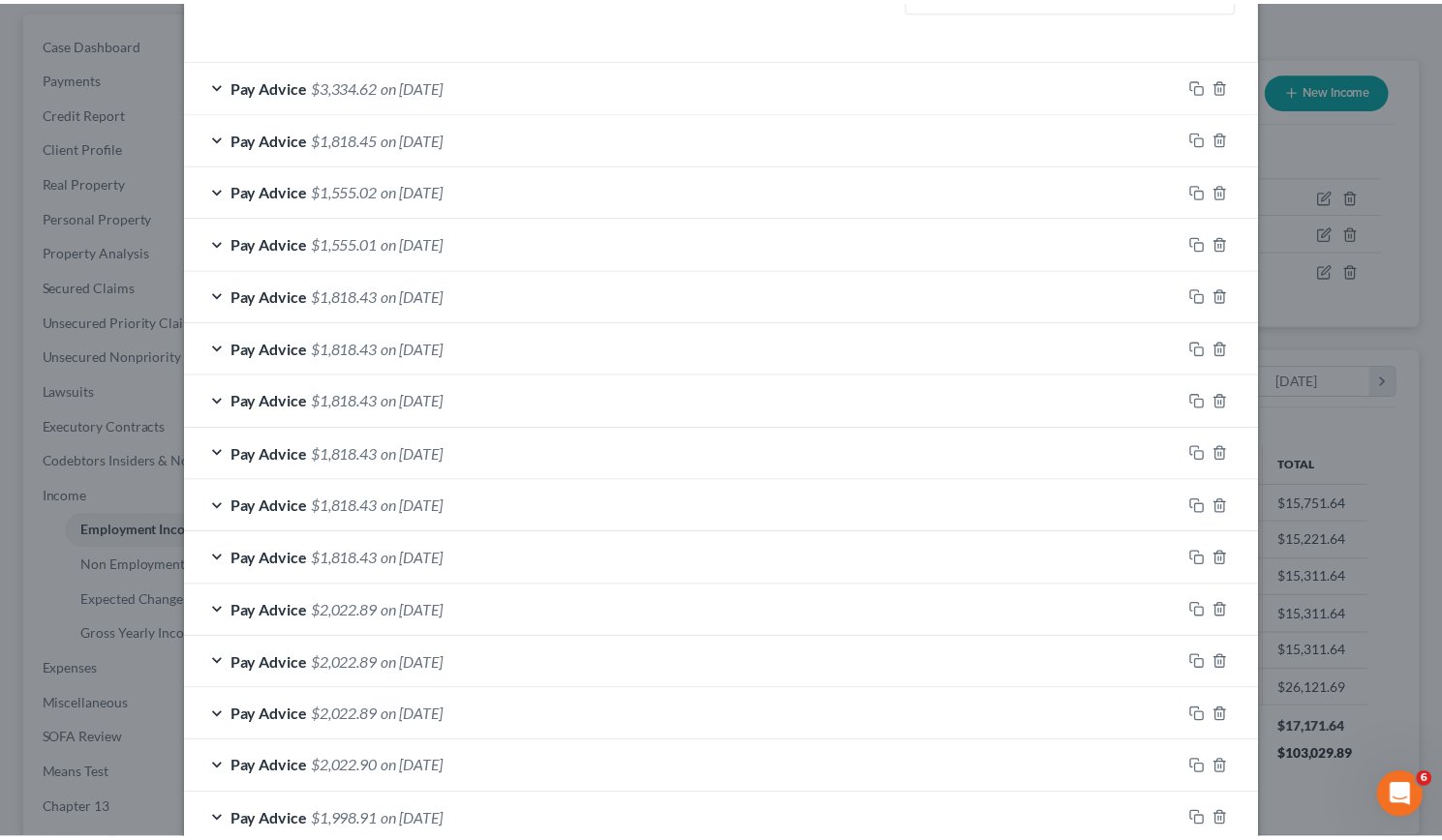
scroll to position [794, 0]
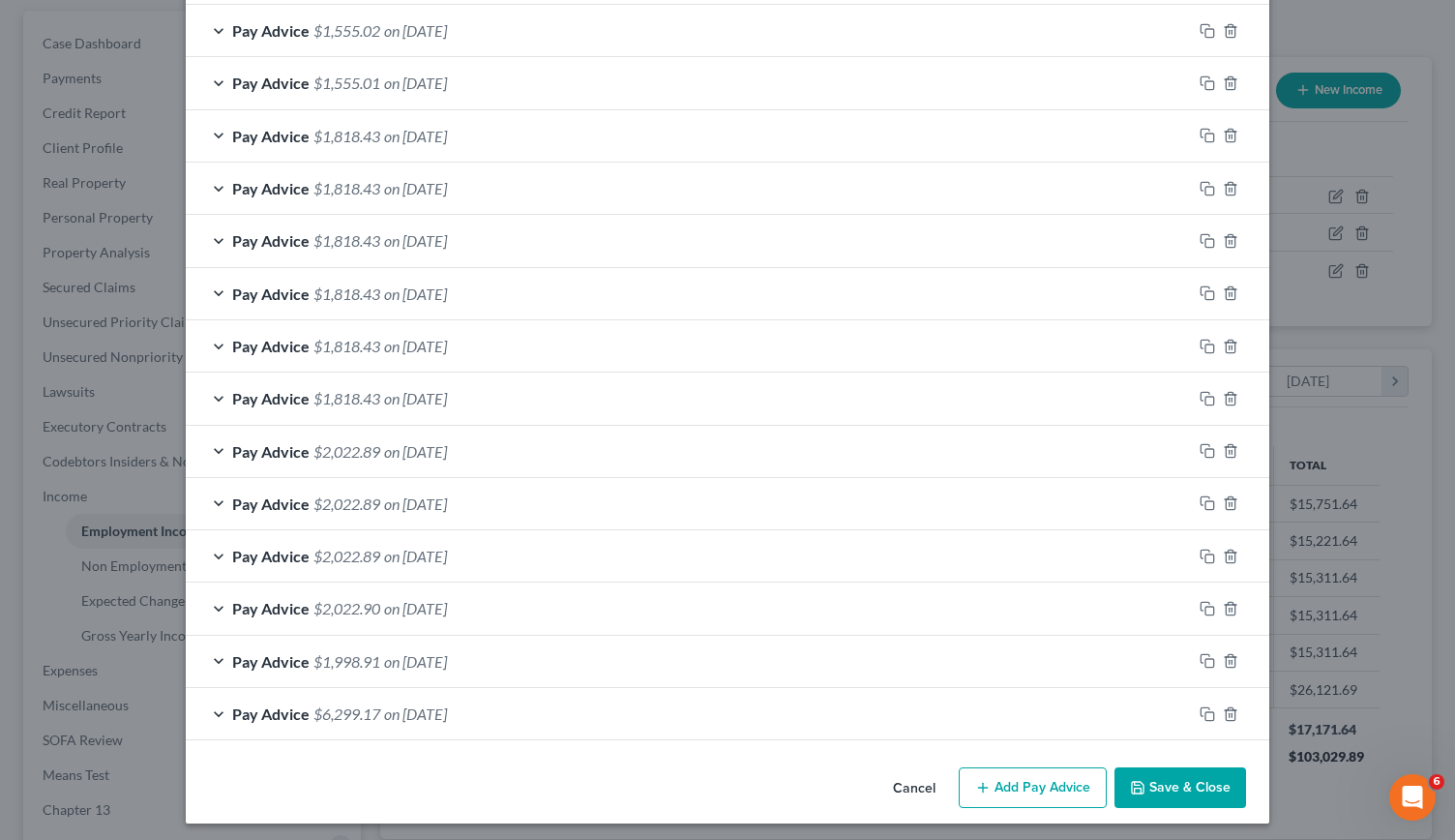
click at [1149, 785] on button "Save & Close" at bounding box center [1180, 788] width 132 height 41
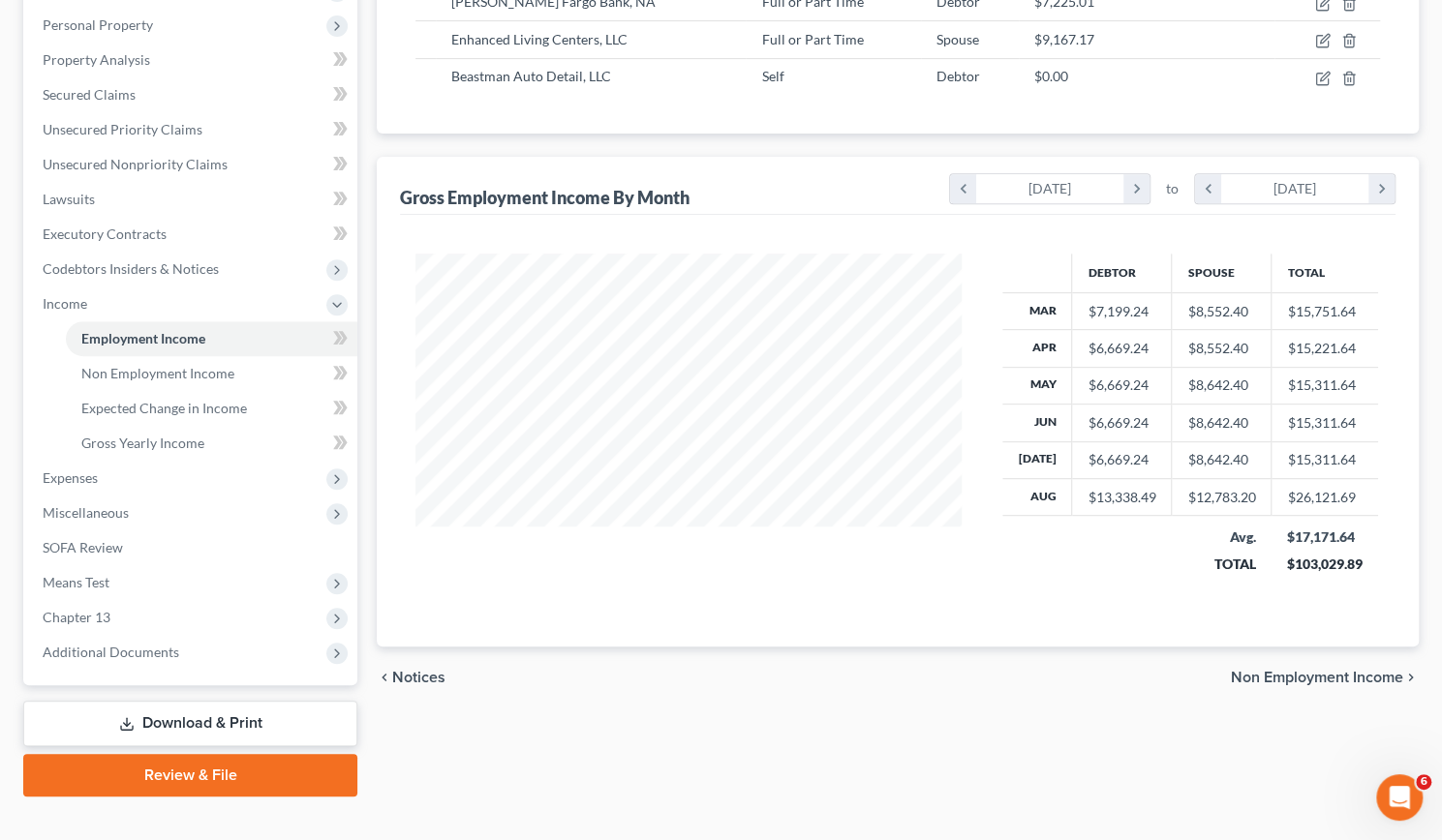
scroll to position [395, 0]
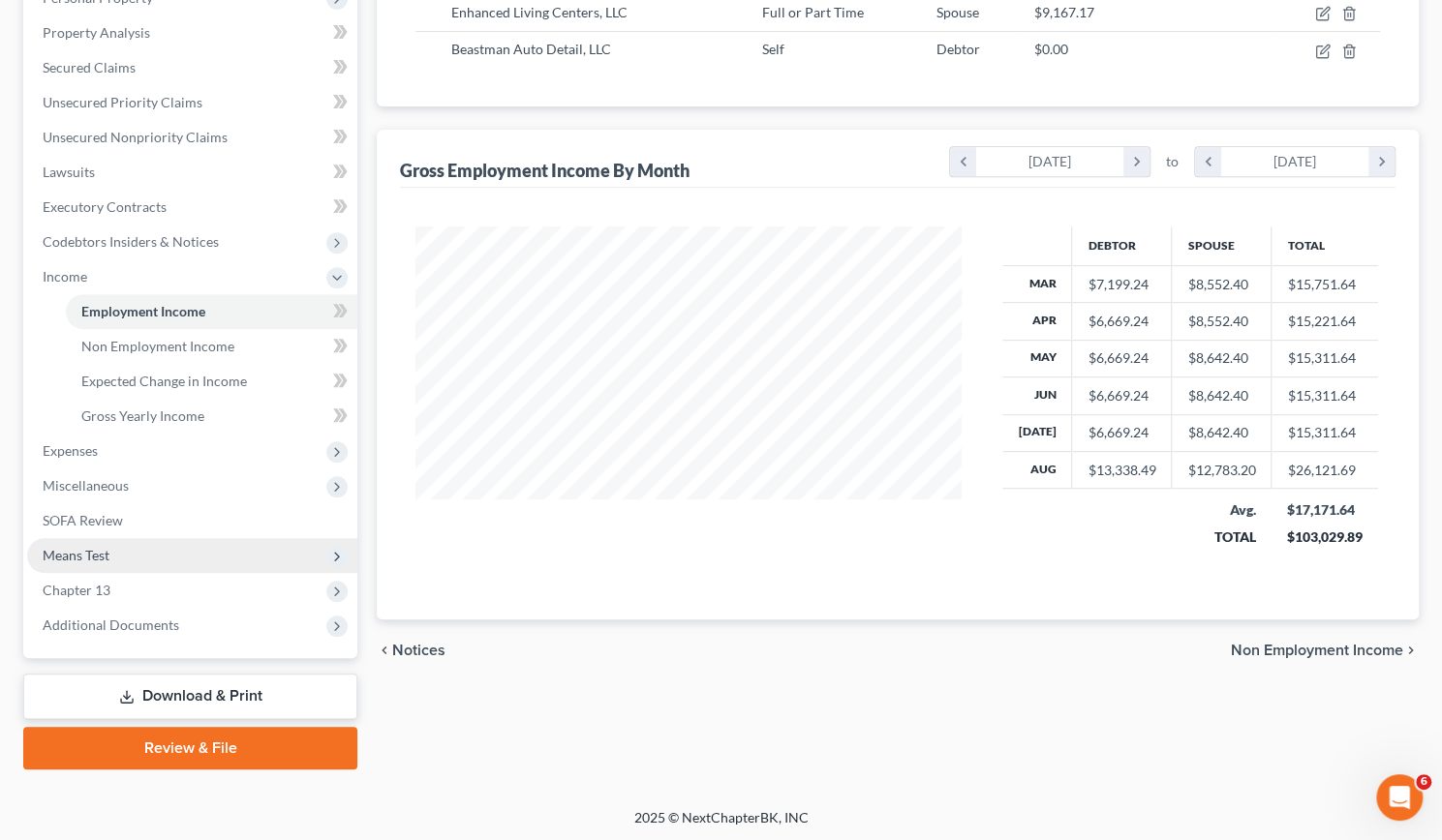
click at [89, 542] on span "Means Test" at bounding box center [192, 555] width 330 height 35
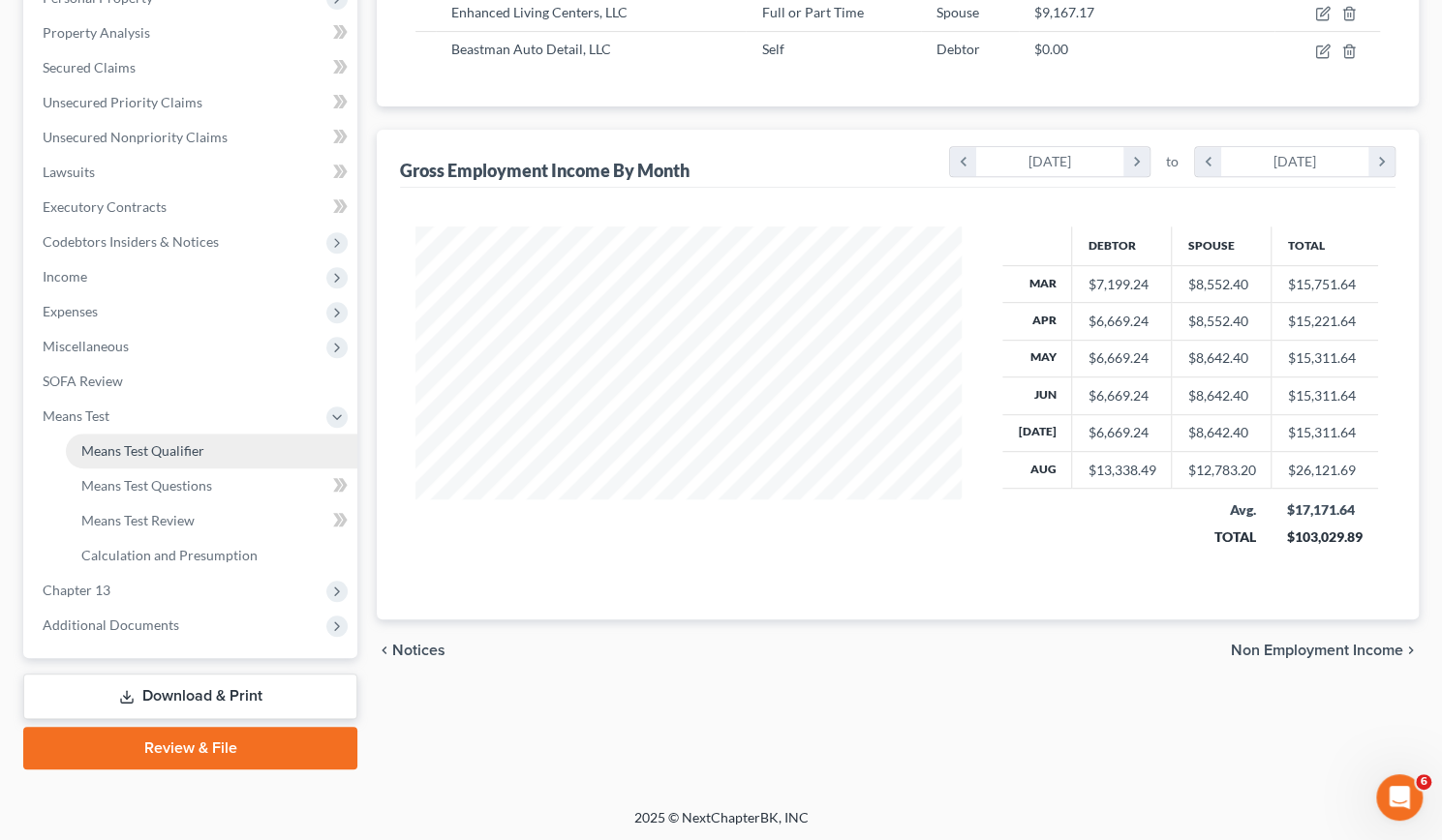
click at [117, 452] on span "Means Test Qualifier" at bounding box center [143, 450] width 123 height 17
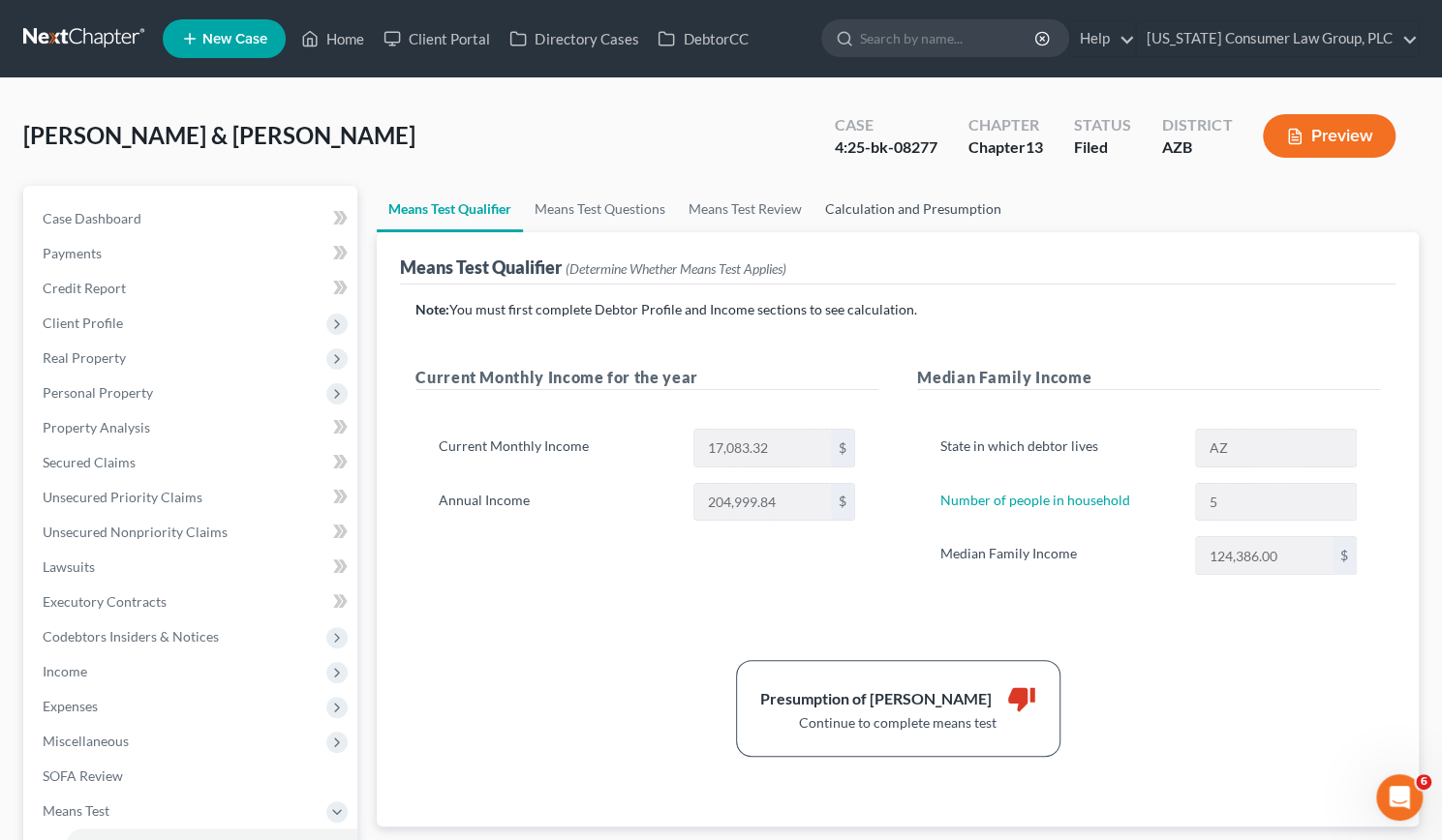
click at [875, 212] on link "Calculation and Presumption" at bounding box center [913, 209] width 200 height 47
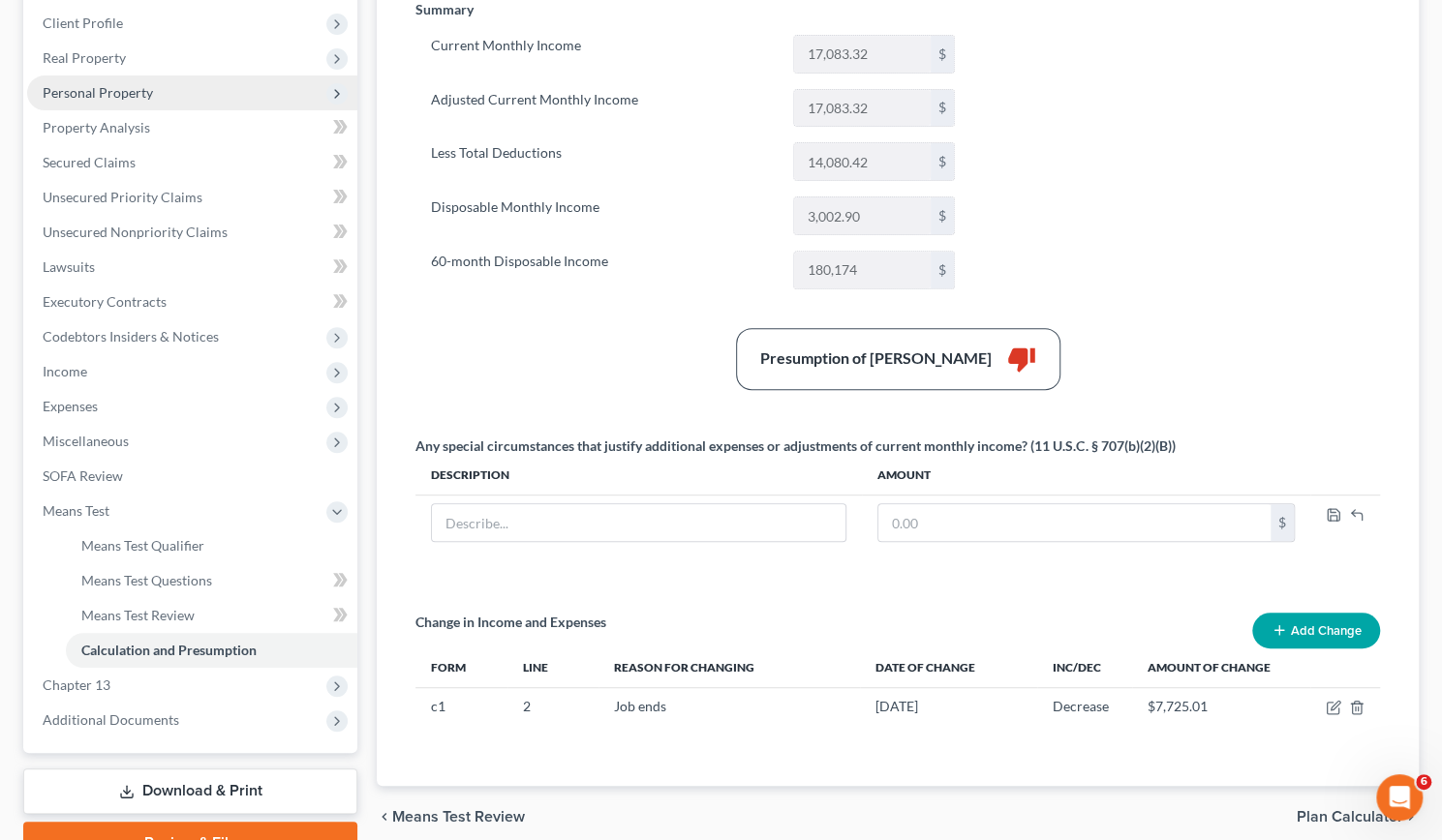
scroll to position [338, 0]
